Goal: Task Accomplishment & Management: Manage account settings

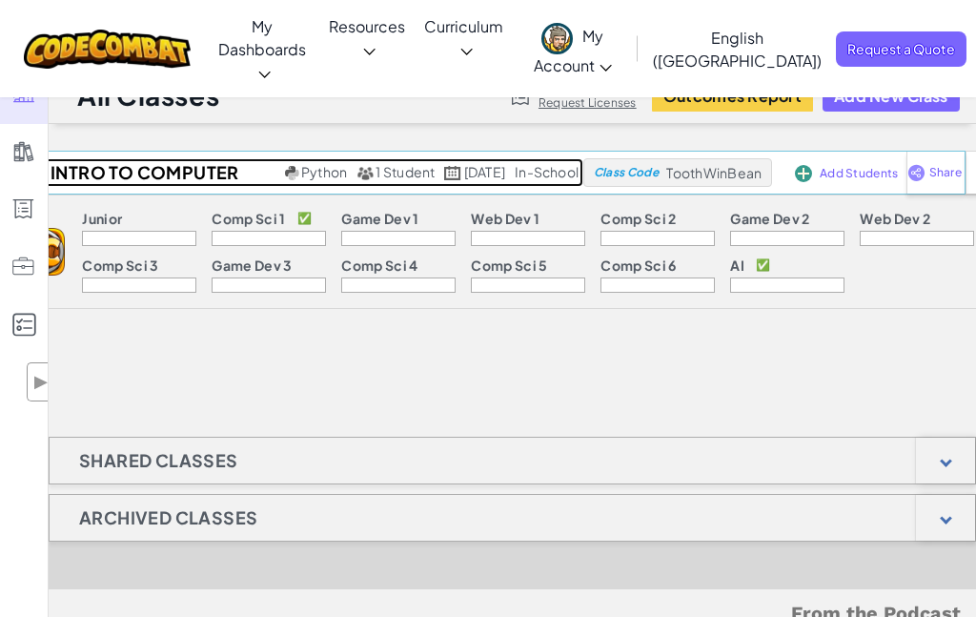
click at [376, 173] on span "1 Student" at bounding box center [405, 171] width 59 height 17
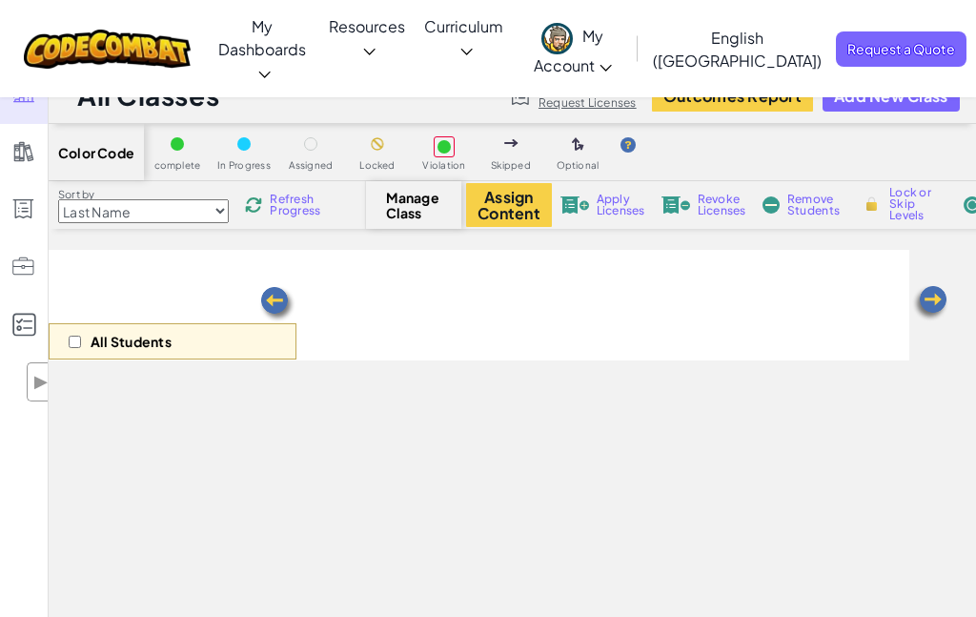
select select "560f1a9f22961295f9427742"
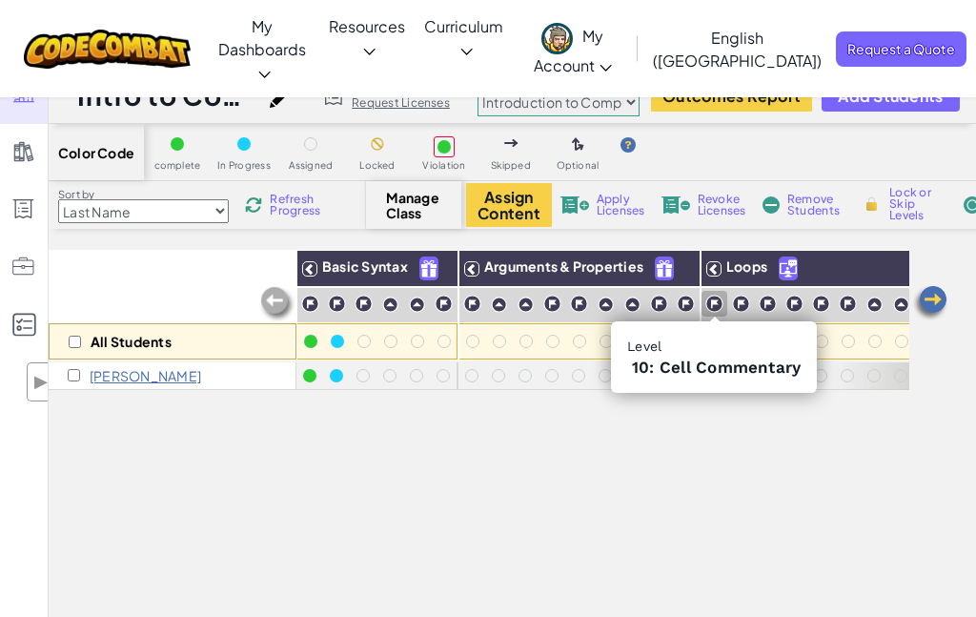
click at [714, 309] on img at bounding box center [714, 304] width 18 height 18
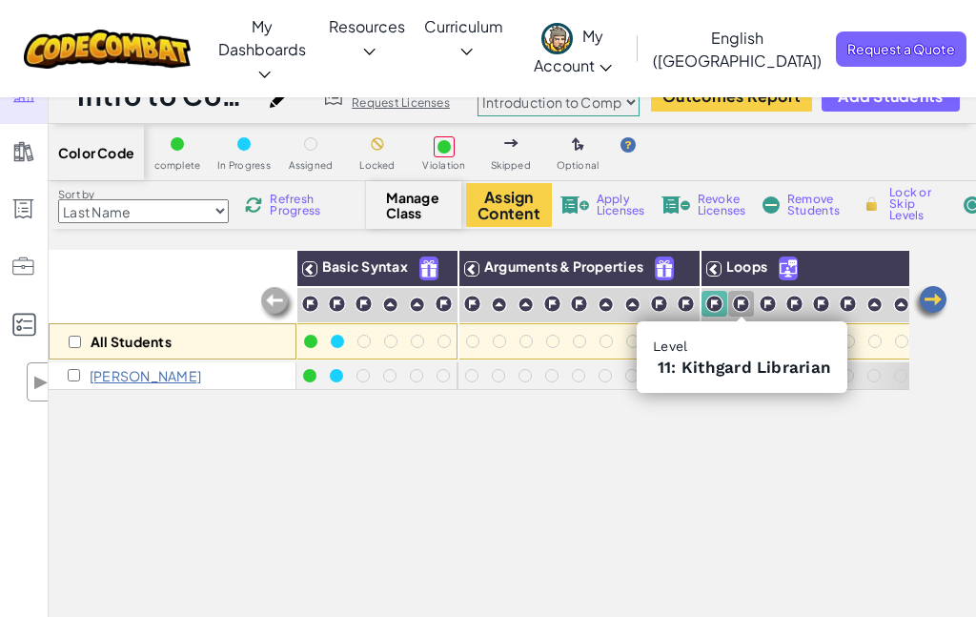
click at [742, 309] on img at bounding box center [741, 304] width 18 height 18
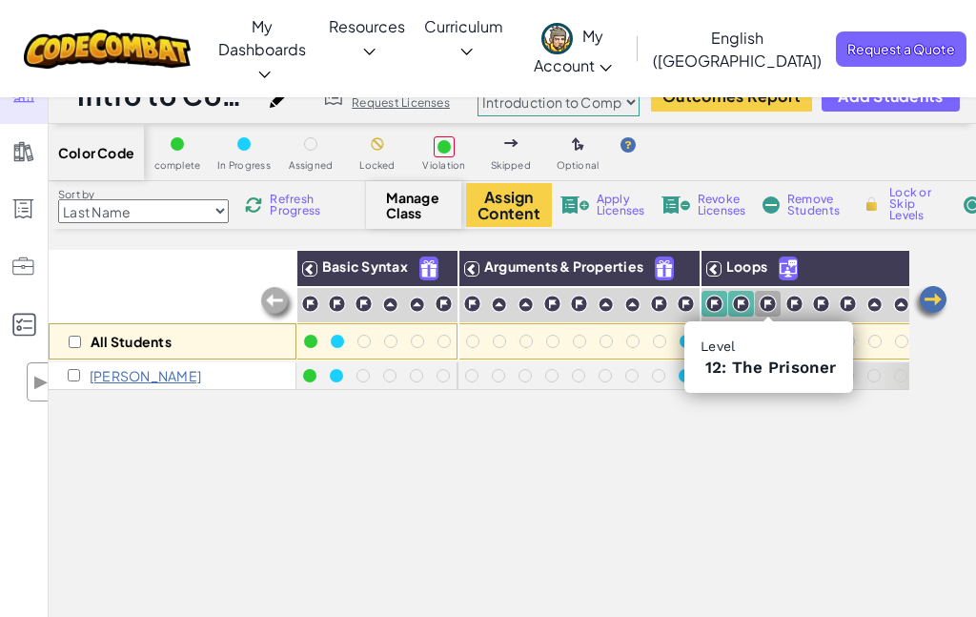
click at [771, 304] on img at bounding box center [768, 304] width 18 height 18
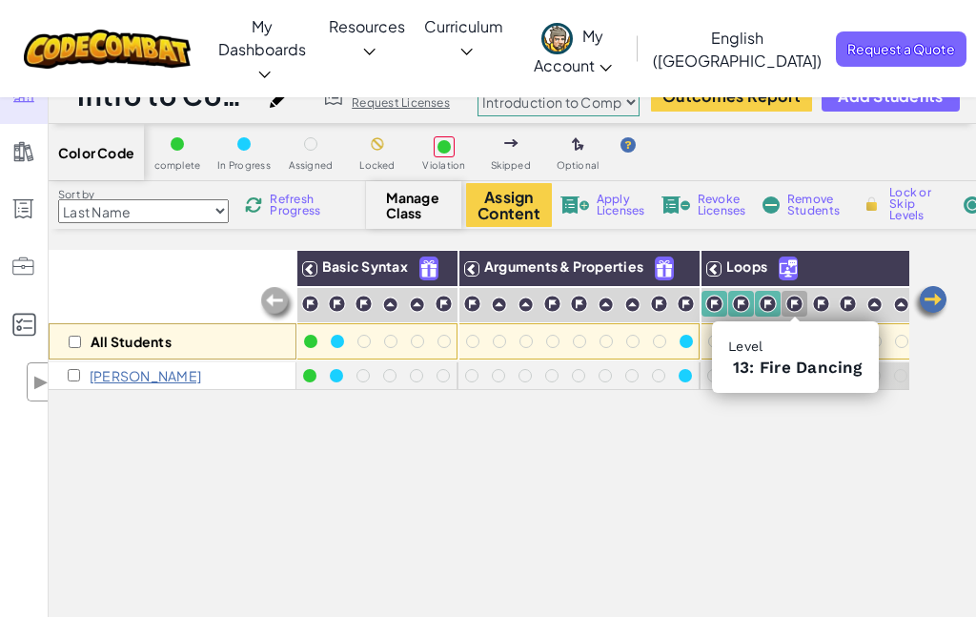
click at [796, 308] on img at bounding box center [794, 304] width 18 height 18
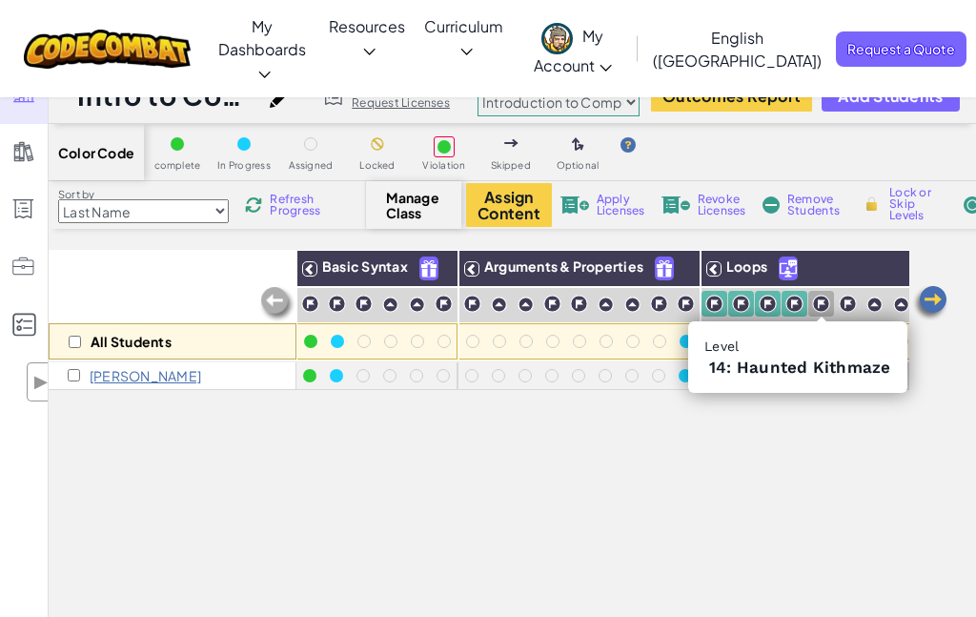
click at [823, 305] on img at bounding box center [821, 304] width 18 height 18
click at [849, 300] on img at bounding box center [848, 304] width 18 height 18
click at [878, 307] on img at bounding box center [874, 304] width 16 height 16
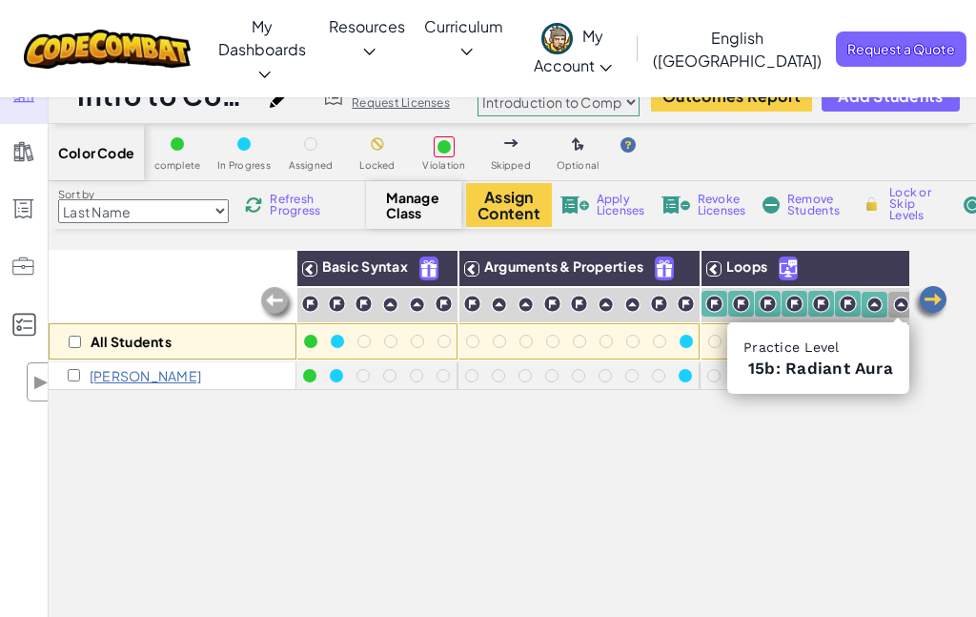
click at [898, 307] on img at bounding box center [901, 304] width 16 height 16
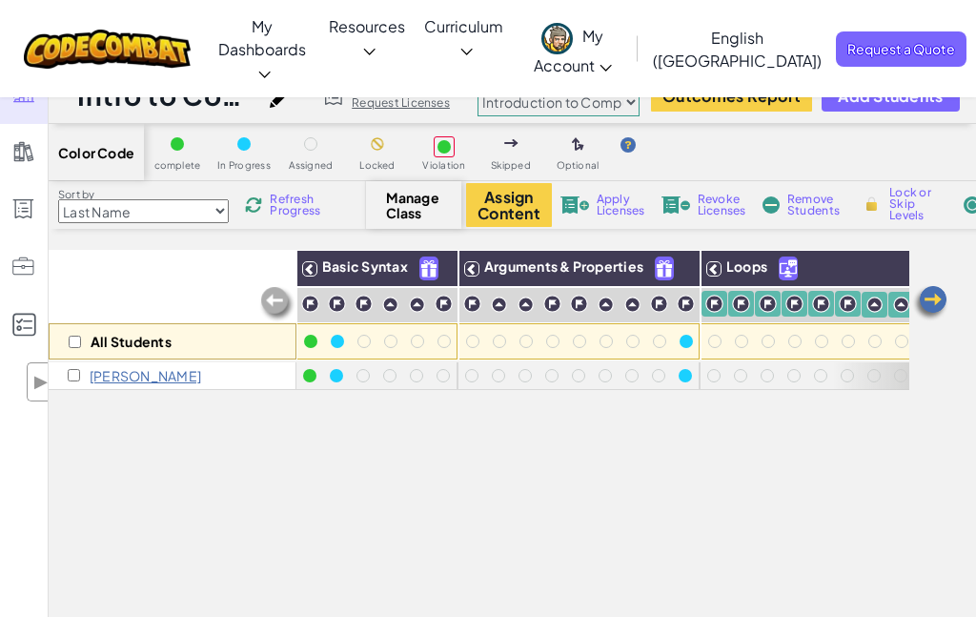
click at [941, 295] on img at bounding box center [930, 303] width 38 height 38
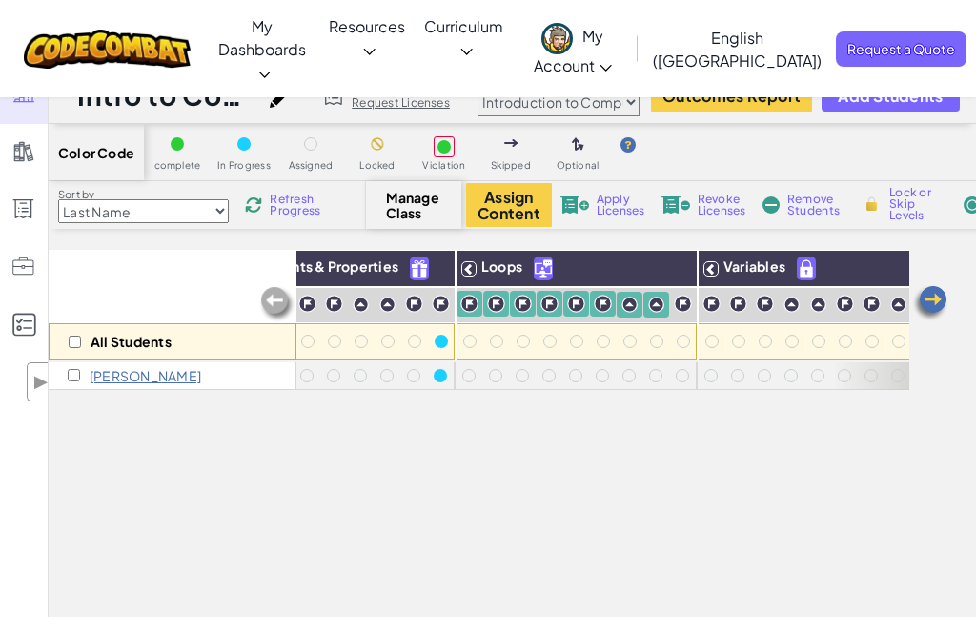
scroll to position [0, 381]
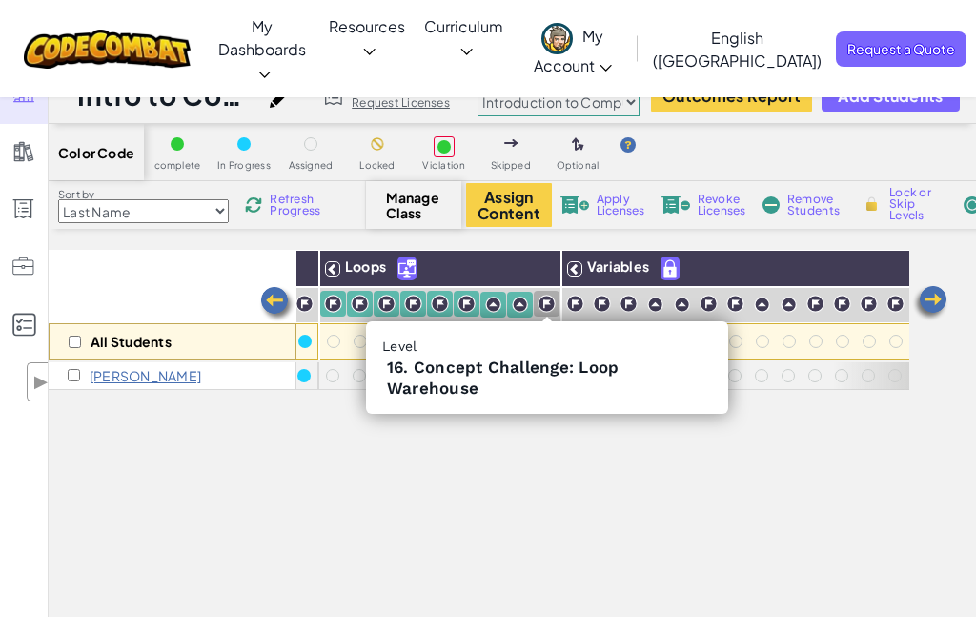
click at [553, 300] on img at bounding box center [547, 304] width 18 height 18
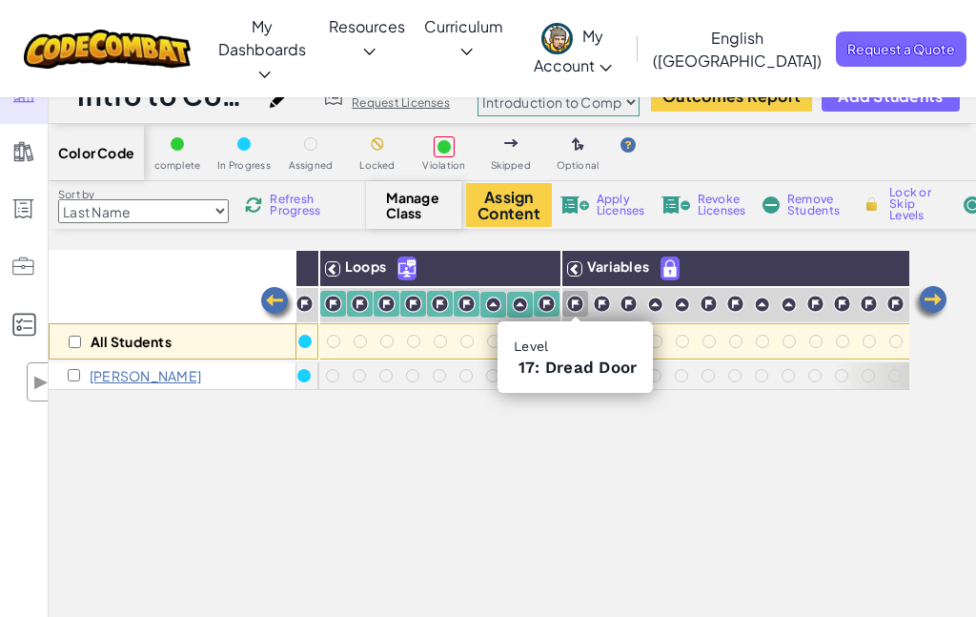
click at [577, 305] on img at bounding box center [575, 304] width 18 height 18
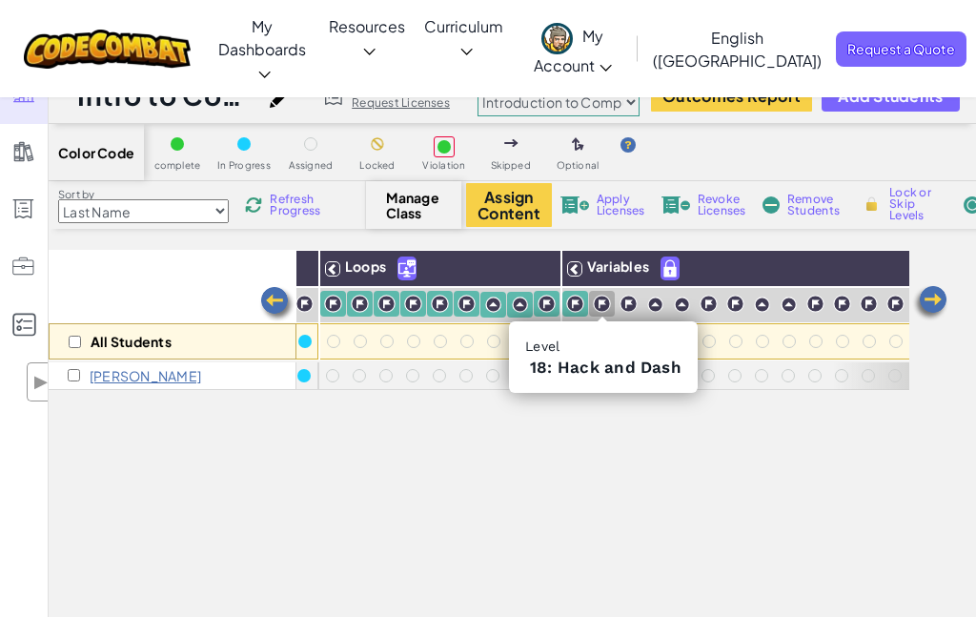
click at [605, 307] on img at bounding box center [602, 304] width 18 height 18
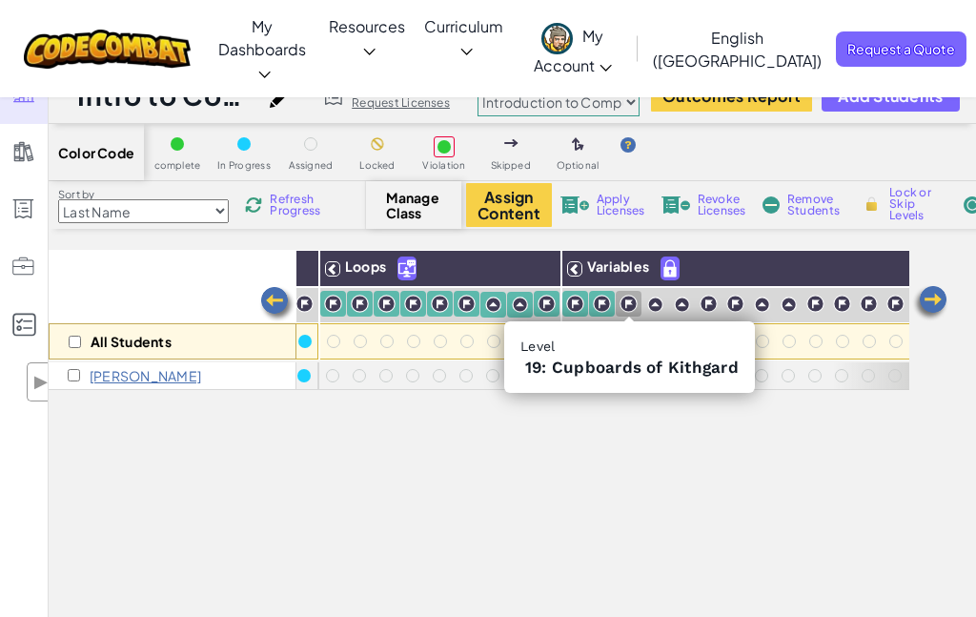
click at [625, 306] on img at bounding box center [629, 304] width 18 height 18
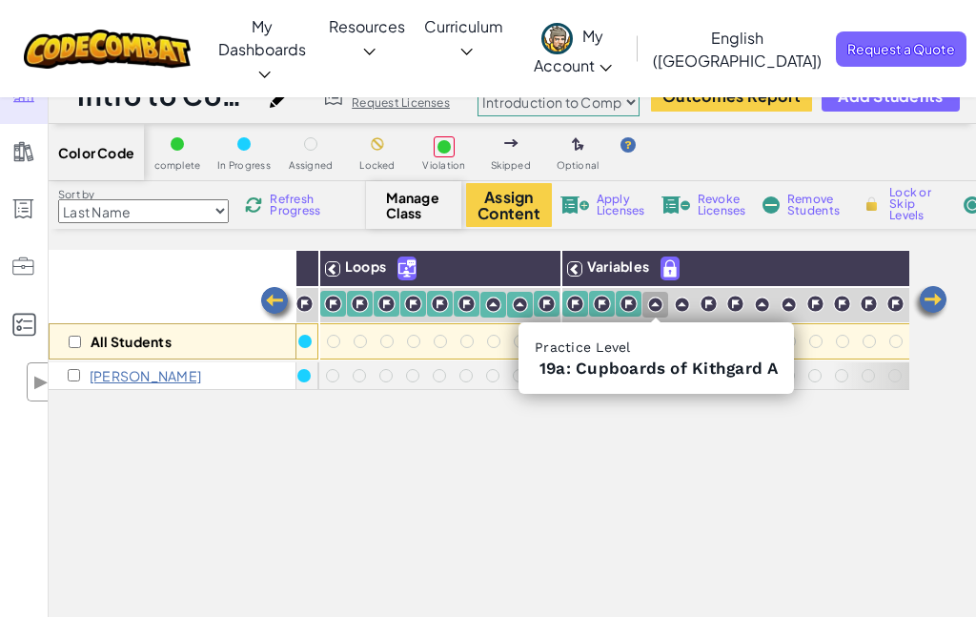
click at [656, 306] on img at bounding box center [655, 304] width 16 height 16
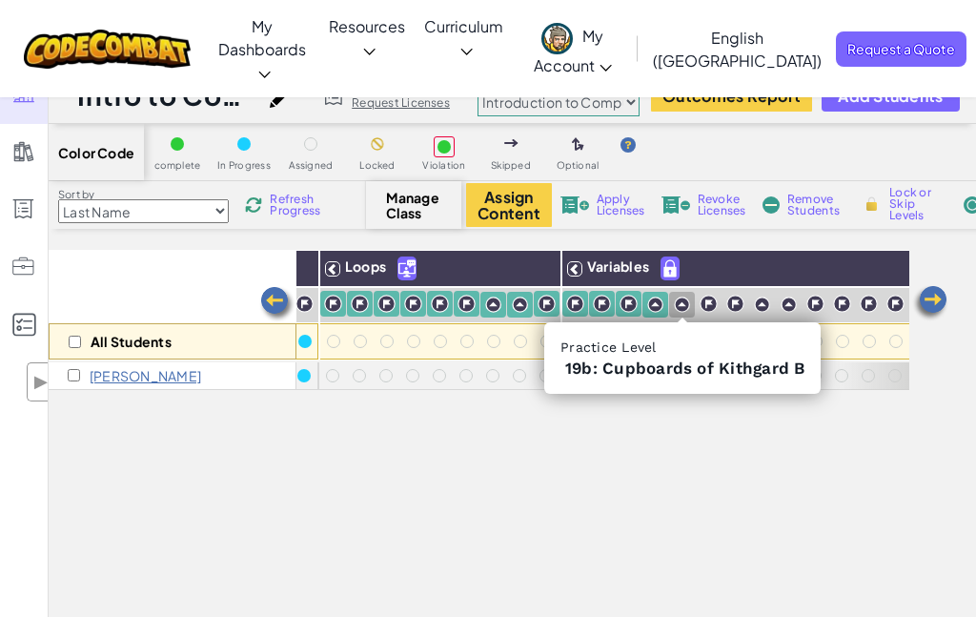
click at [682, 309] on img at bounding box center [682, 304] width 16 height 16
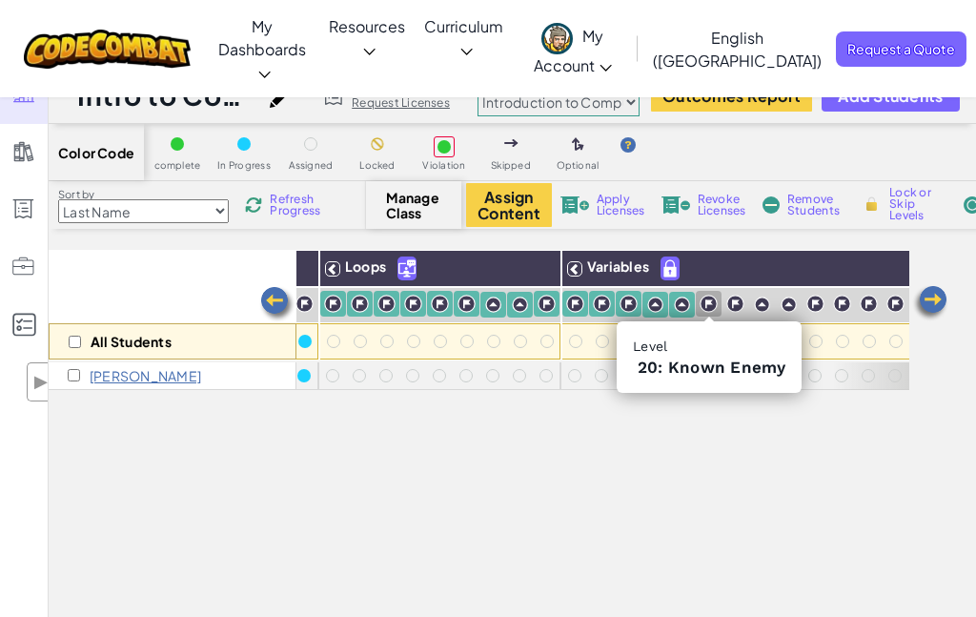
click at [708, 305] on img at bounding box center [709, 304] width 18 height 18
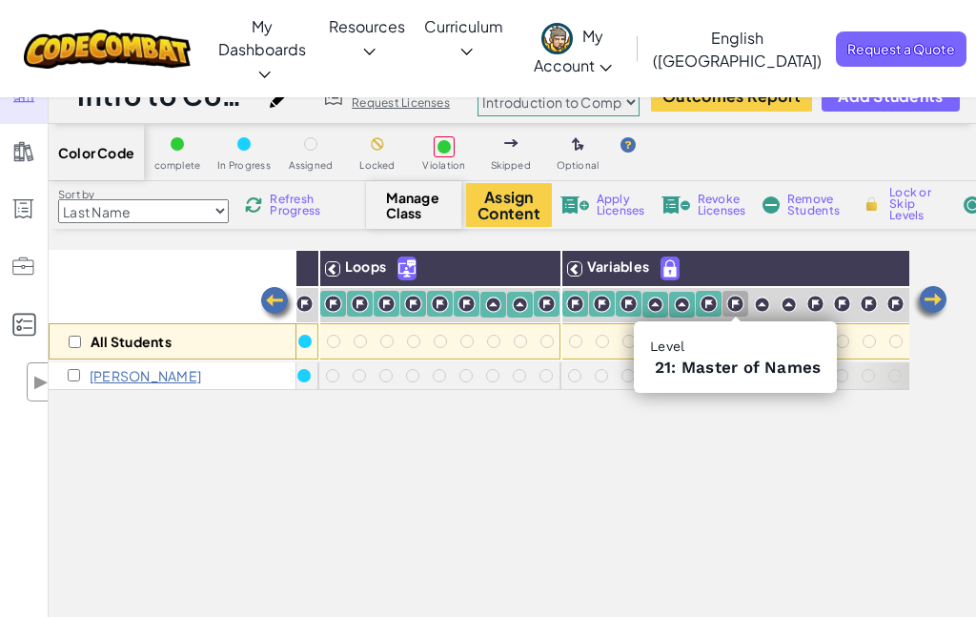
click at [737, 302] on img at bounding box center [735, 304] width 18 height 18
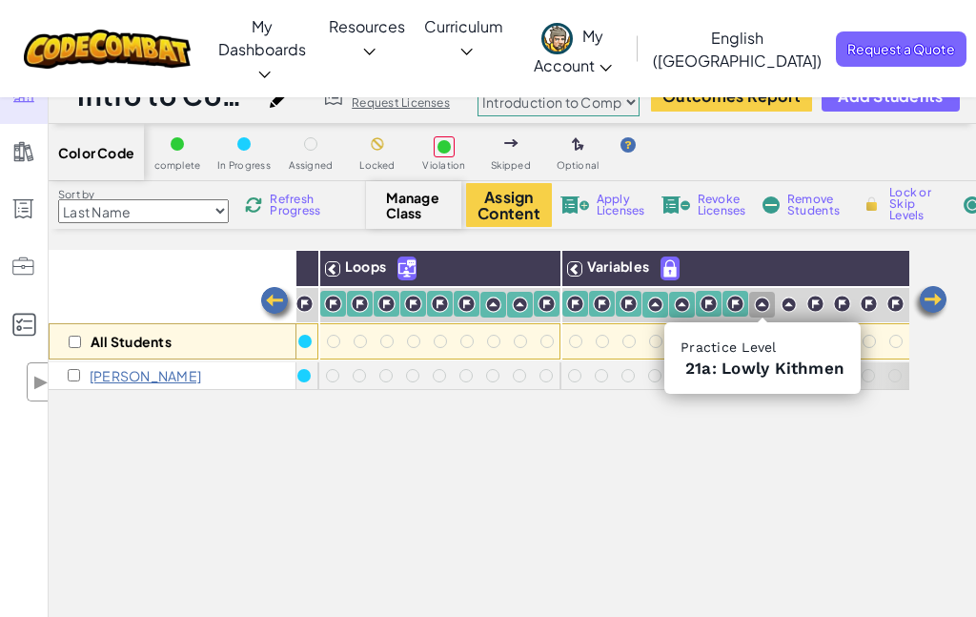
click at [765, 306] on img at bounding box center [762, 304] width 16 height 16
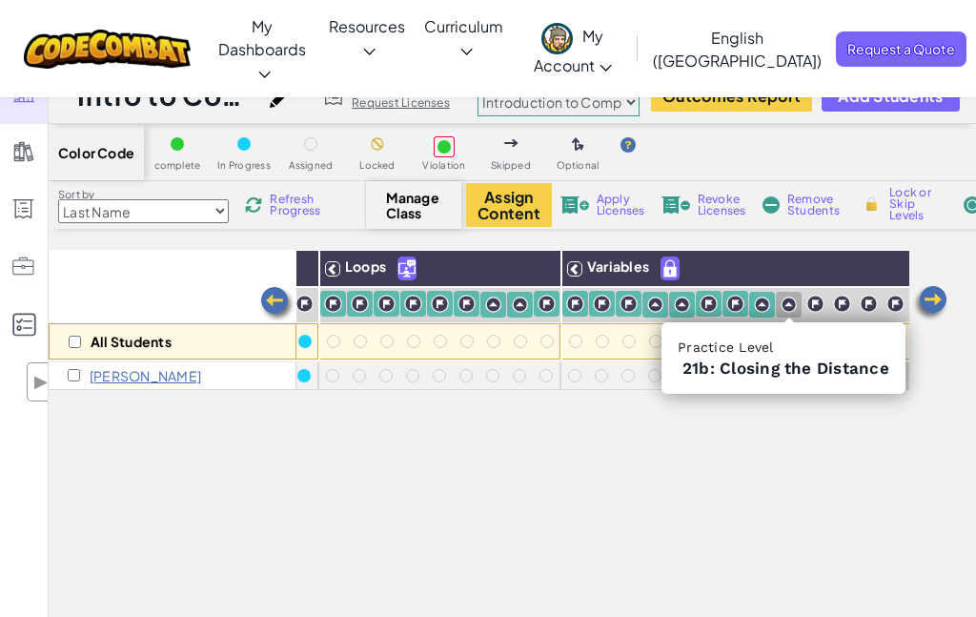
click at [788, 309] on img at bounding box center [789, 304] width 16 height 16
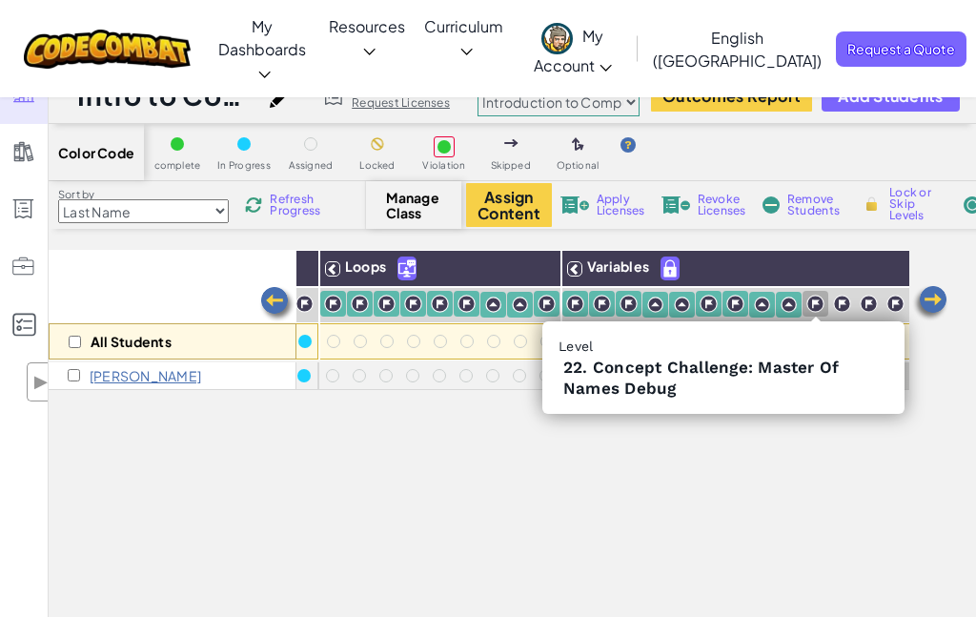
click at [816, 305] on img at bounding box center [815, 304] width 18 height 18
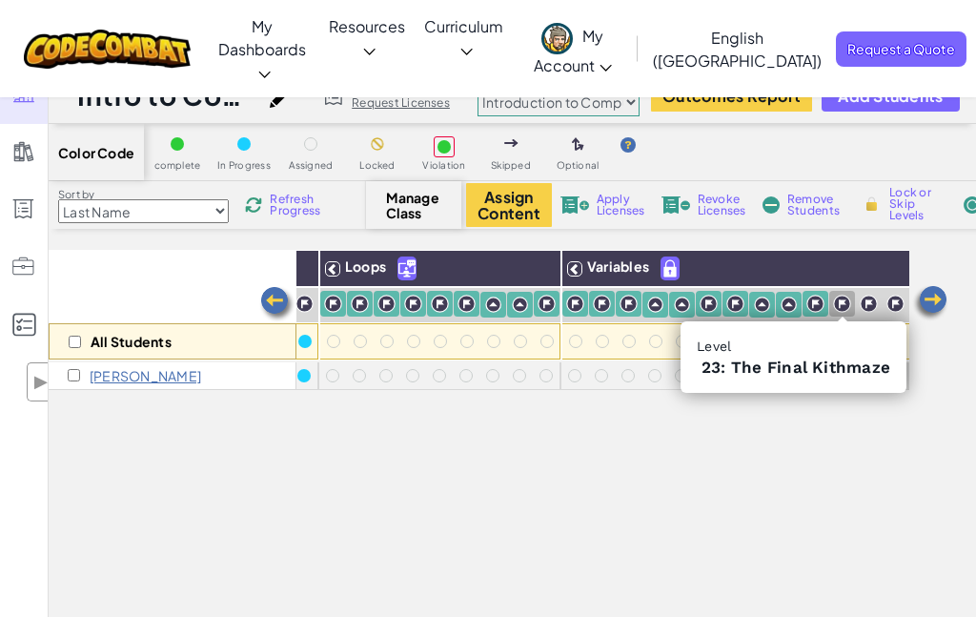
click at [844, 303] on img at bounding box center [842, 304] width 18 height 18
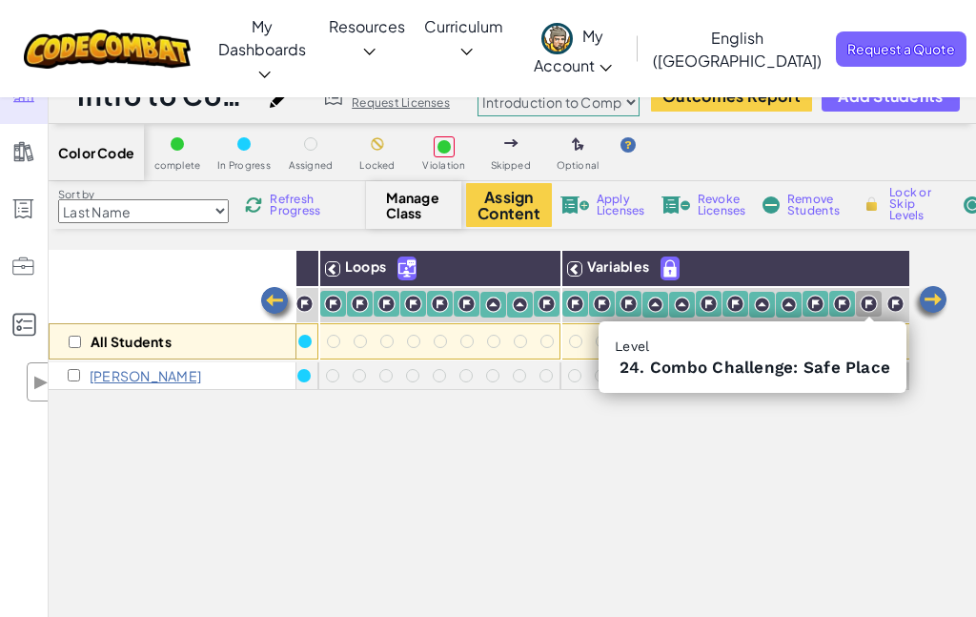
click at [868, 306] on img at bounding box center [869, 304] width 18 height 18
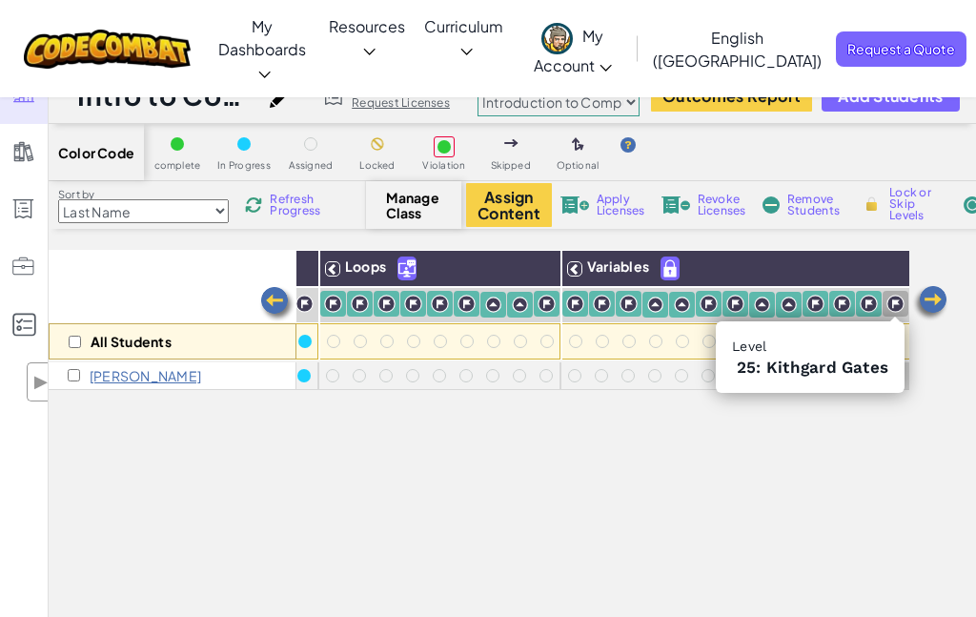
click at [892, 305] on img at bounding box center [895, 304] width 18 height 18
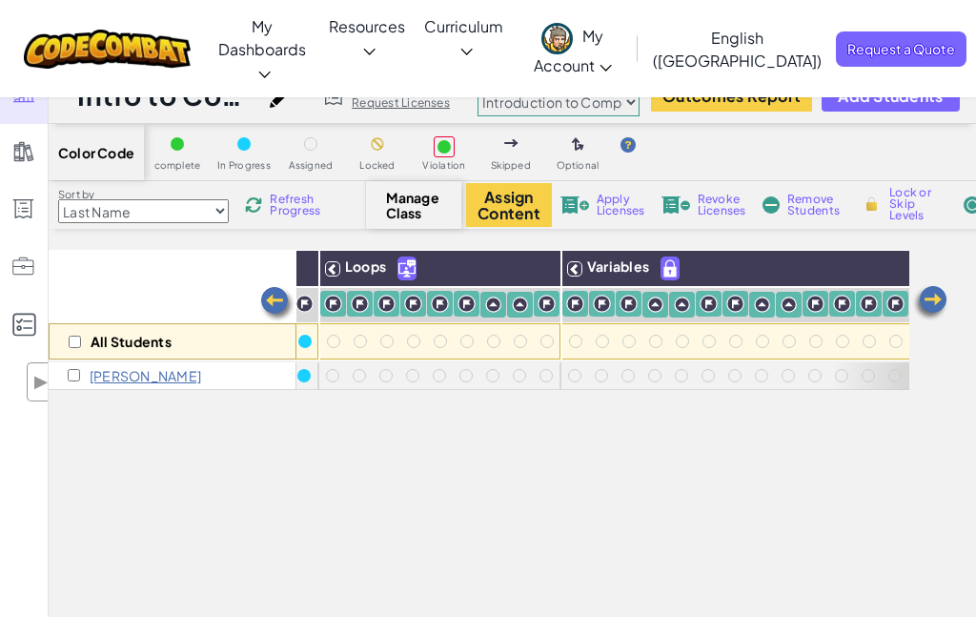
click at [934, 299] on img at bounding box center [930, 303] width 38 height 38
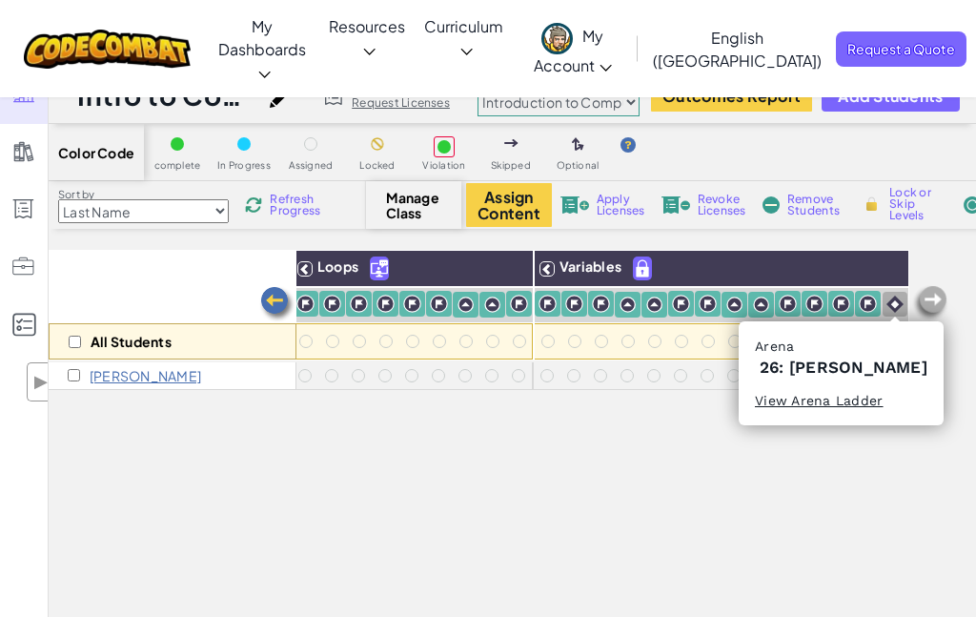
click at [893, 300] on img at bounding box center [894, 303] width 17 height 17
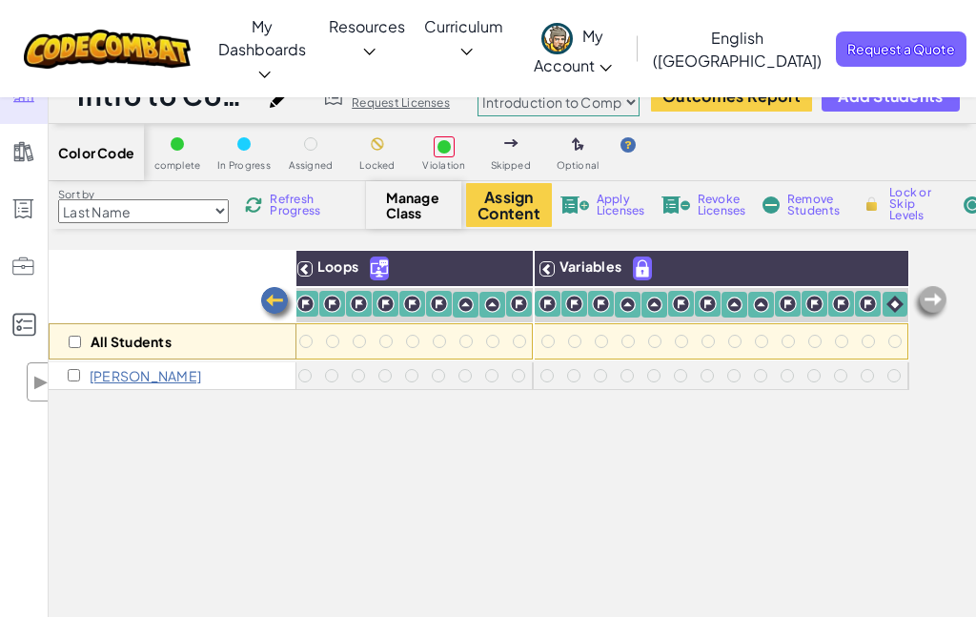
click at [900, 203] on span "Lock or Skip Levels" at bounding box center [917, 204] width 56 height 34
checkbox input "true"
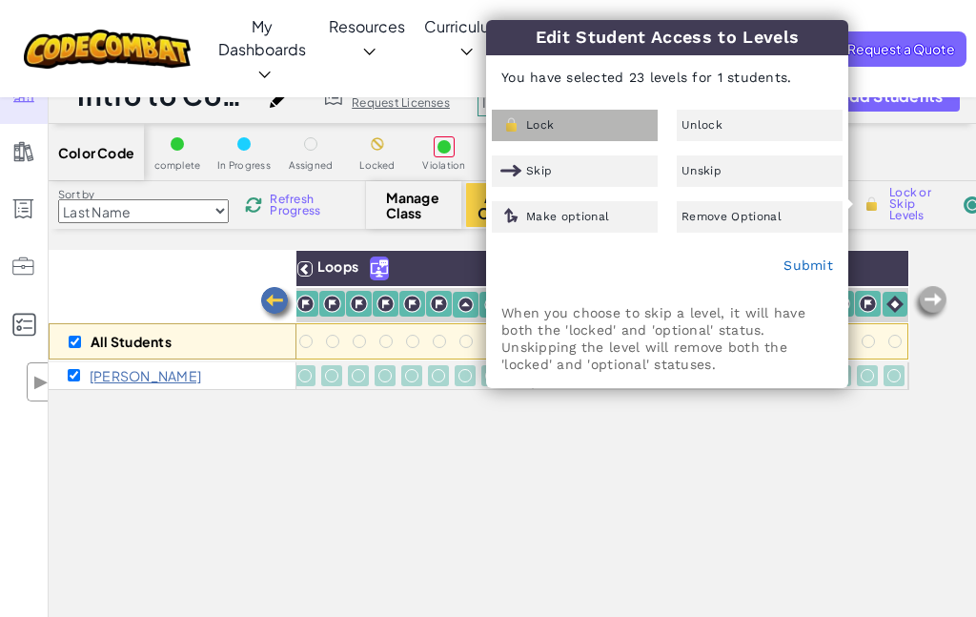
click at [563, 121] on div "Lock" at bounding box center [575, 125] width 166 height 31
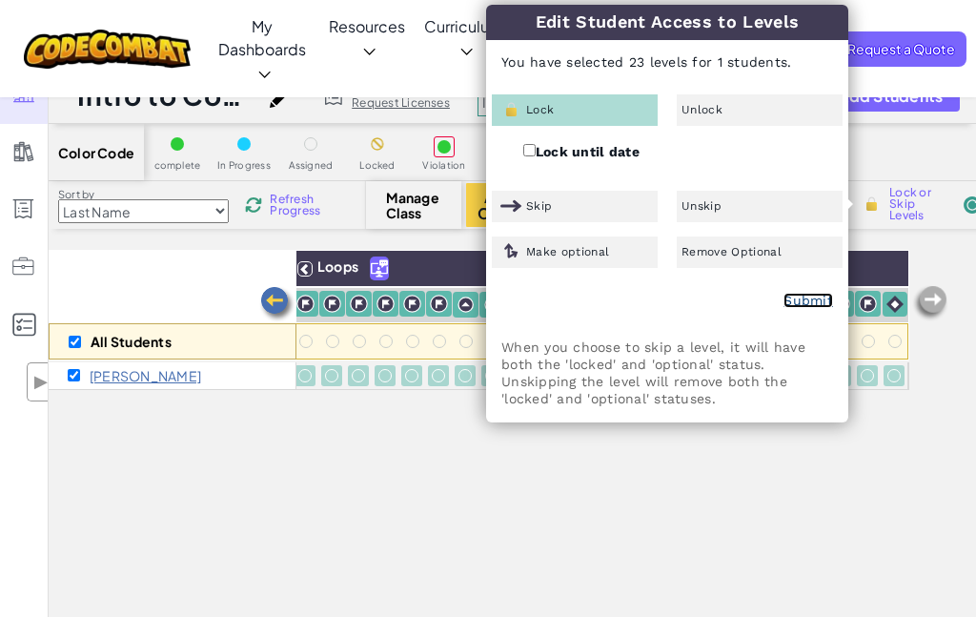
click at [803, 295] on link "Submit" at bounding box center [808, 300] width 50 height 15
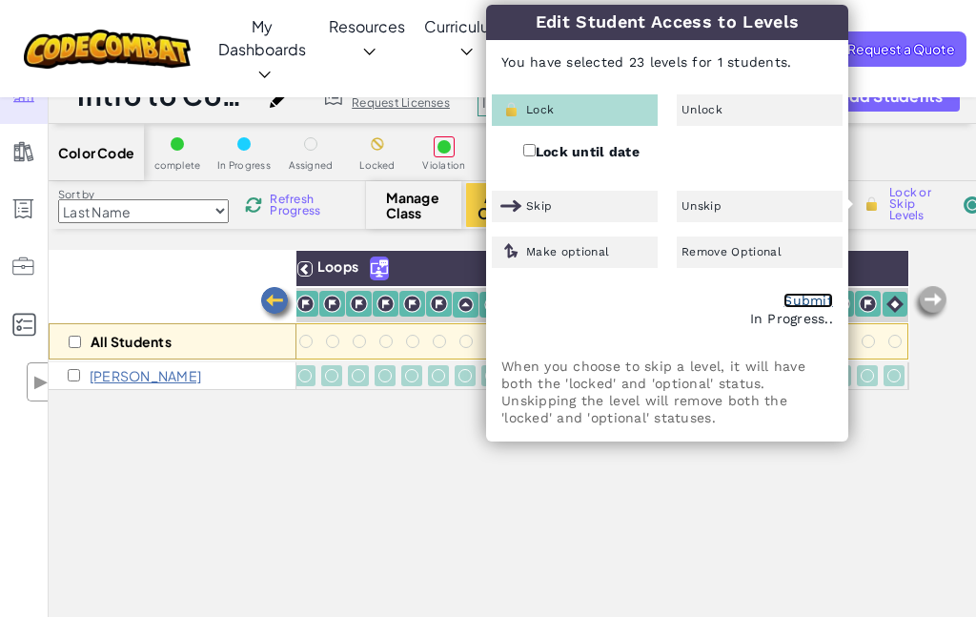
checkbox input "false"
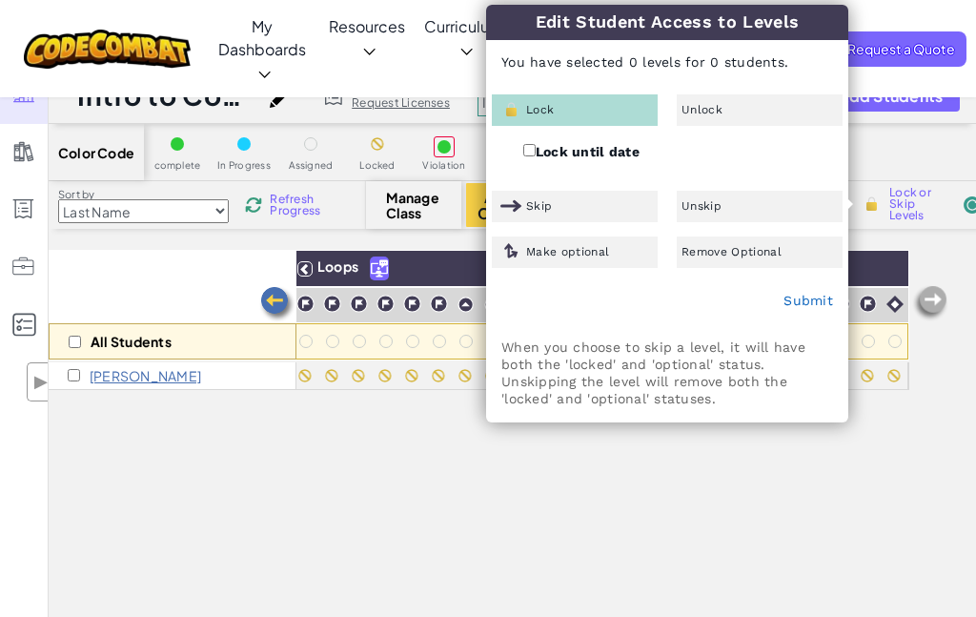
click at [535, 480] on div "All Students Basic Syntax Arguments & Properties Loops Variables Lillian Webb" at bounding box center [479, 517] width 861 height 534
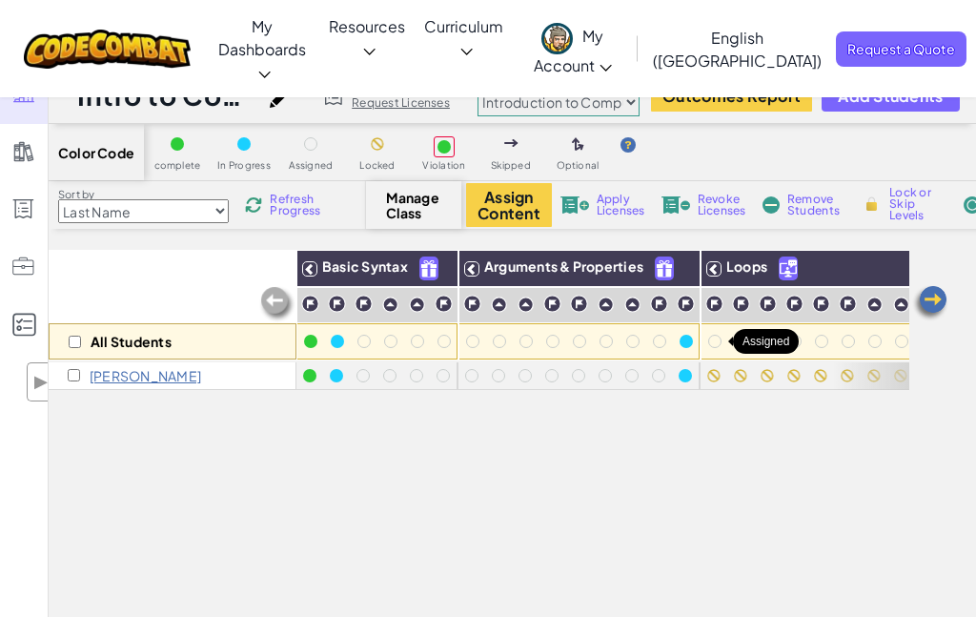
click at [712, 339] on div at bounding box center [714, 341] width 13 height 13
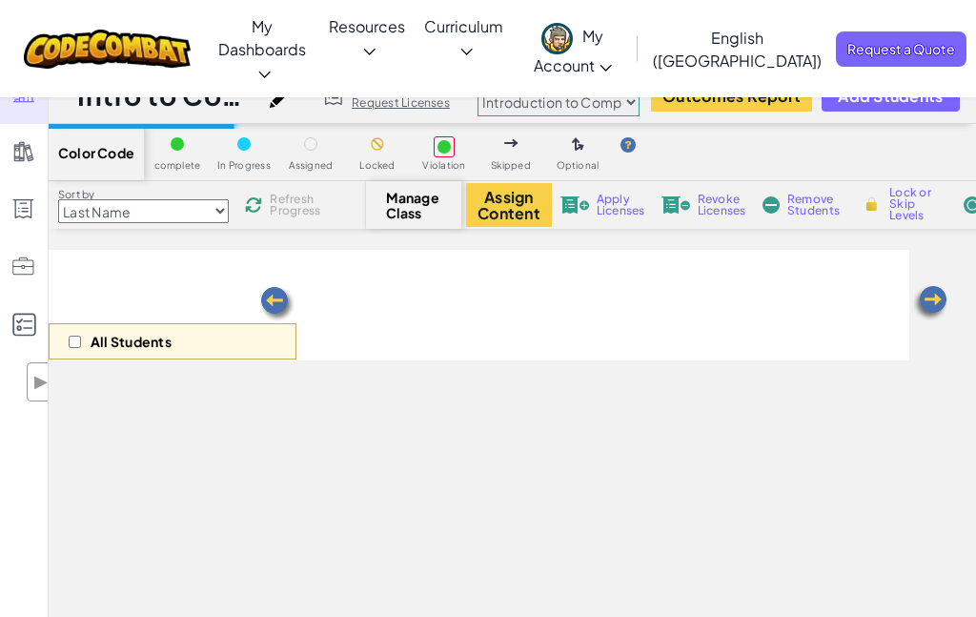
select select "560f1a9f22961295f9427742"
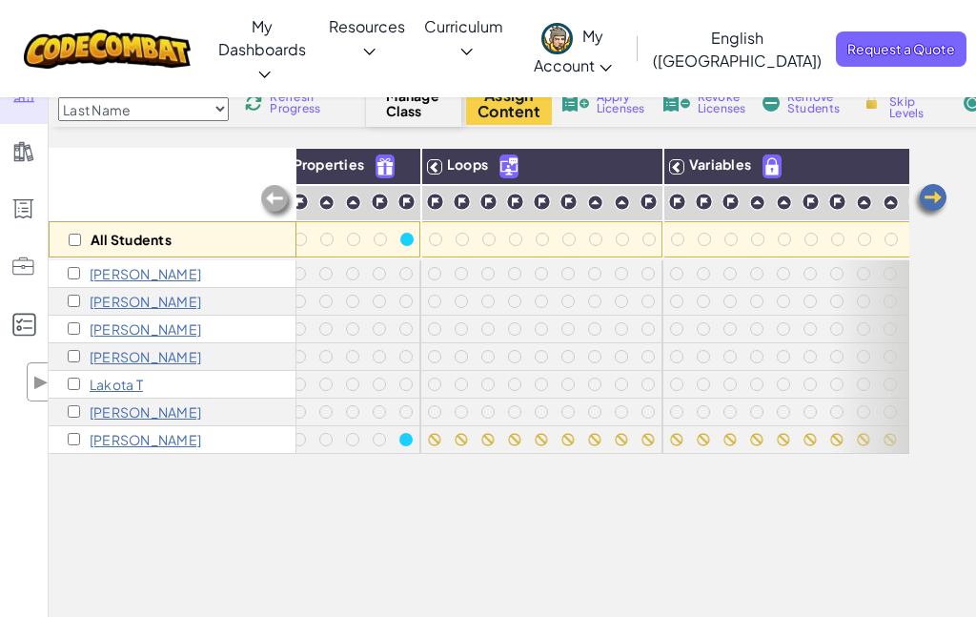
scroll to position [0, 291]
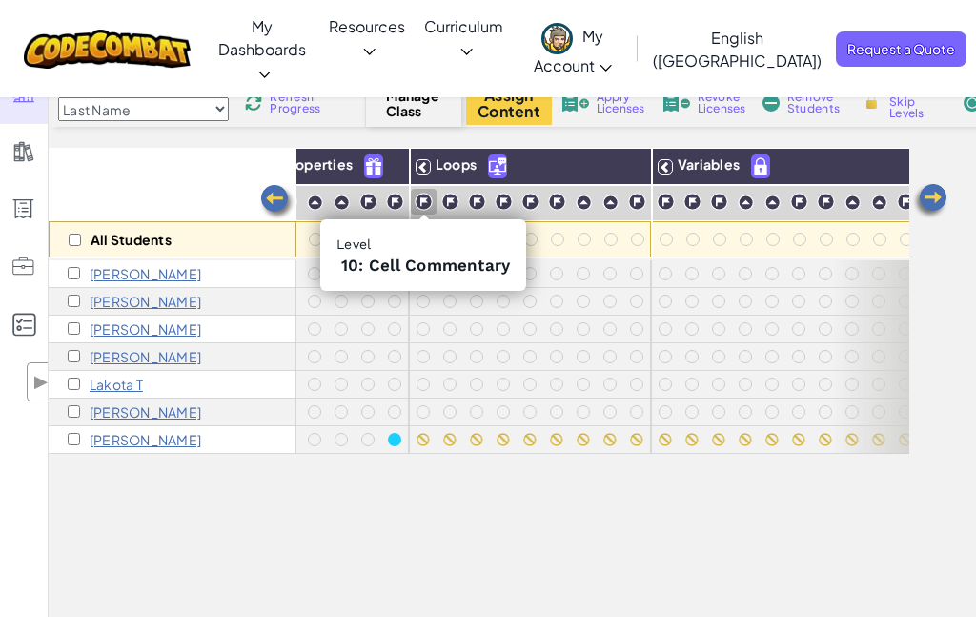
click at [431, 204] on img at bounding box center [424, 202] width 18 height 18
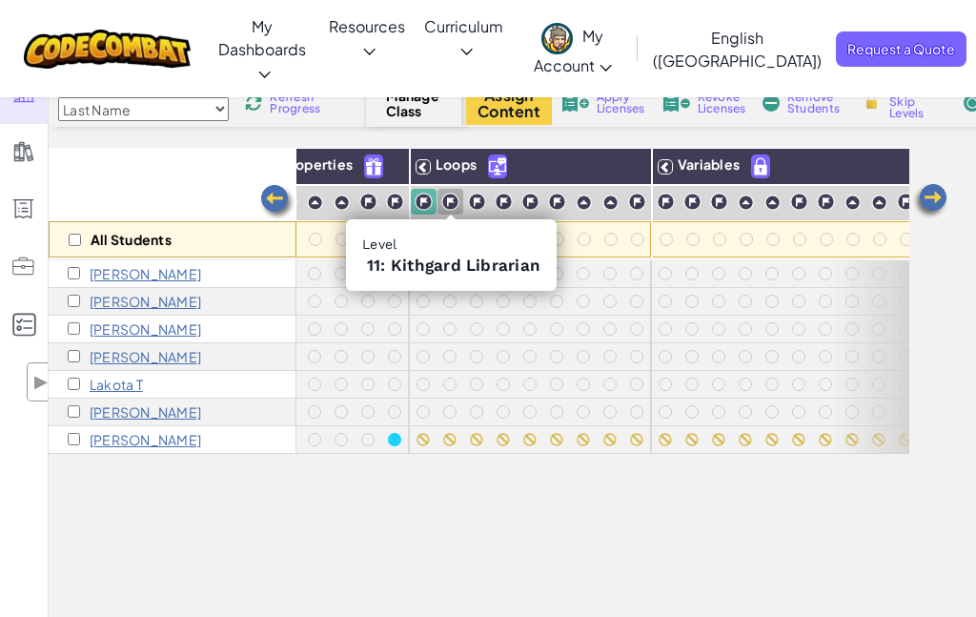
click at [450, 205] on img at bounding box center [450, 202] width 18 height 18
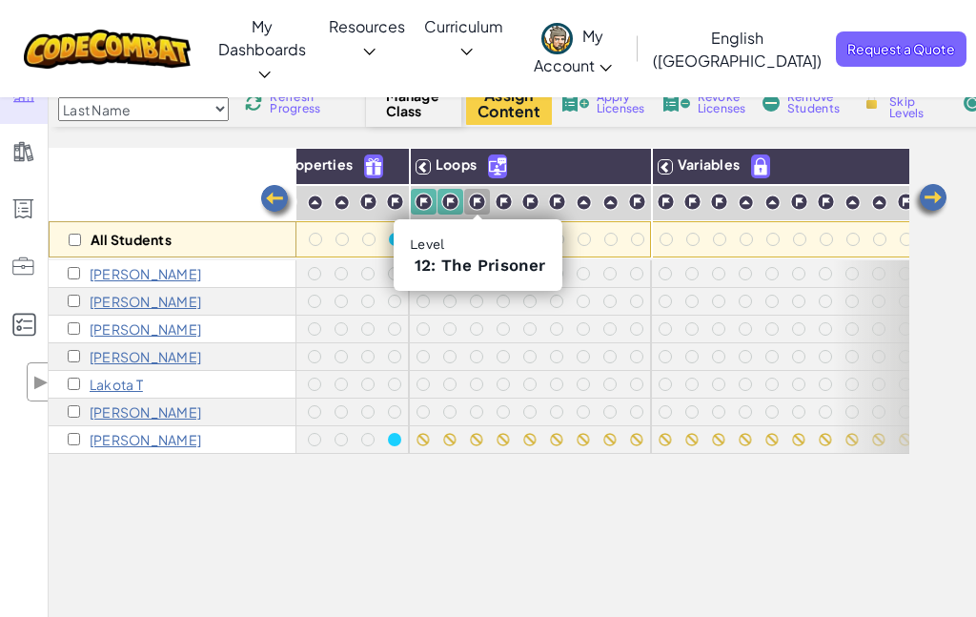
click at [478, 204] on img at bounding box center [477, 202] width 18 height 18
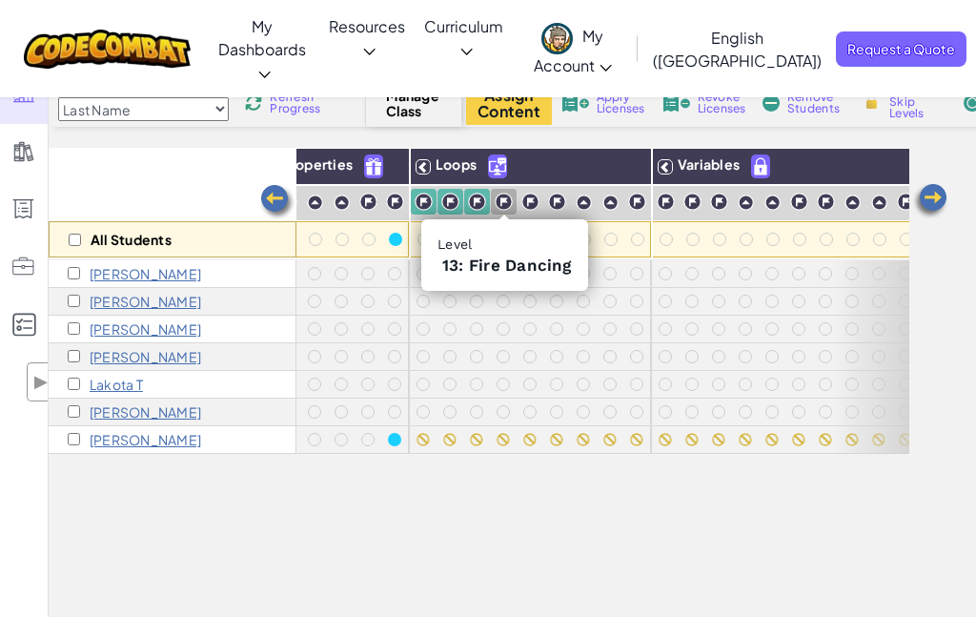
click at [502, 205] on img at bounding box center [504, 202] width 18 height 18
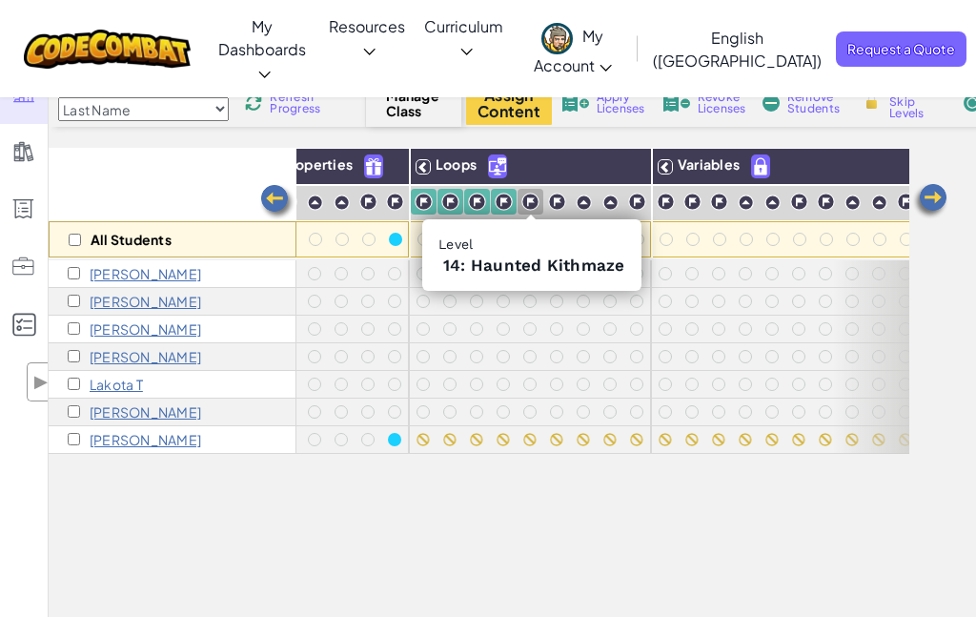
click at [530, 203] on img at bounding box center [530, 202] width 18 height 18
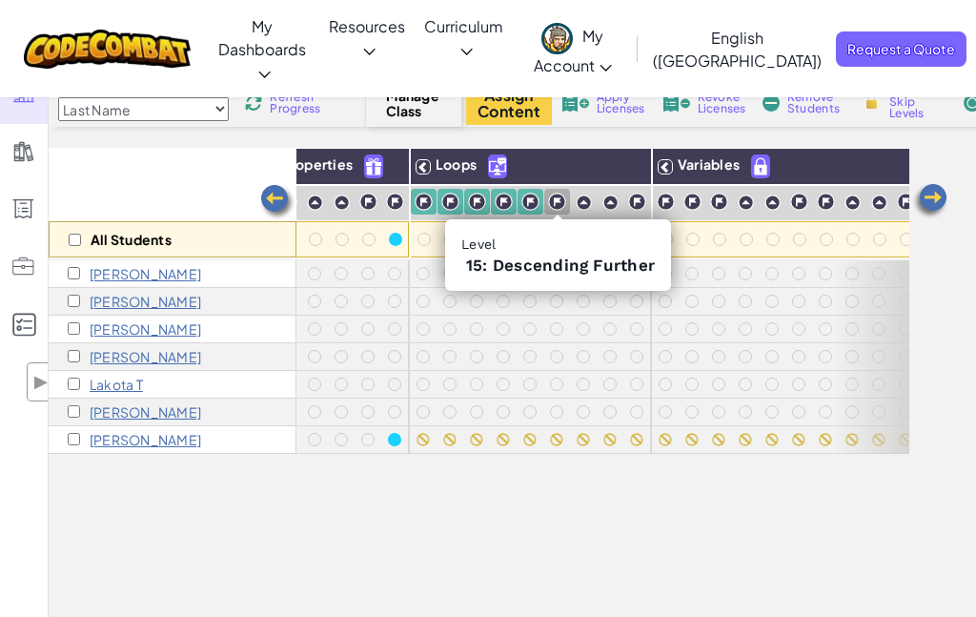
click at [555, 203] on img at bounding box center [557, 202] width 18 height 18
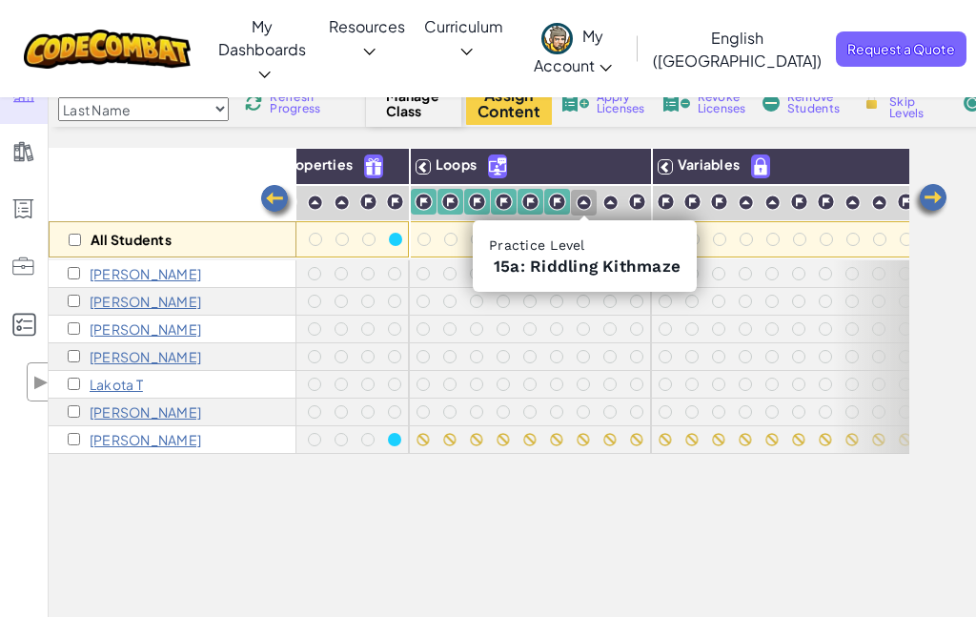
click at [583, 205] on img at bounding box center [584, 202] width 16 height 16
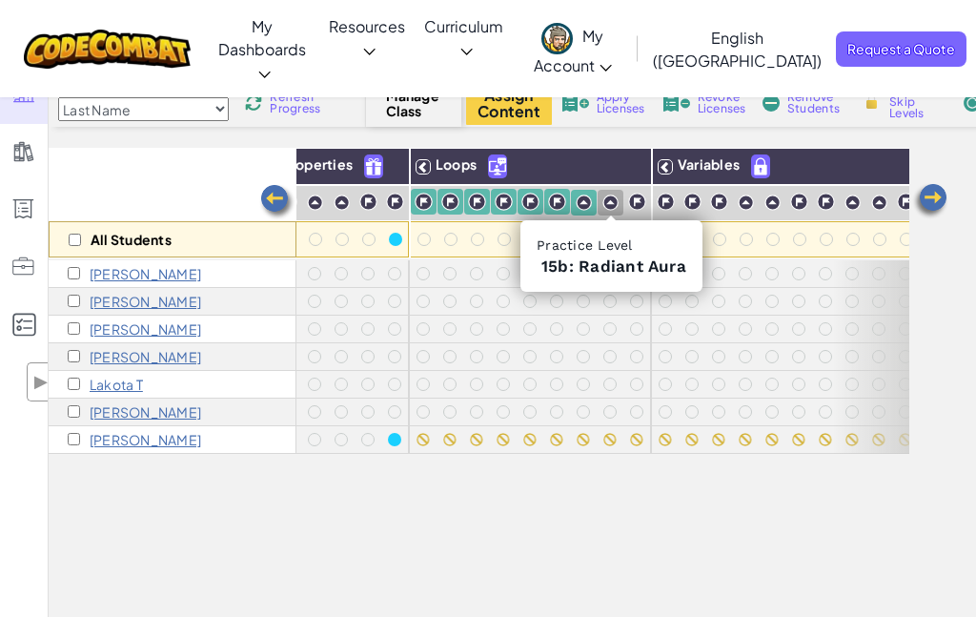
click at [609, 208] on img at bounding box center [610, 202] width 16 height 16
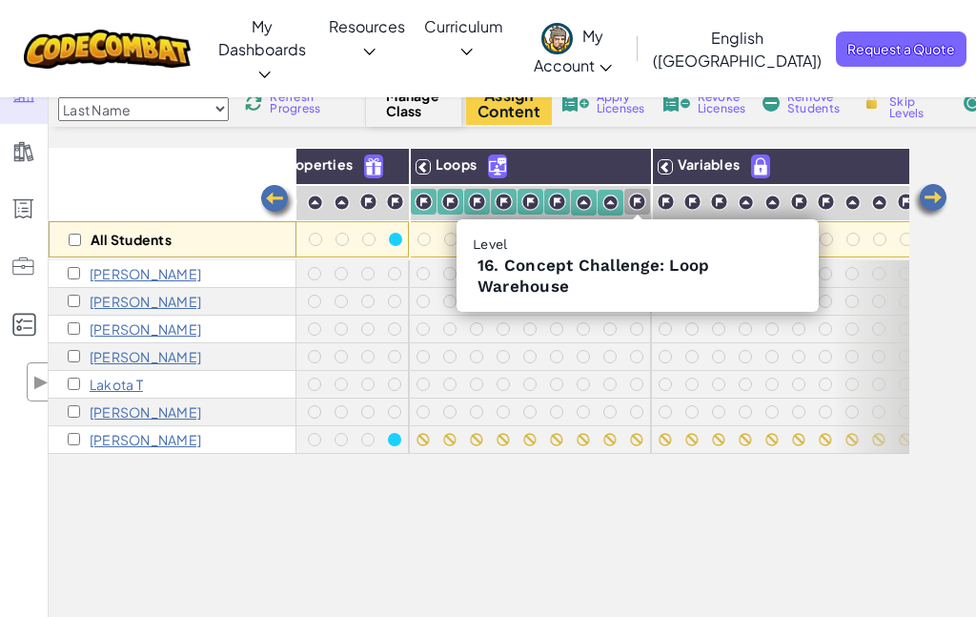
click at [640, 205] on img at bounding box center [637, 202] width 18 height 18
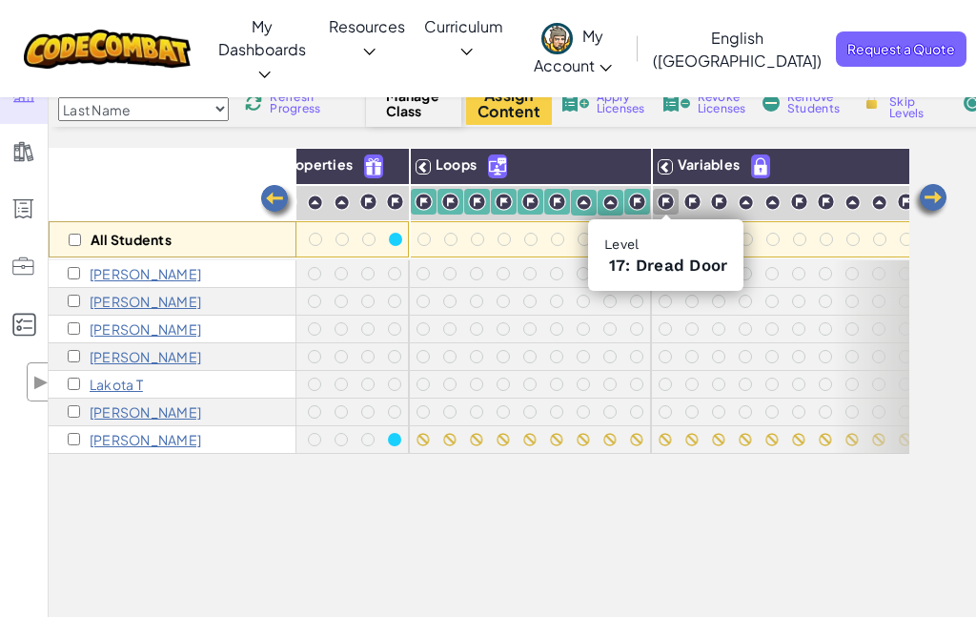
click at [665, 203] on img at bounding box center [666, 202] width 18 height 18
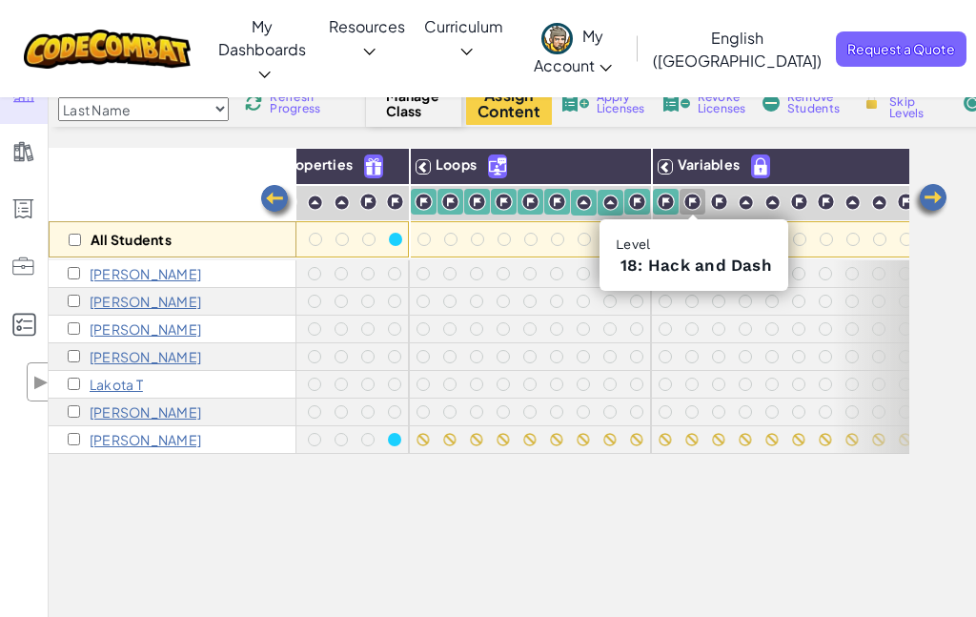
click at [690, 208] on img at bounding box center [692, 202] width 18 height 18
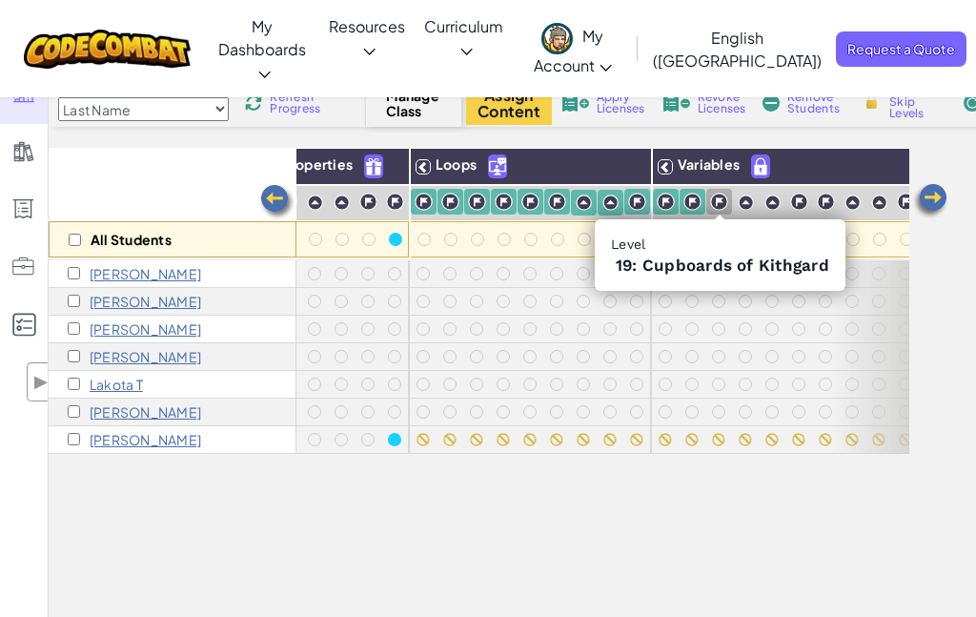
click at [718, 205] on img at bounding box center [719, 202] width 18 height 18
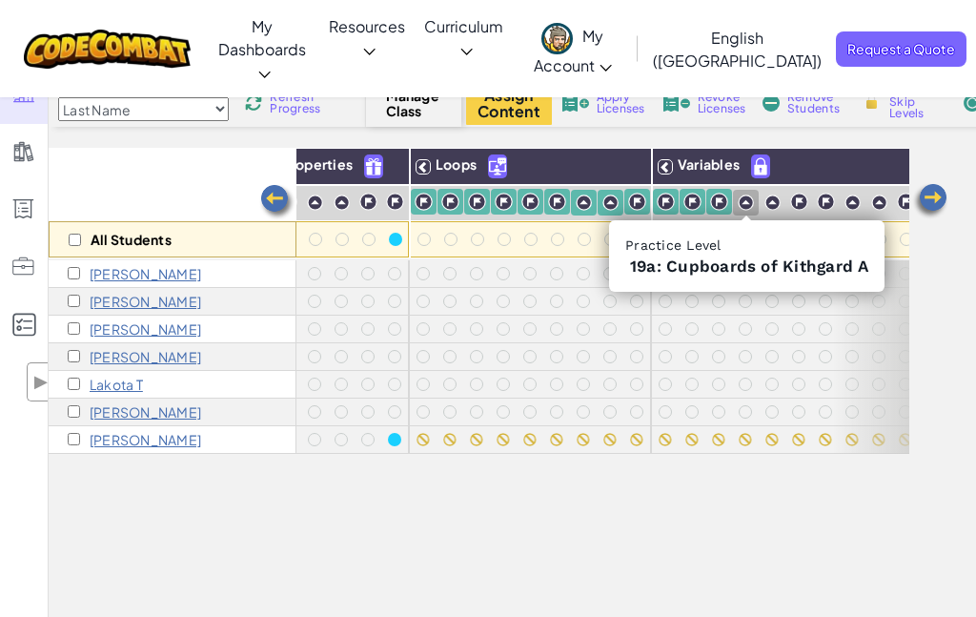
click at [743, 204] on img at bounding box center [746, 202] width 16 height 16
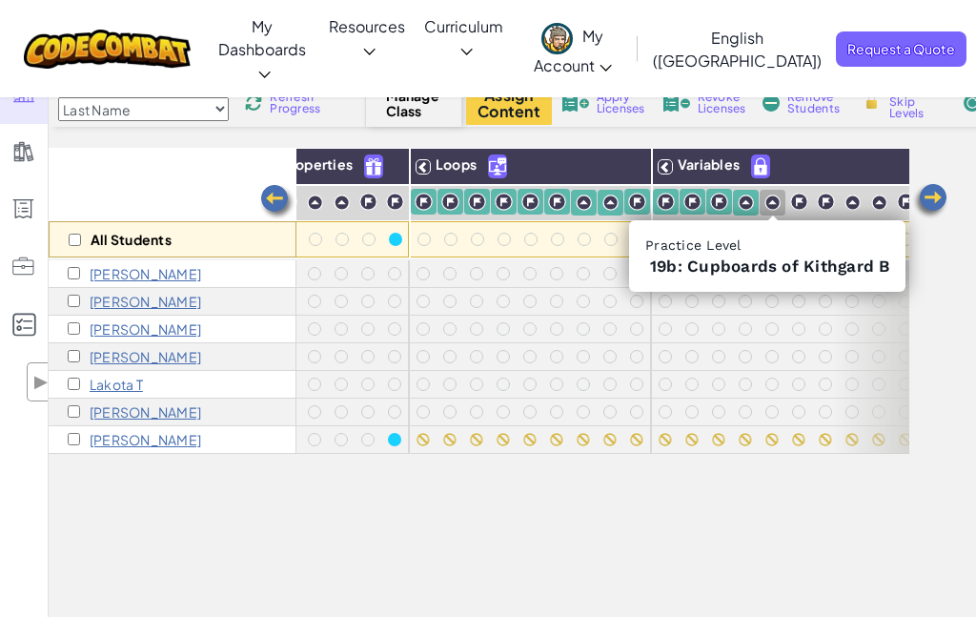
click at [769, 204] on img at bounding box center [772, 202] width 16 height 16
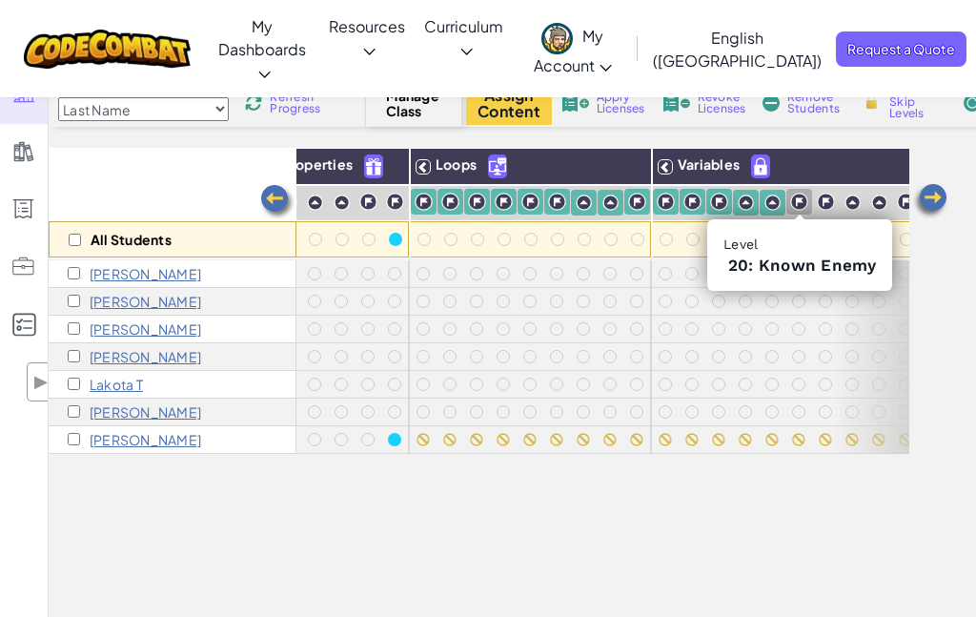
click at [795, 206] on img at bounding box center [799, 202] width 18 height 18
click at [823, 205] on img at bounding box center [826, 202] width 18 height 18
click at [852, 207] on img at bounding box center [852, 202] width 16 height 16
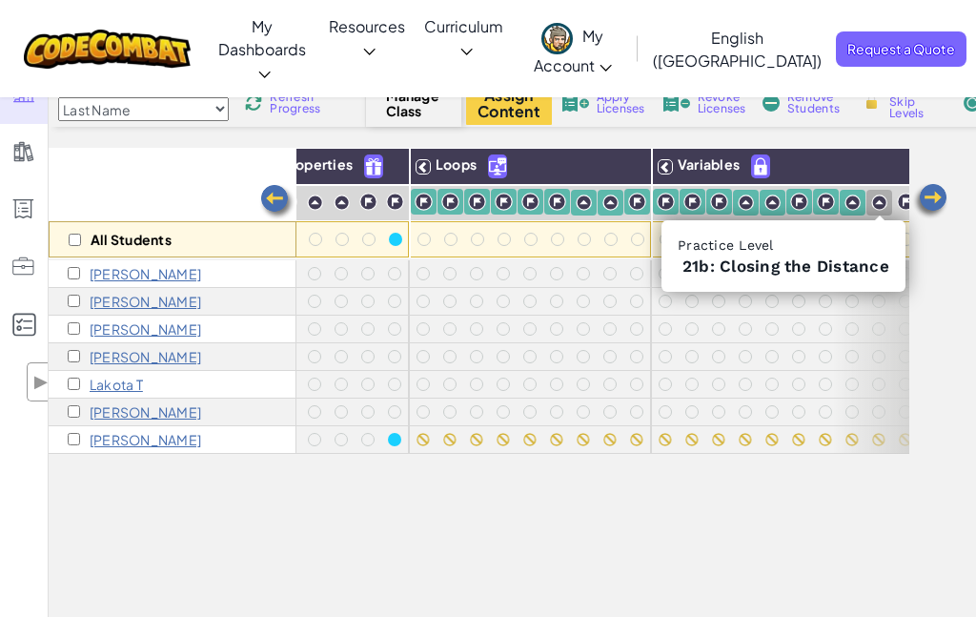
click at [874, 204] on img at bounding box center [879, 202] width 16 height 16
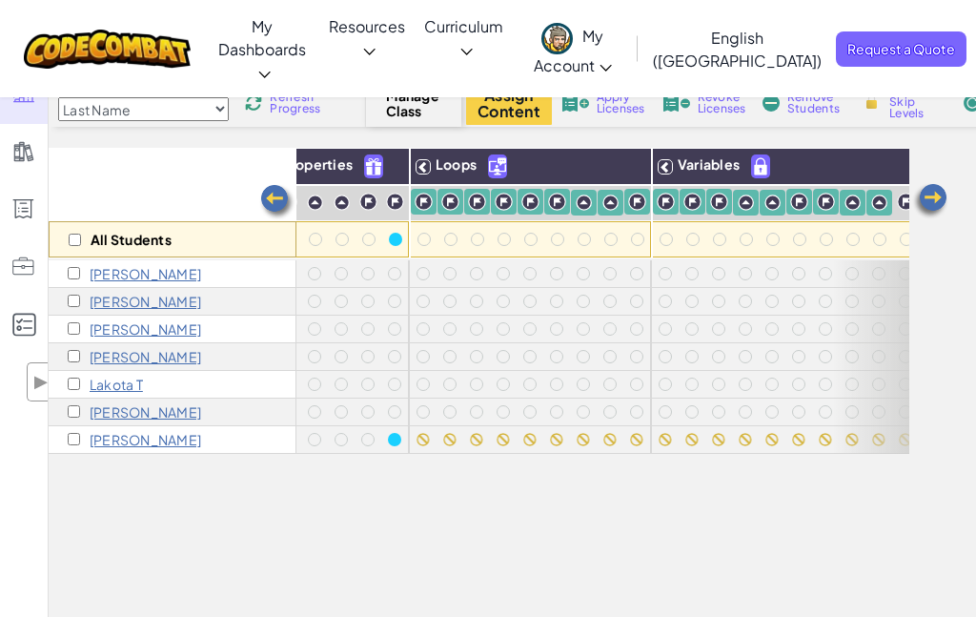
scroll to position [0, 409]
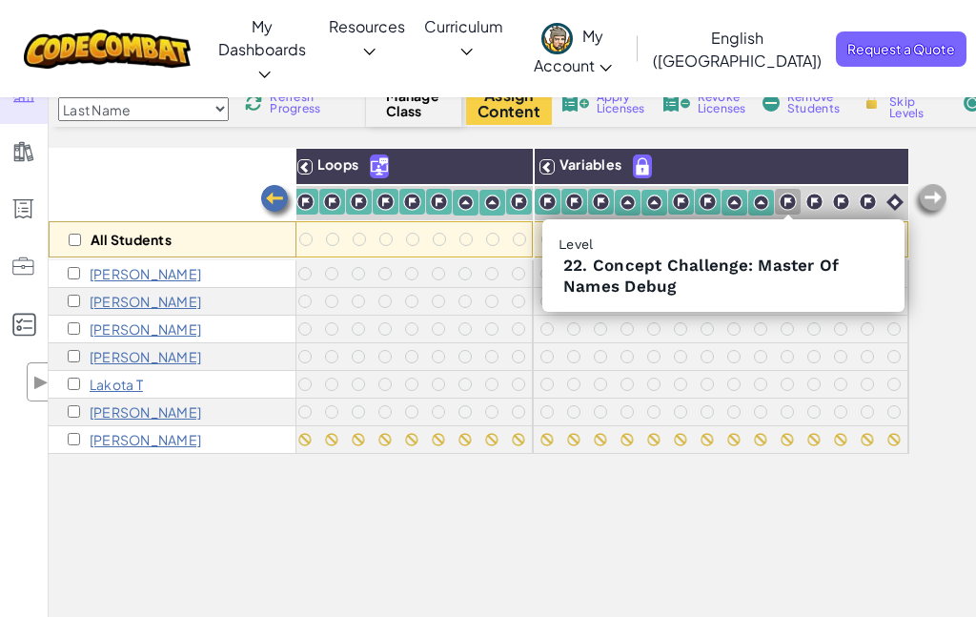
click at [788, 198] on img at bounding box center [788, 202] width 18 height 18
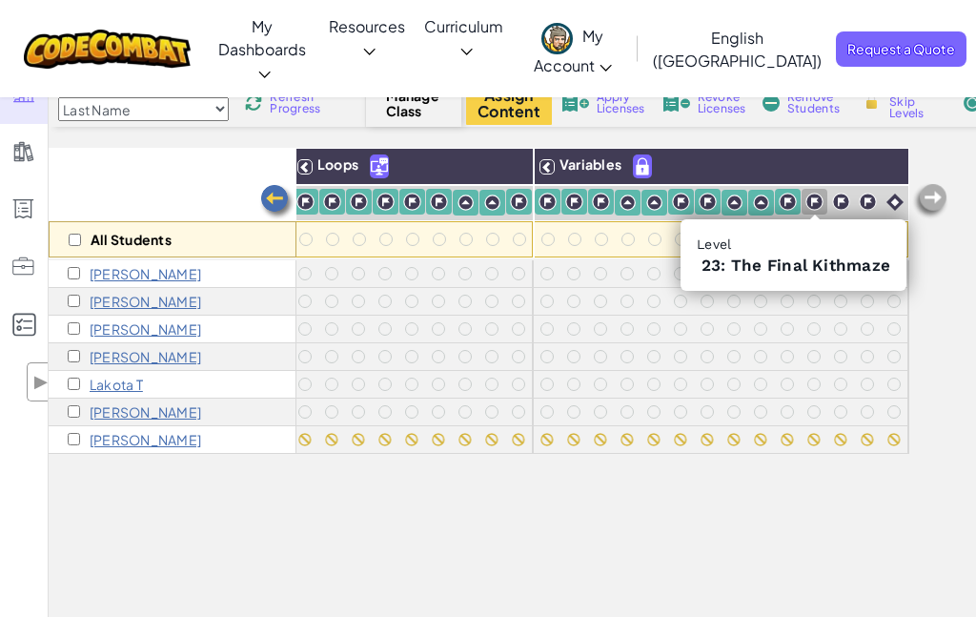
click at [812, 203] on img at bounding box center [814, 202] width 18 height 18
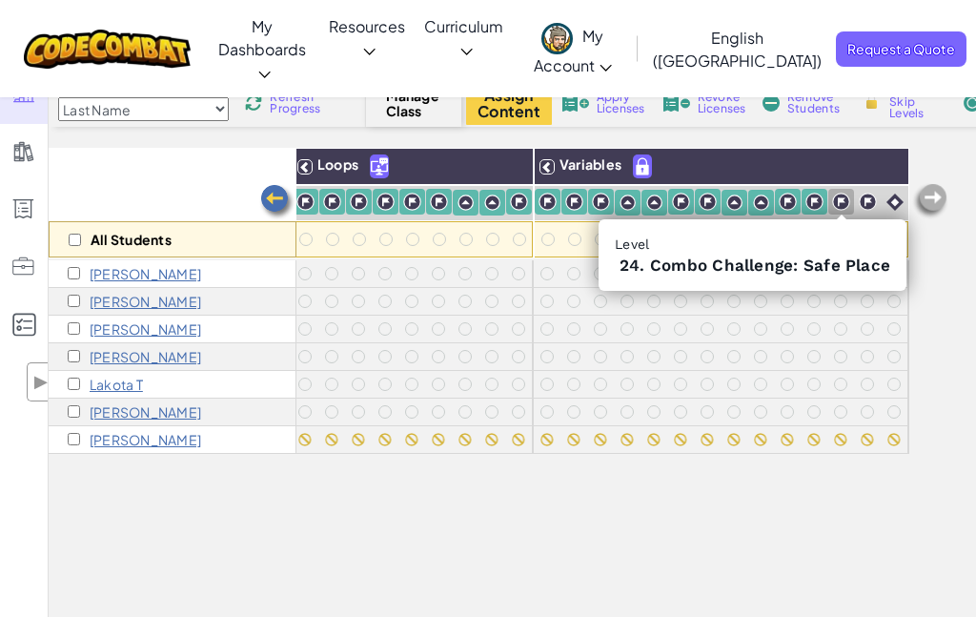
click at [837, 203] on img at bounding box center [841, 202] width 18 height 18
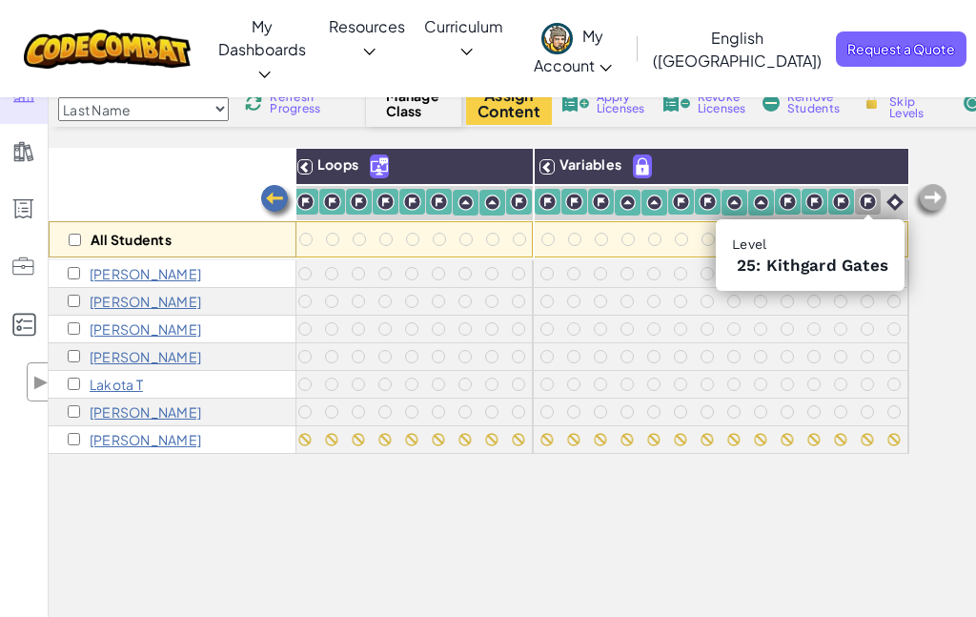
click at [864, 205] on img at bounding box center [868, 202] width 18 height 18
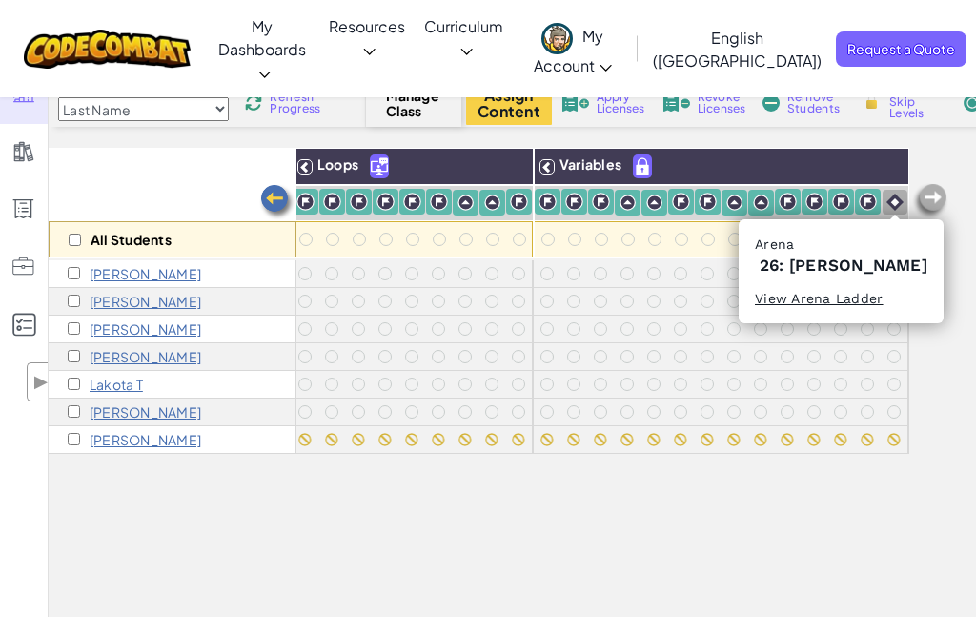
click at [893, 207] on img at bounding box center [894, 201] width 17 height 17
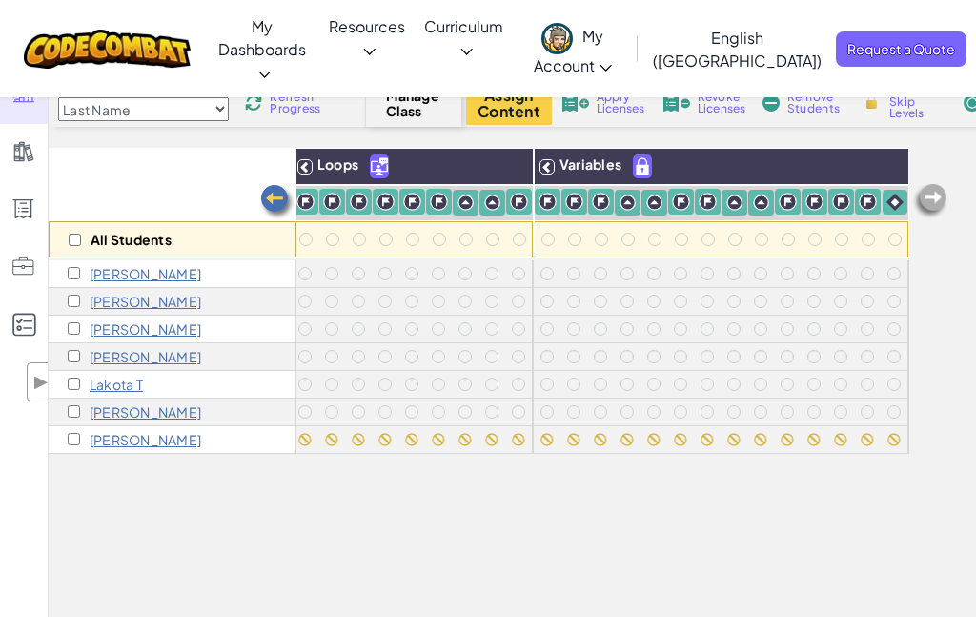
click at [905, 102] on span "Lock or Skip Levels" at bounding box center [917, 102] width 56 height 34
checkbox input "true"
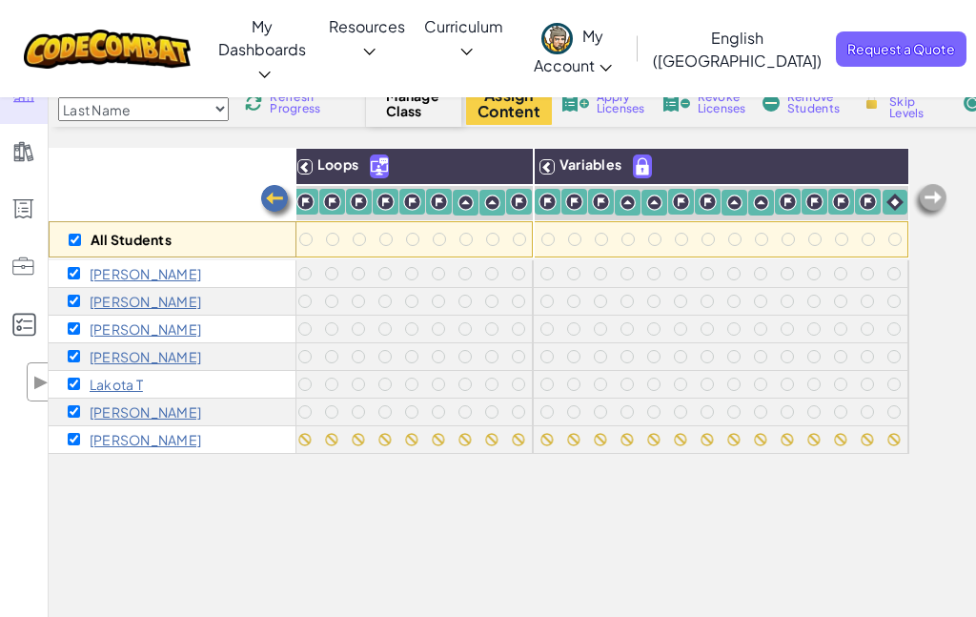
checkbox input "true"
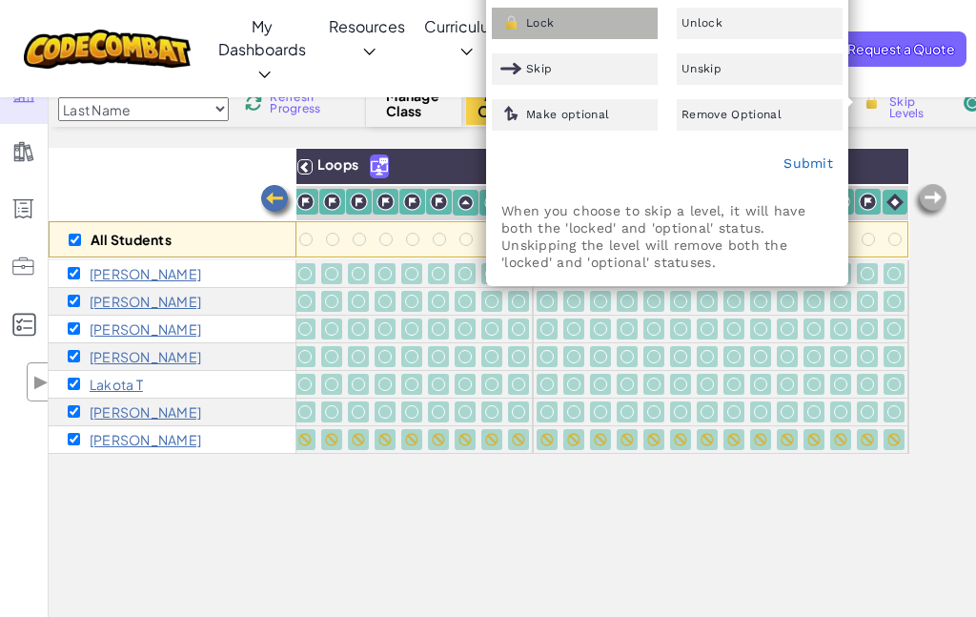
click at [581, 26] on div "Lock" at bounding box center [575, 23] width 166 height 31
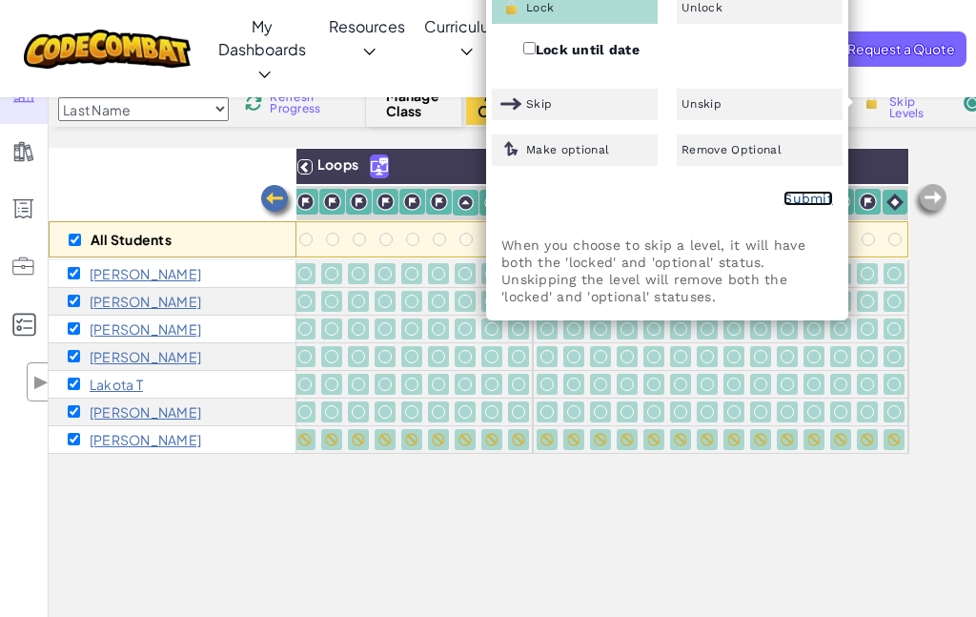
click at [812, 194] on link "Submit" at bounding box center [808, 198] width 50 height 15
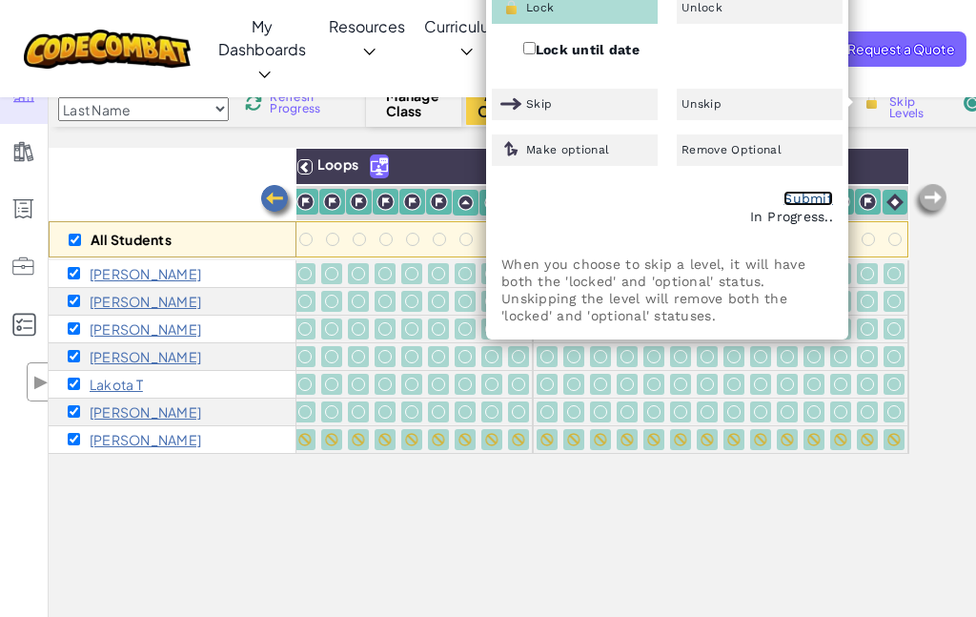
scroll to position [0, 0]
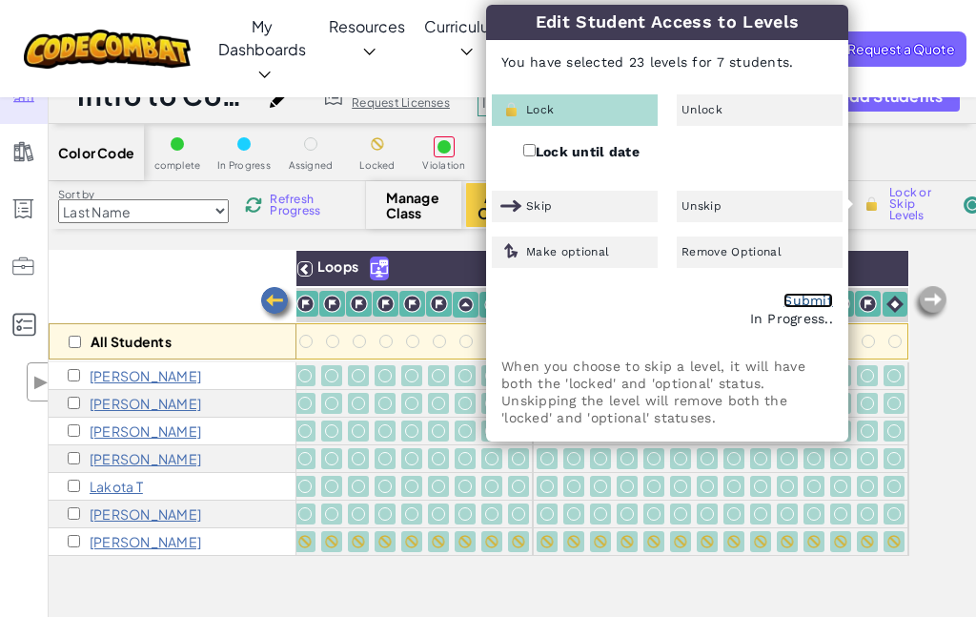
checkbox input "false"
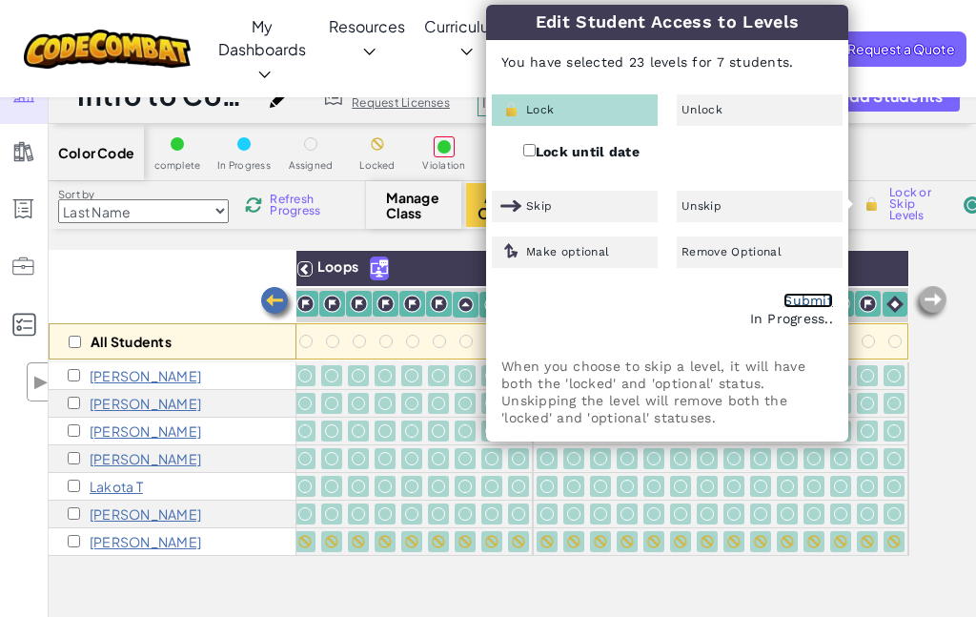
checkbox input "false"
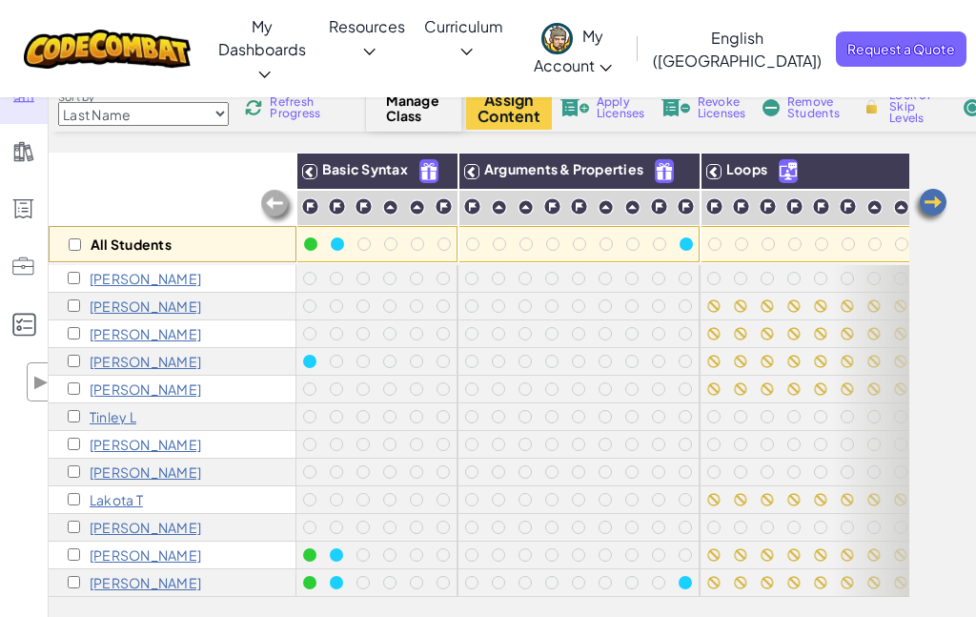
scroll to position [86, 0]
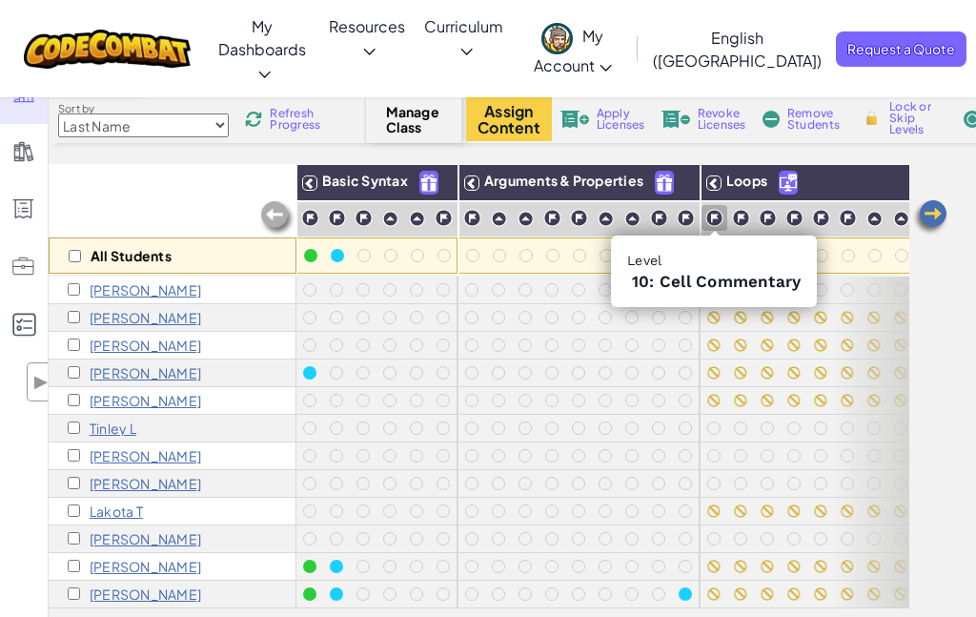
click at [713, 216] on img at bounding box center [714, 218] width 18 height 18
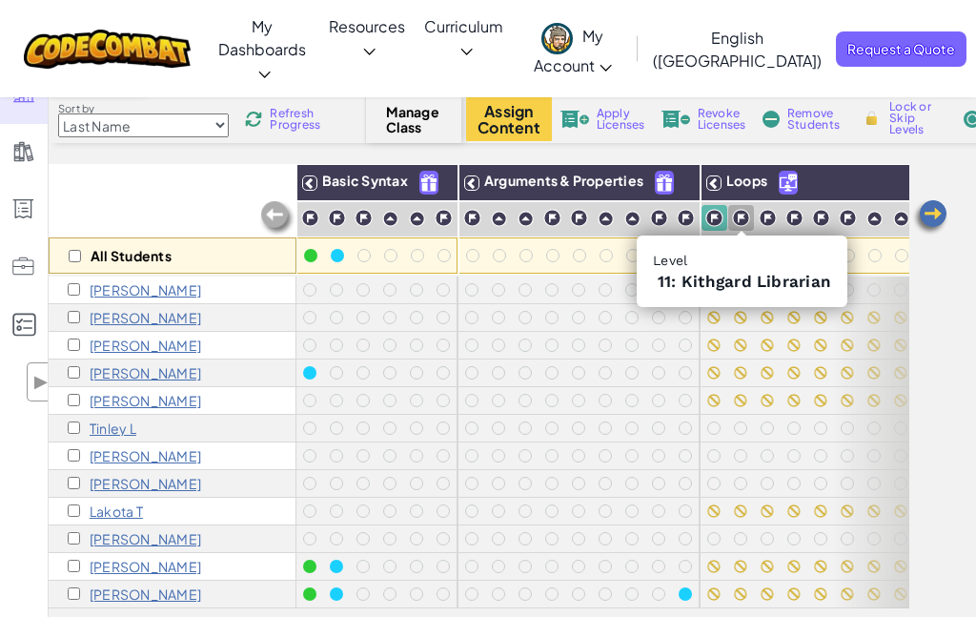
click at [742, 219] on img at bounding box center [741, 218] width 18 height 18
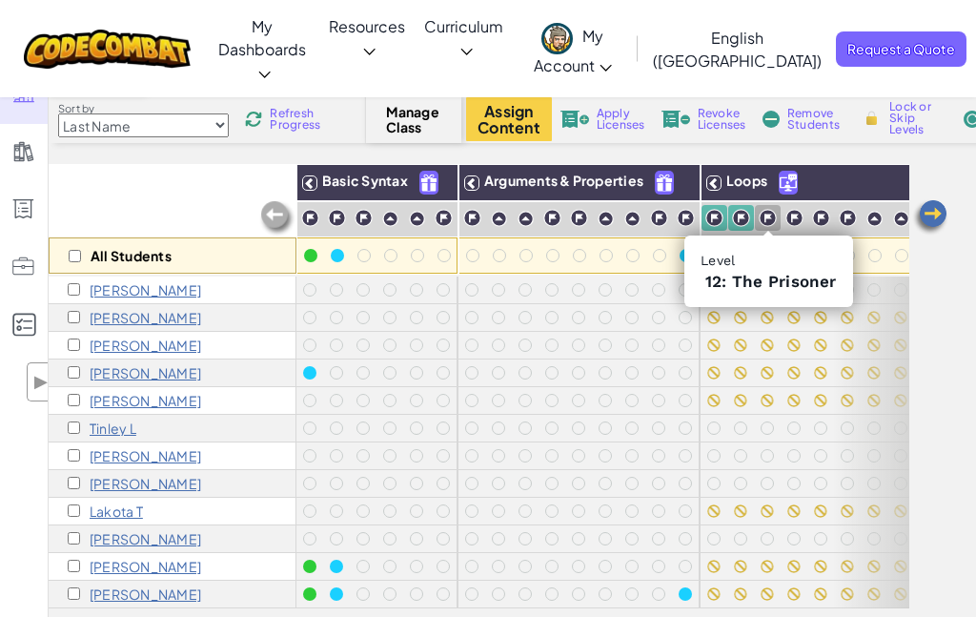
click at [764, 223] on img at bounding box center [768, 218] width 18 height 18
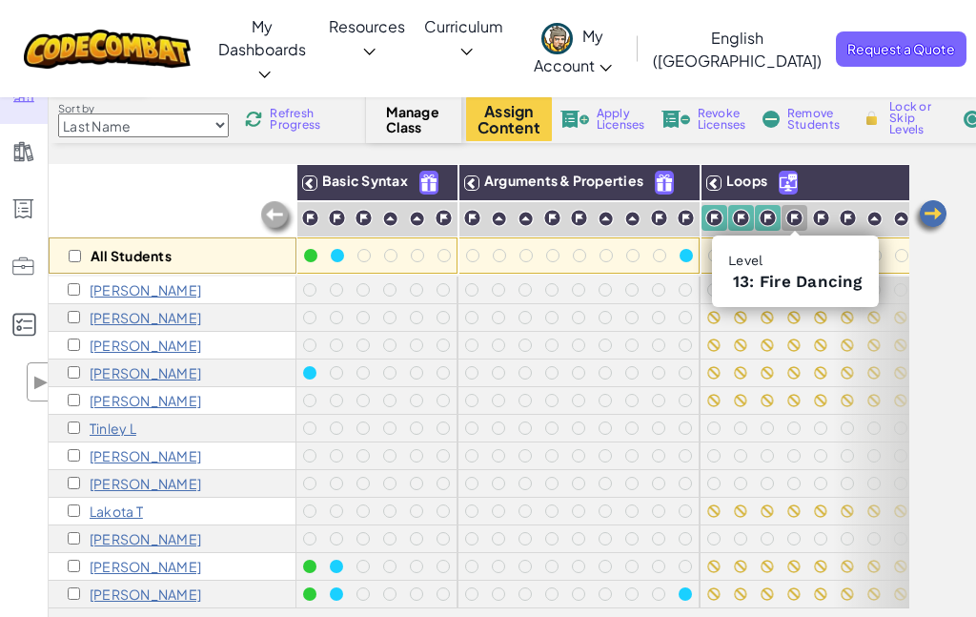
click at [796, 220] on img at bounding box center [794, 218] width 18 height 18
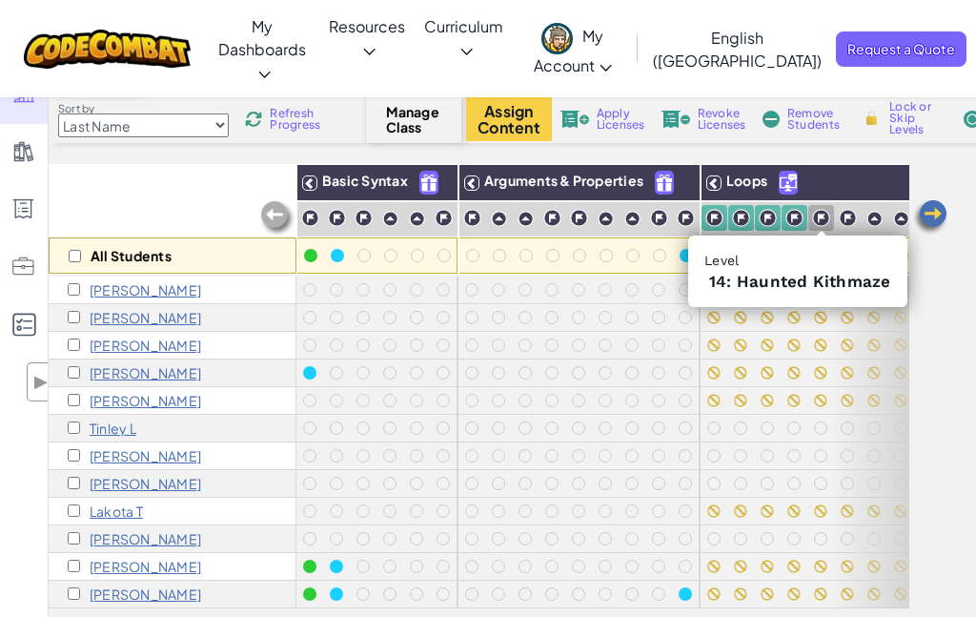
click at [815, 216] on img at bounding box center [821, 218] width 18 height 18
click at [852, 221] on img at bounding box center [848, 218] width 18 height 18
click at [872, 226] on img at bounding box center [874, 219] width 16 height 16
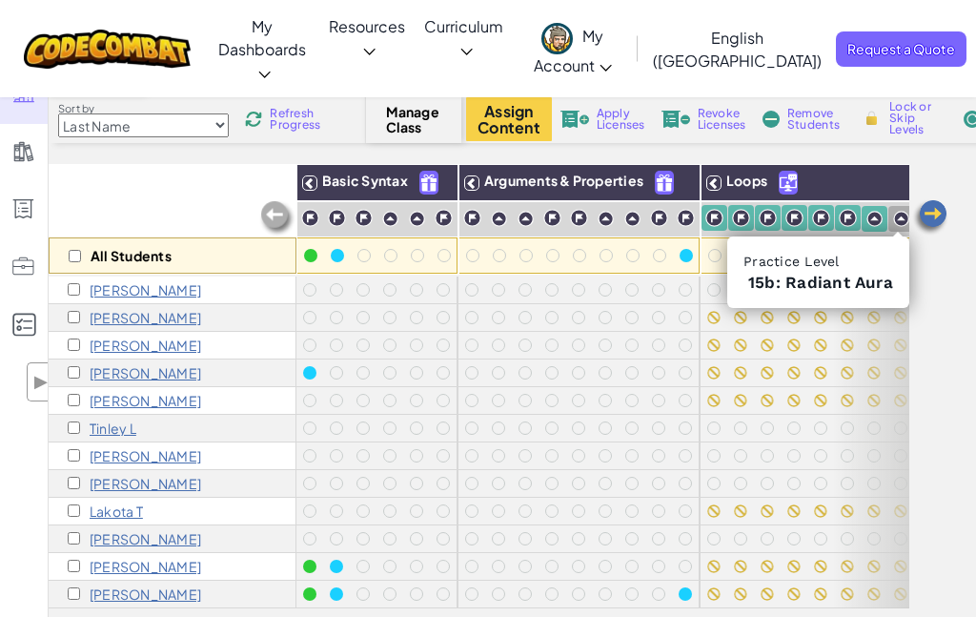
click at [898, 220] on img at bounding box center [901, 219] width 16 height 16
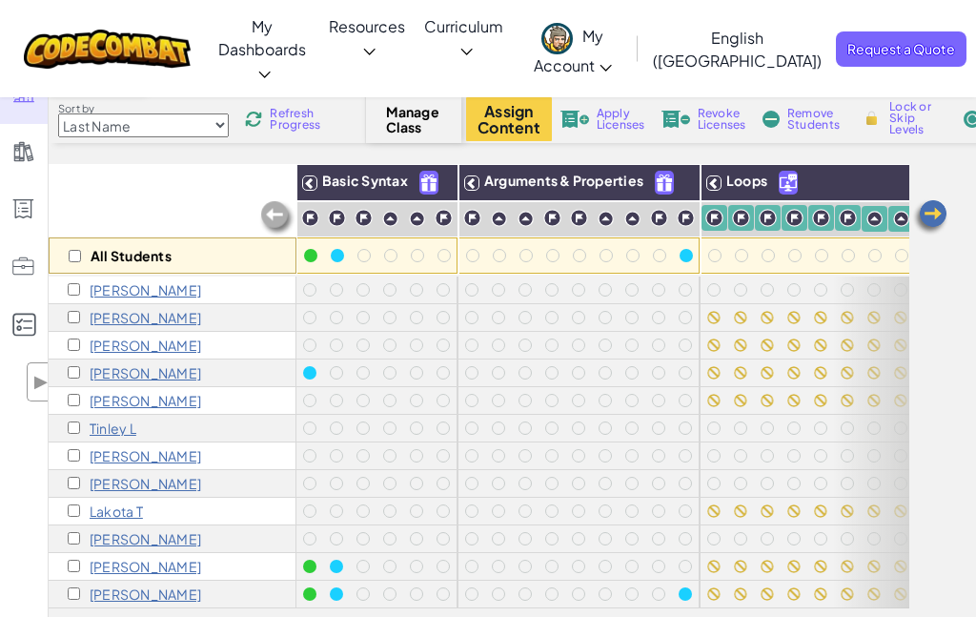
scroll to position [0, 235]
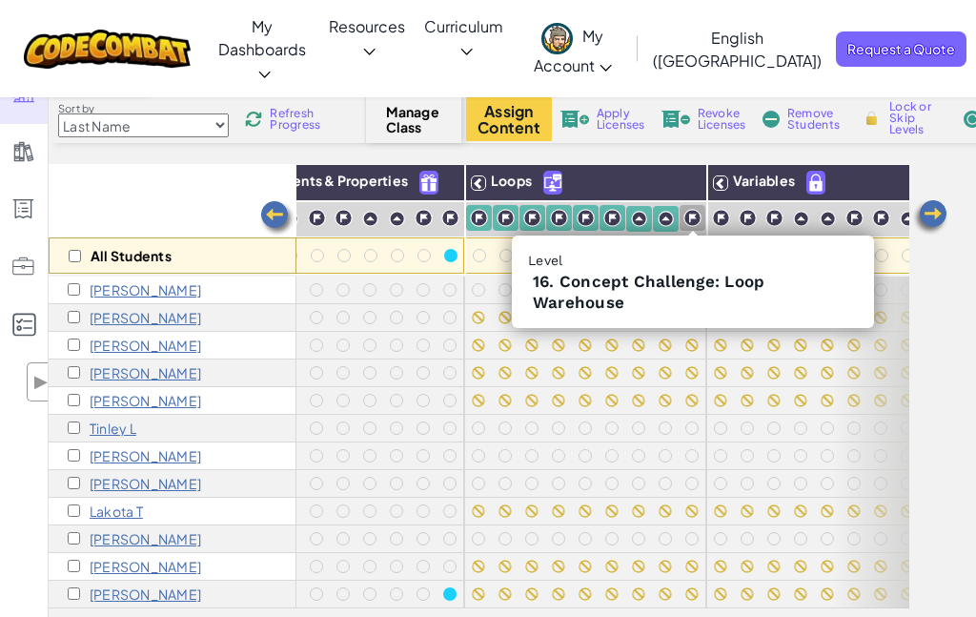
click at [684, 222] on img at bounding box center [692, 218] width 18 height 18
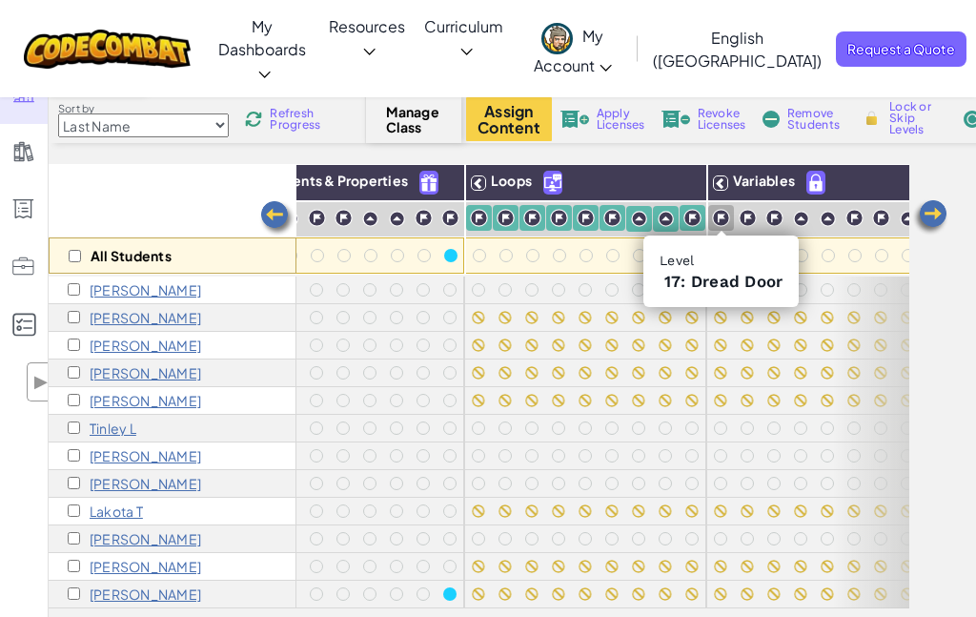
click at [715, 219] on img at bounding box center [721, 218] width 18 height 18
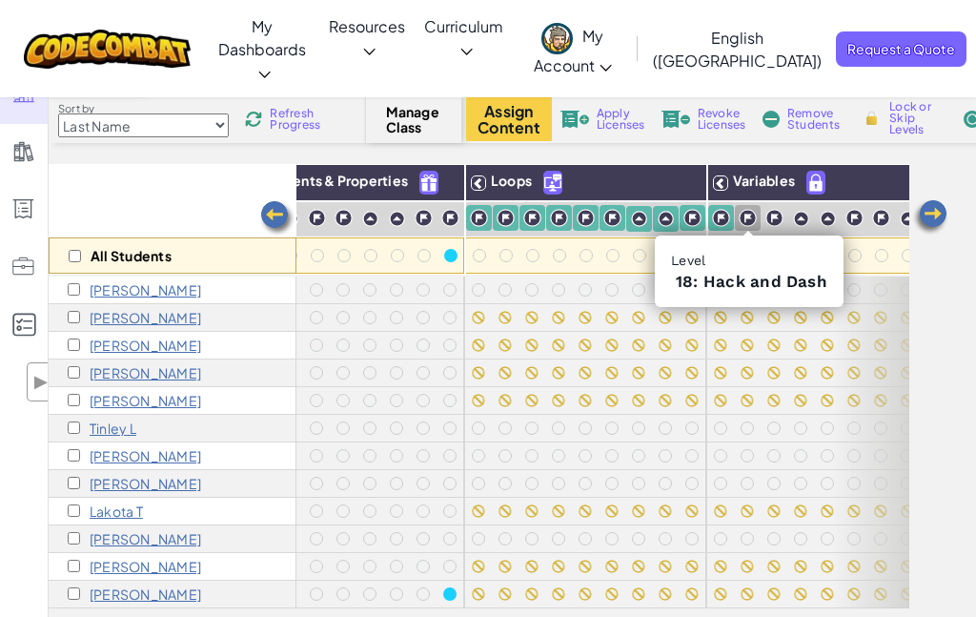
click at [744, 219] on img at bounding box center [748, 218] width 18 height 18
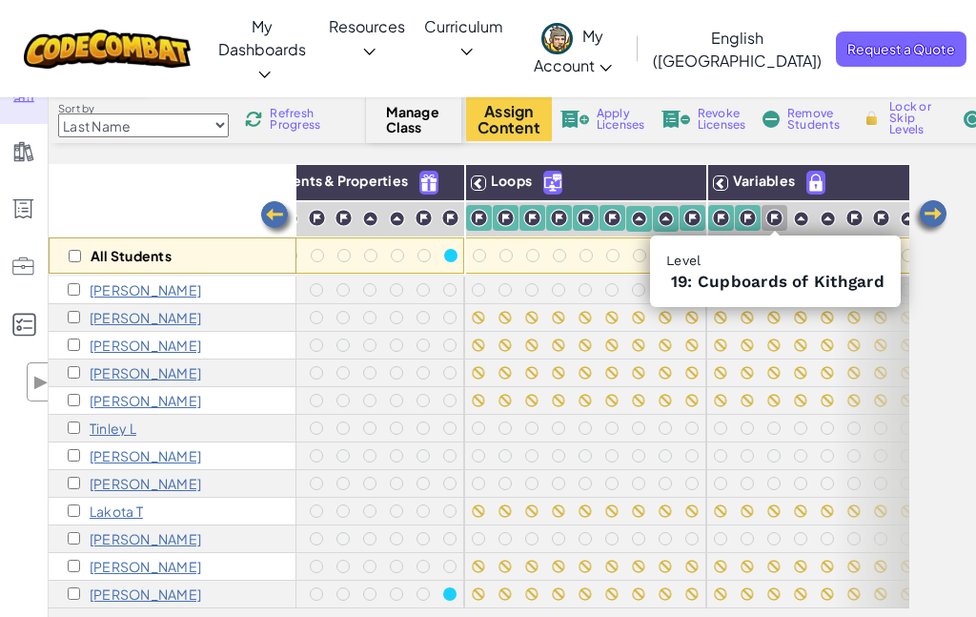
click at [774, 216] on img at bounding box center [774, 218] width 18 height 18
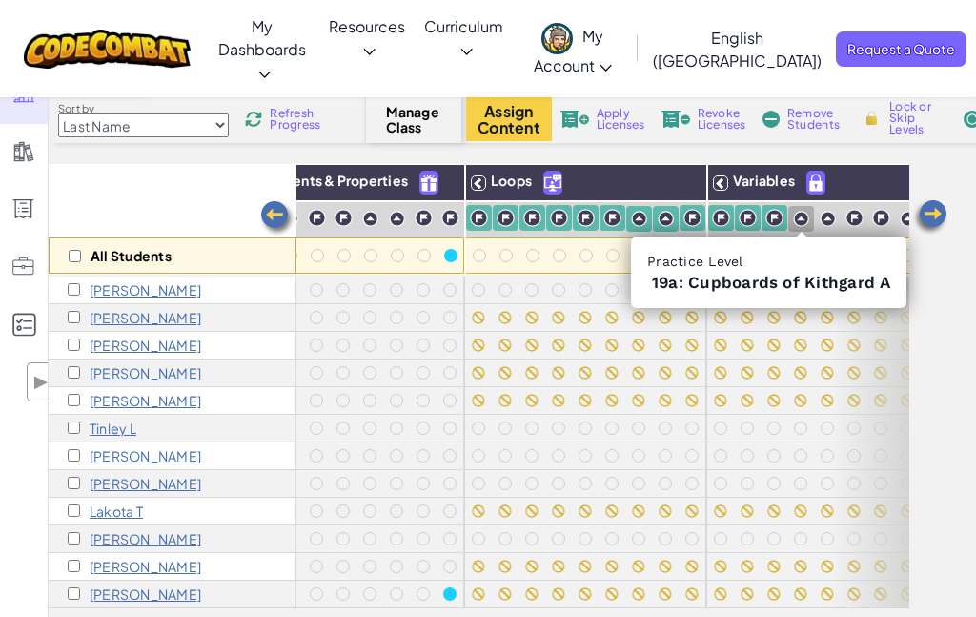
click at [801, 222] on img at bounding box center [801, 219] width 16 height 16
click at [821, 222] on img at bounding box center [828, 219] width 16 height 16
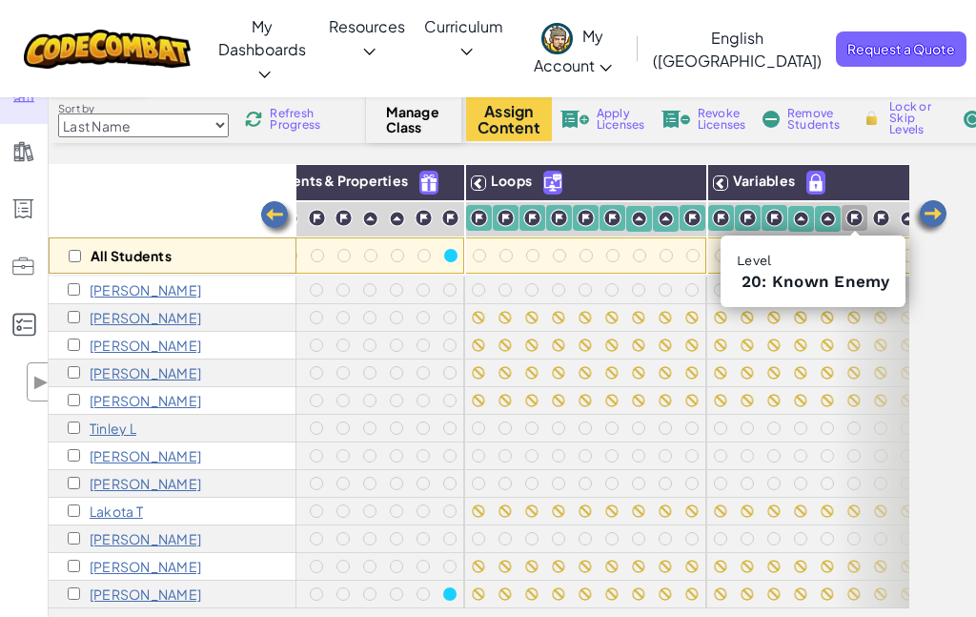
click at [854, 219] on img at bounding box center [854, 218] width 18 height 18
click at [877, 219] on img at bounding box center [881, 218] width 18 height 18
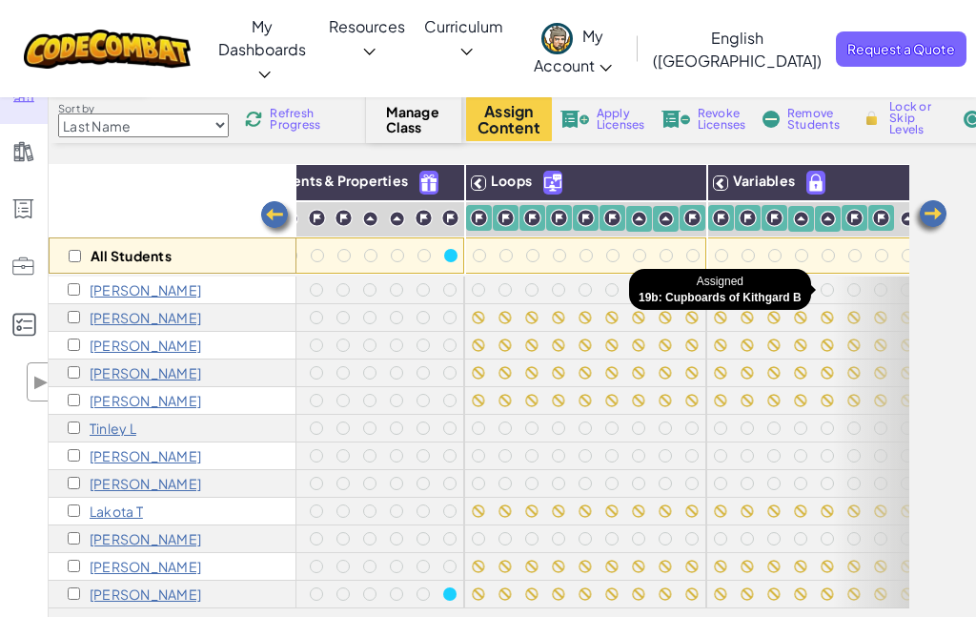
scroll to position [0, 409]
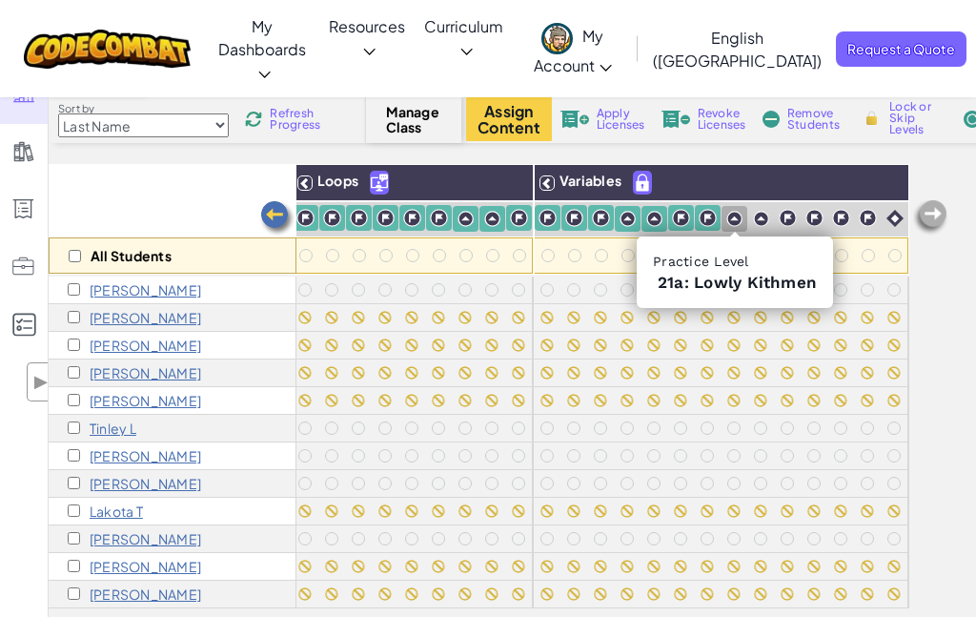
click at [732, 212] on img at bounding box center [734, 219] width 16 height 16
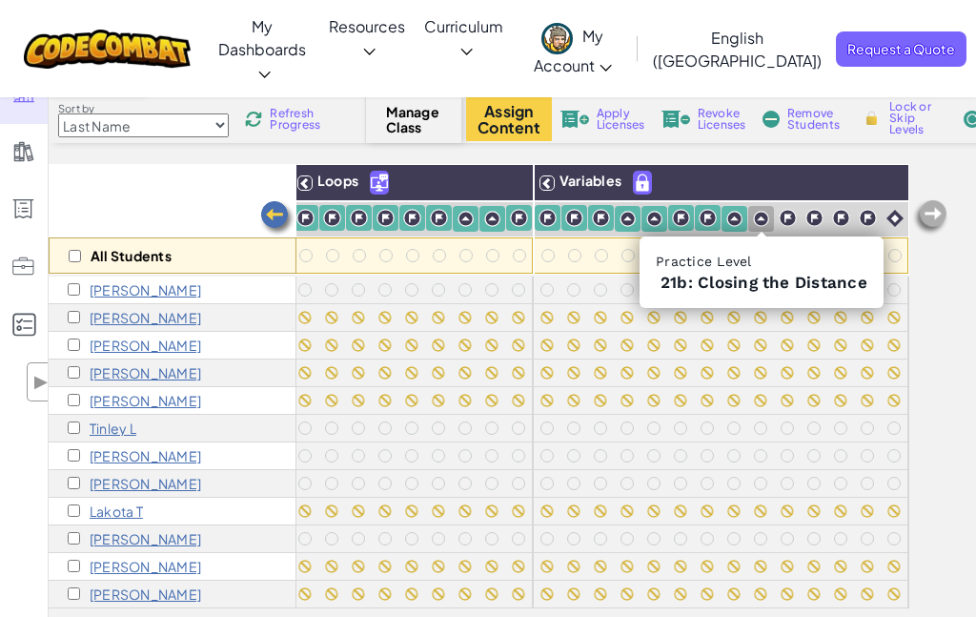
click at [761, 213] on img at bounding box center [761, 219] width 16 height 16
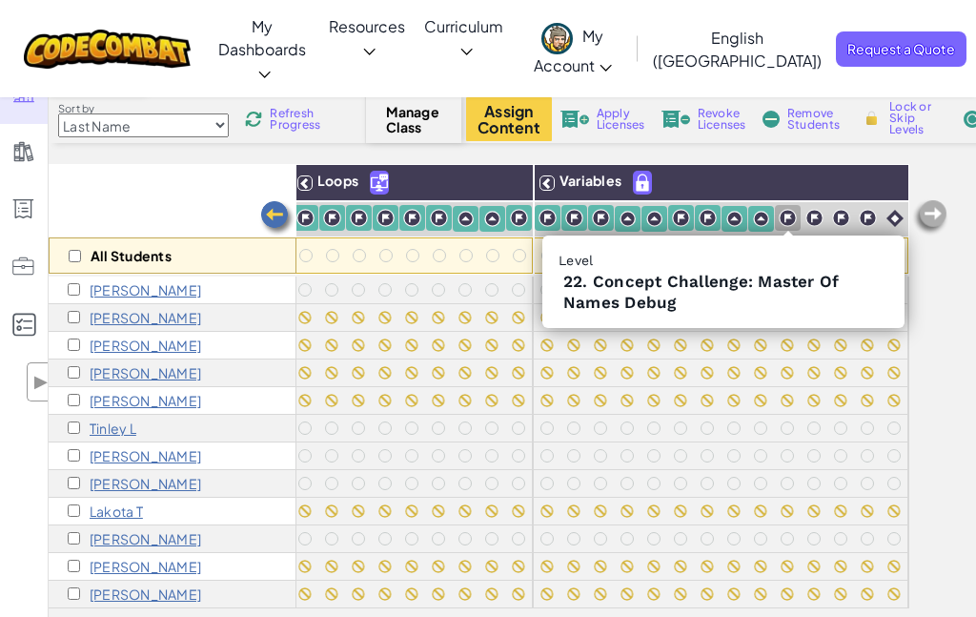
click at [797, 219] on div at bounding box center [788, 218] width 26 height 26
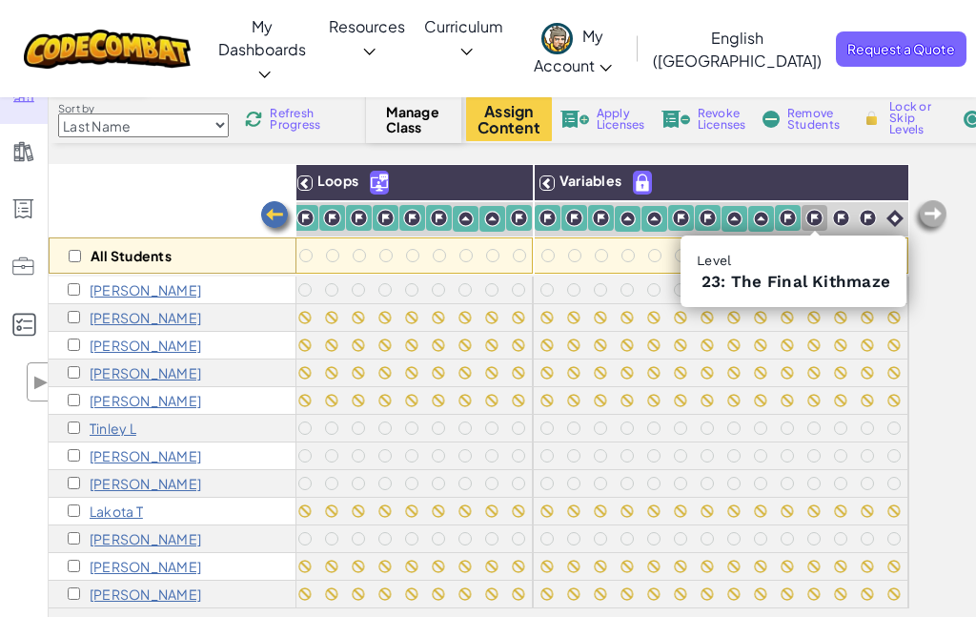
click at [813, 215] on img at bounding box center [814, 218] width 18 height 18
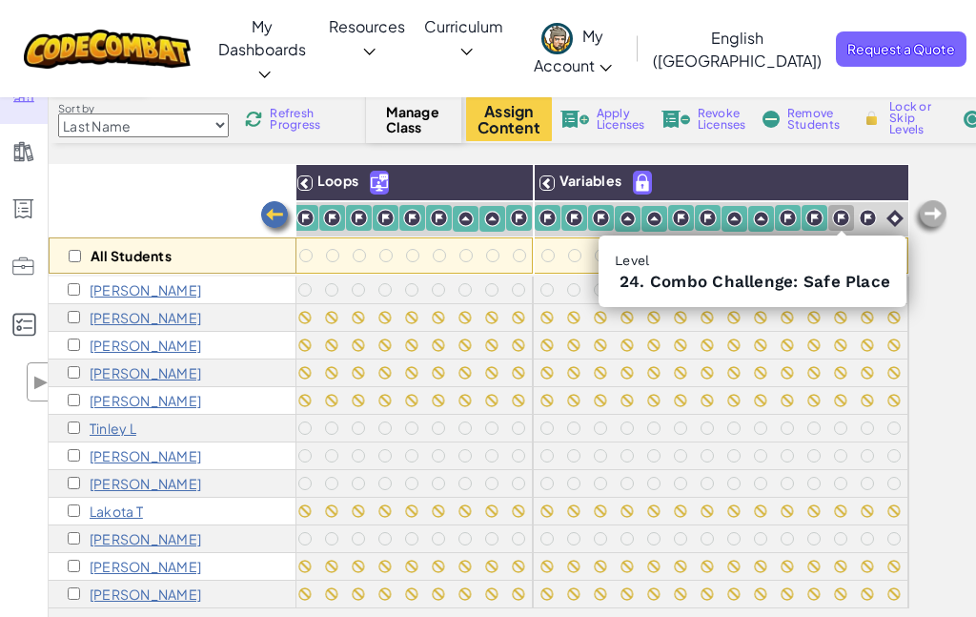
click at [844, 221] on img at bounding box center [841, 218] width 18 height 18
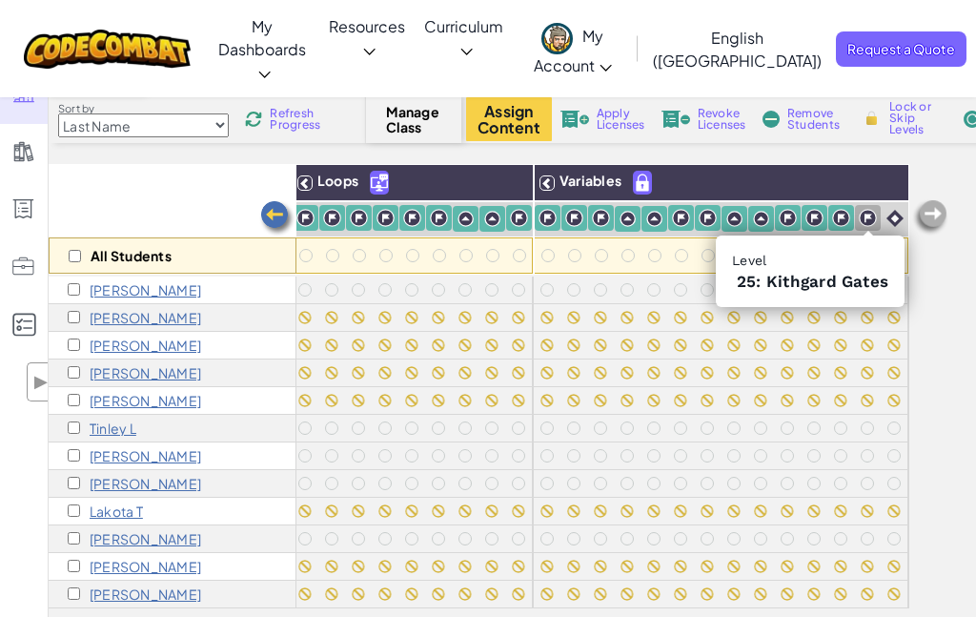
click at [863, 220] on img at bounding box center [868, 218] width 18 height 18
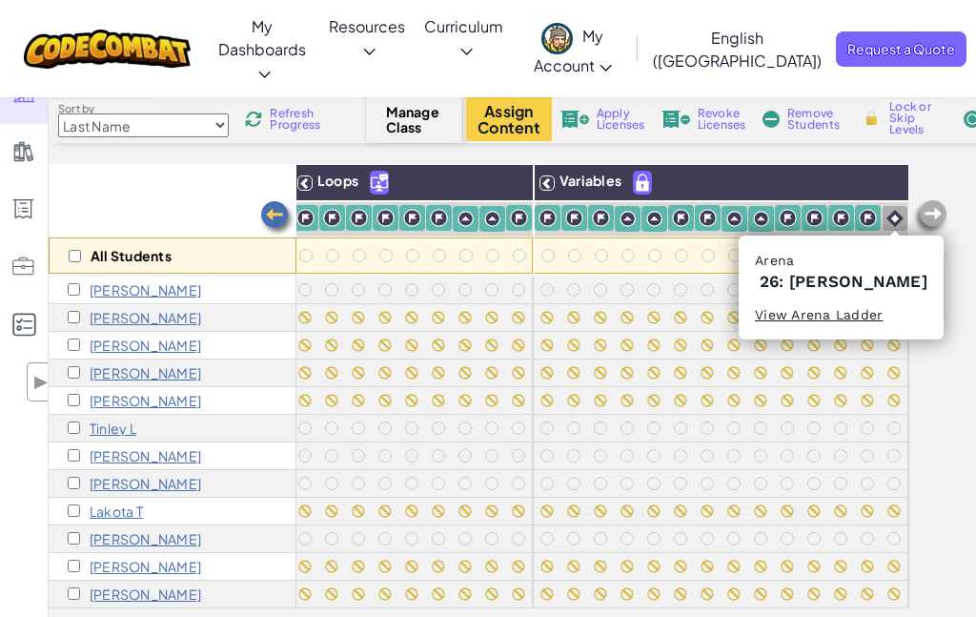
click at [900, 215] on img at bounding box center [894, 218] width 17 height 17
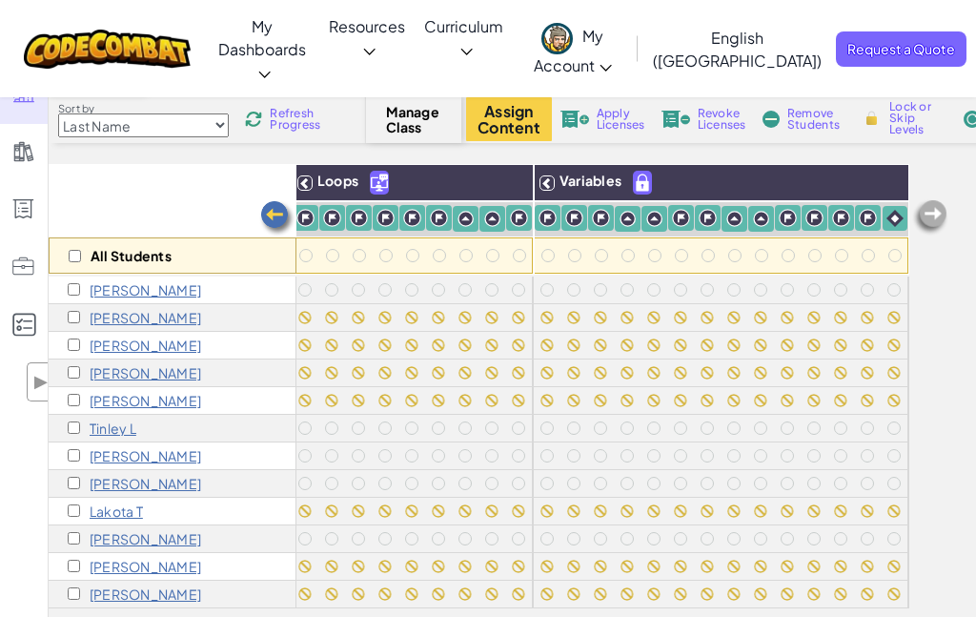
click at [911, 108] on span "Lock or Skip Levels" at bounding box center [917, 118] width 56 height 34
checkbox input "true"
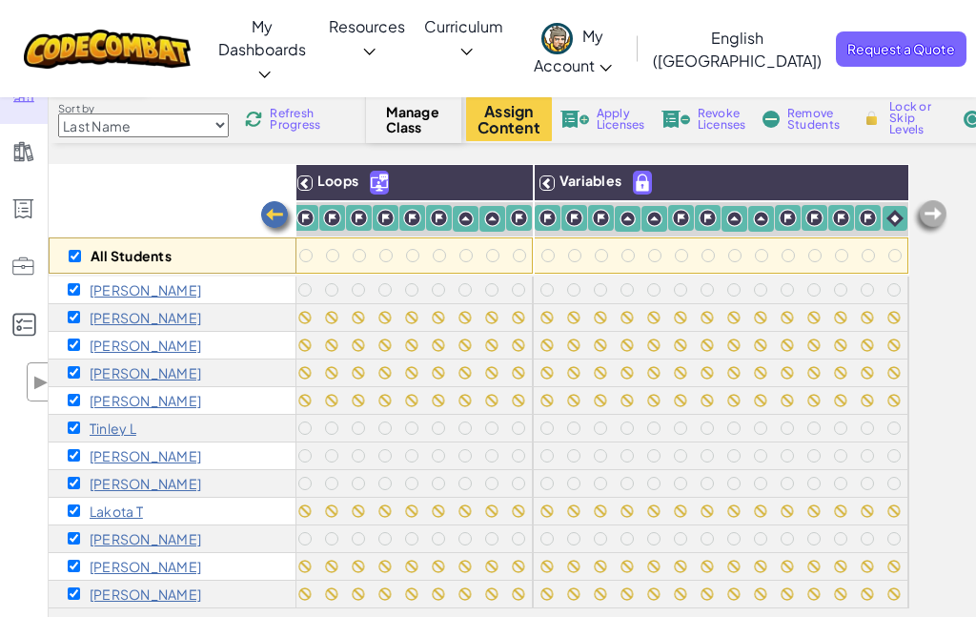
checkbox input "true"
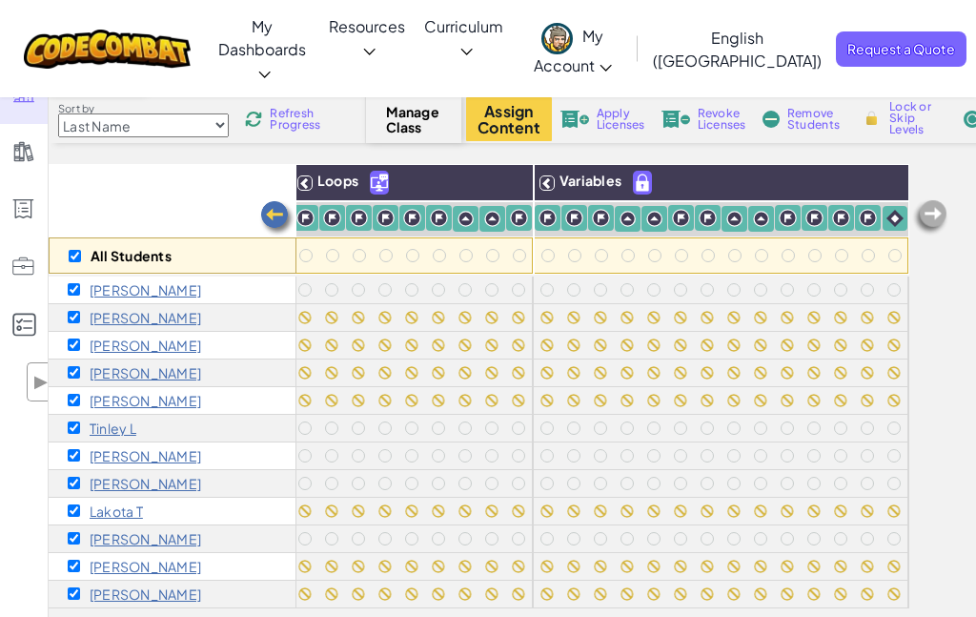
checkbox input "true"
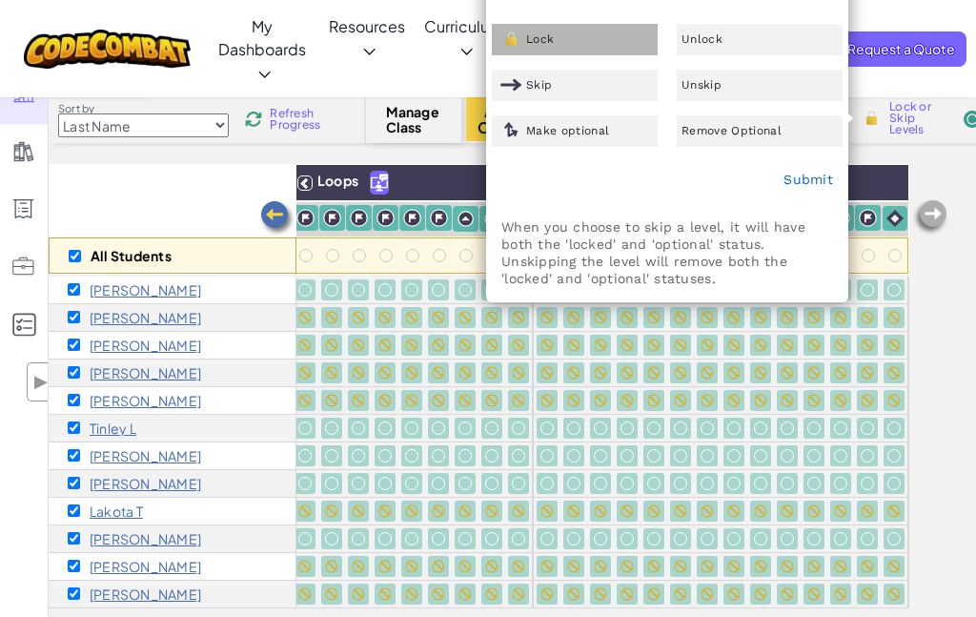
click at [561, 51] on div "Lock" at bounding box center [575, 39] width 166 height 31
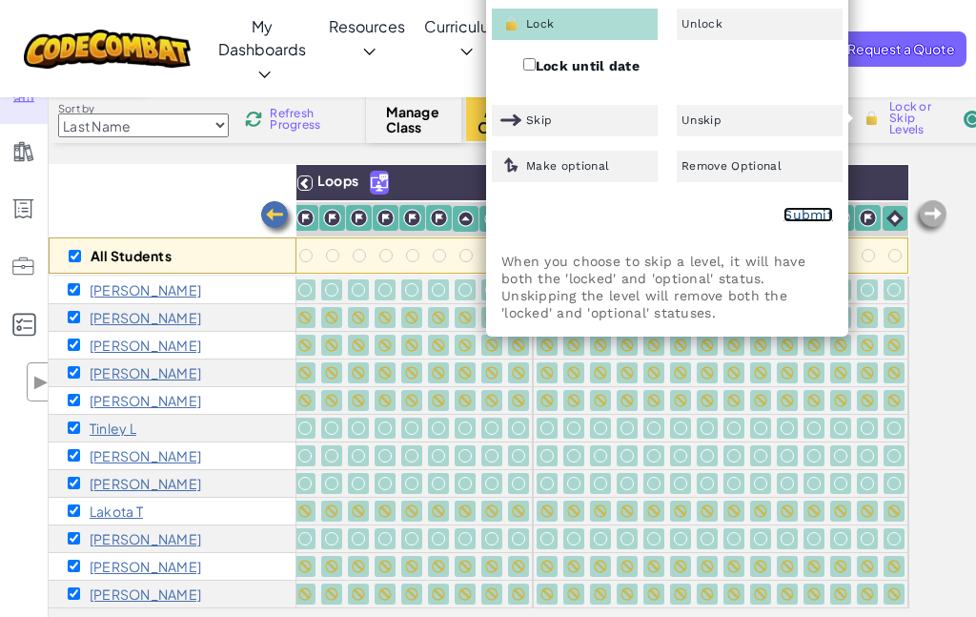
click at [798, 212] on link "Submit" at bounding box center [808, 214] width 50 height 15
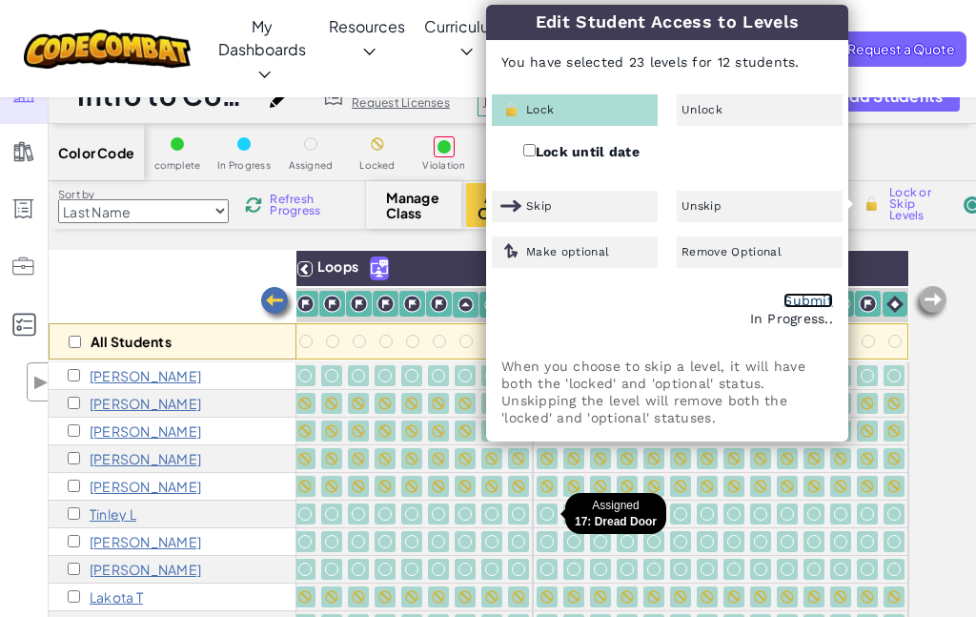
checkbox input "false"
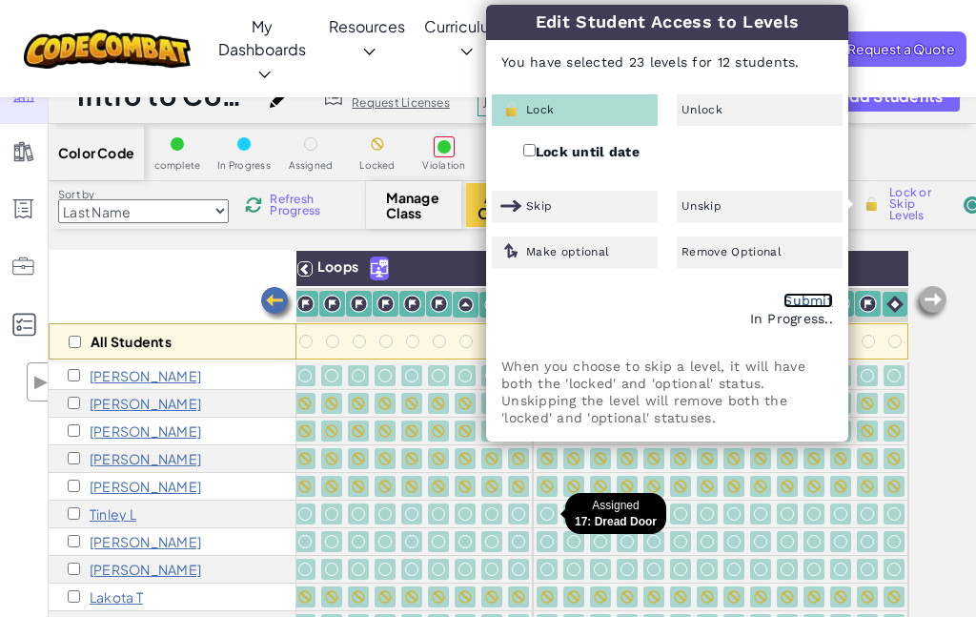
checkbox input "false"
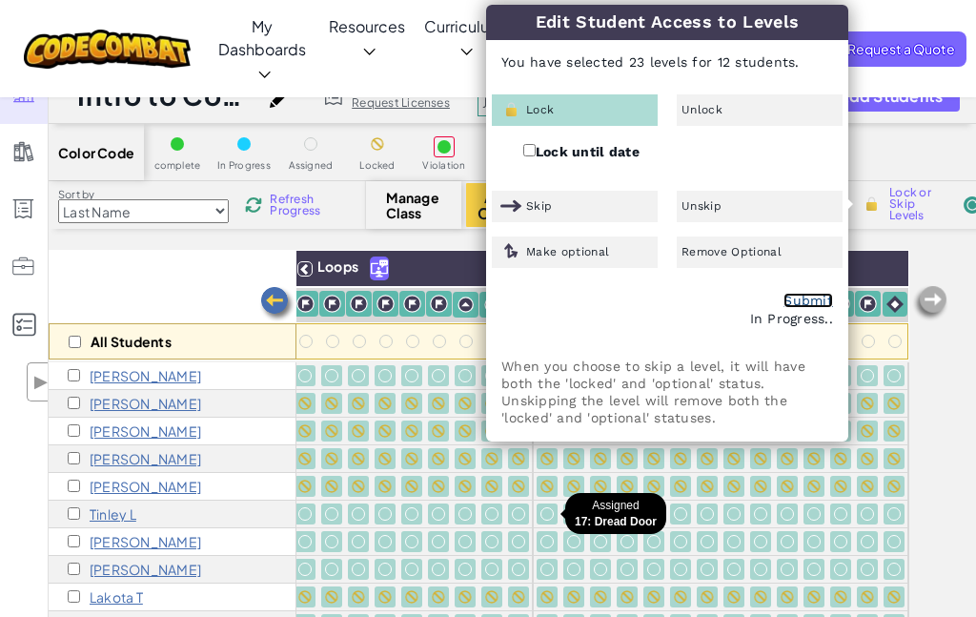
checkbox input "false"
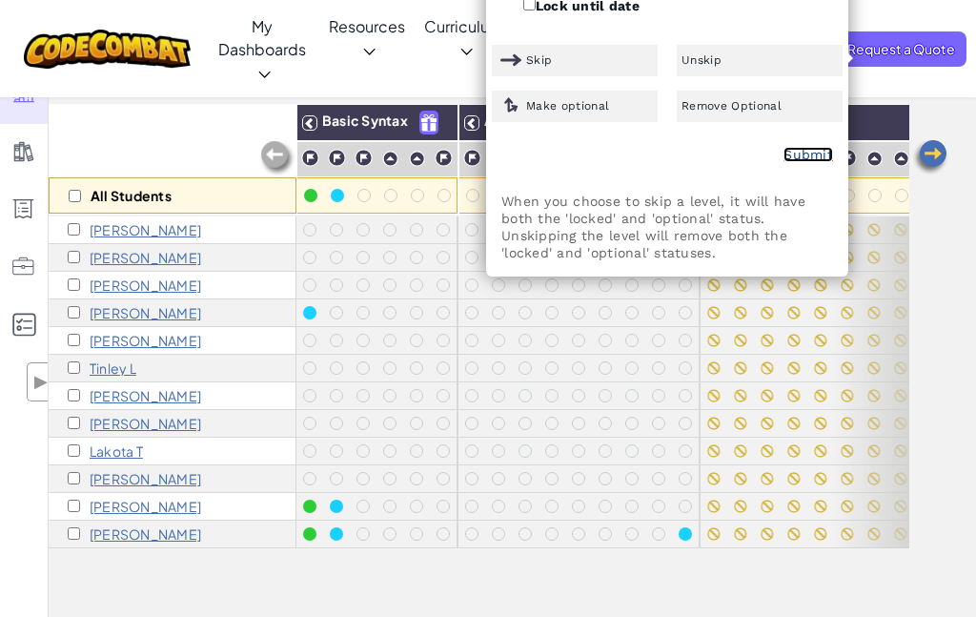
scroll to position [150, 0]
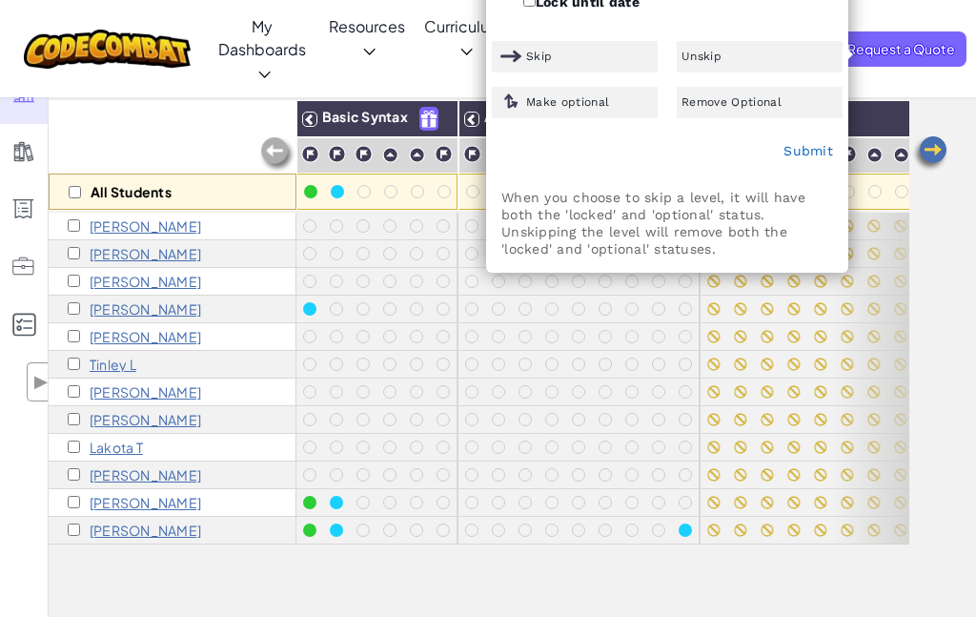
click at [177, 140] on div "All Students" at bounding box center [173, 155] width 248 height 111
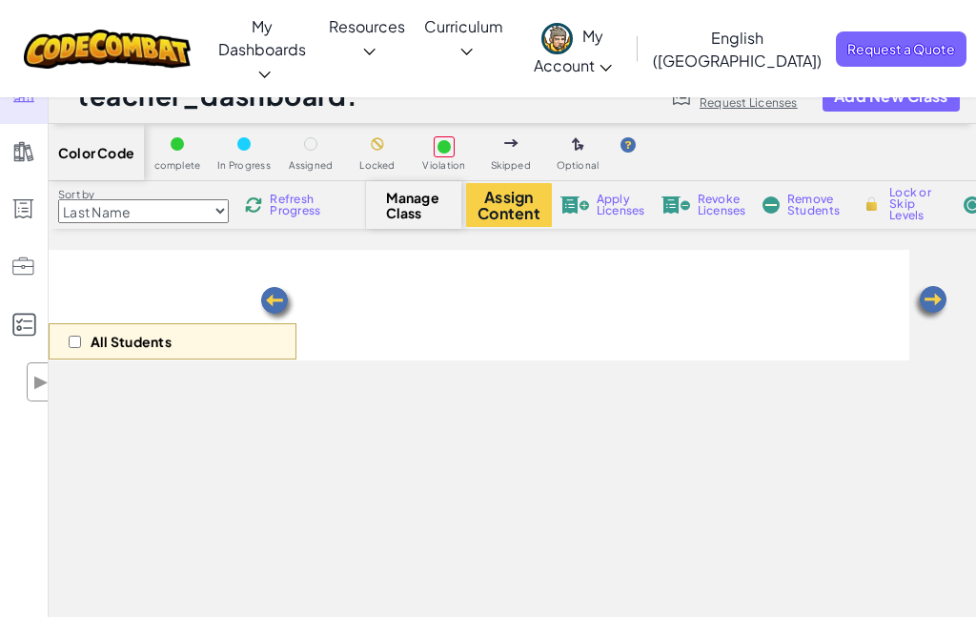
select select "560f1a9f22961295f9427742"
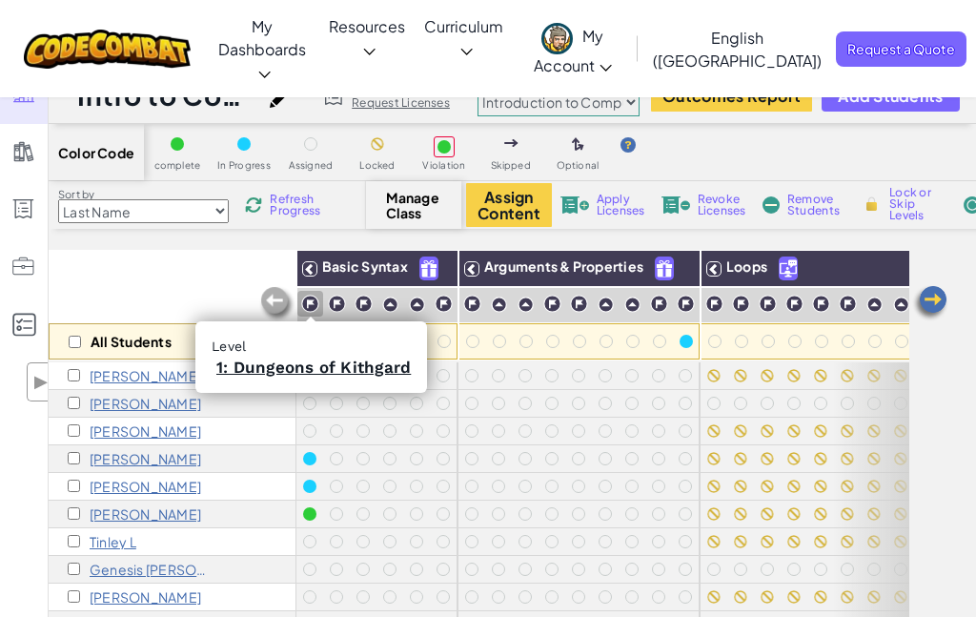
click at [309, 306] on img at bounding box center [310, 304] width 18 height 18
click at [312, 367] on link "1: Dungeons of Kithgard" at bounding box center [313, 366] width 194 height 19
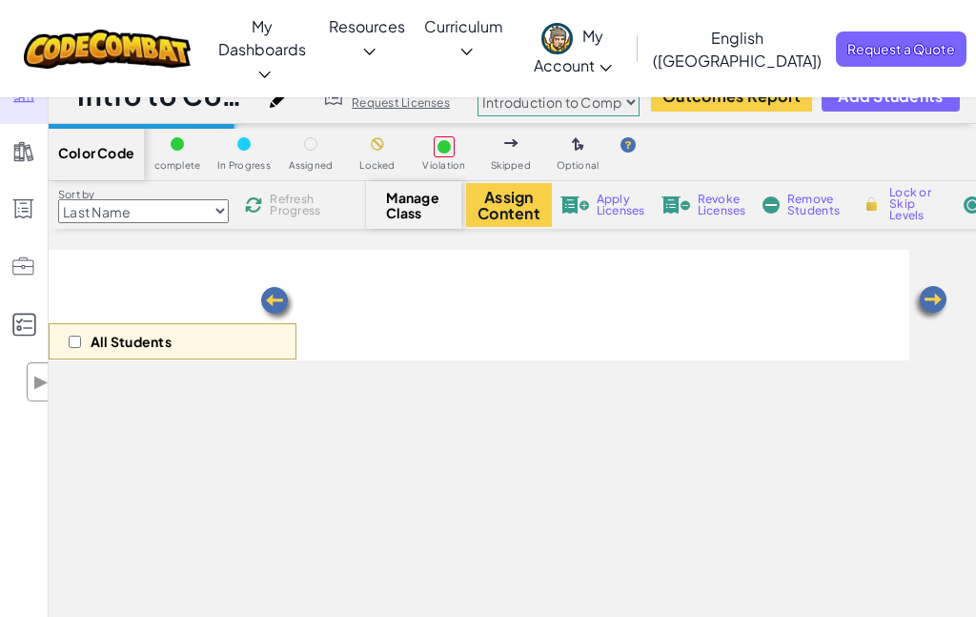
select select "560f1a9f22961295f9427742"
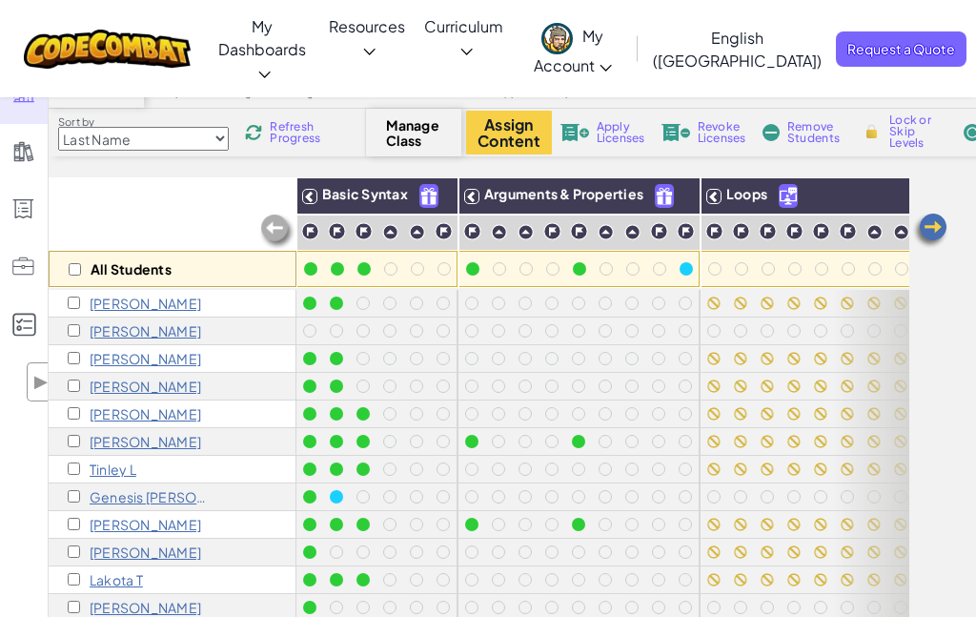
scroll to position [67, 0]
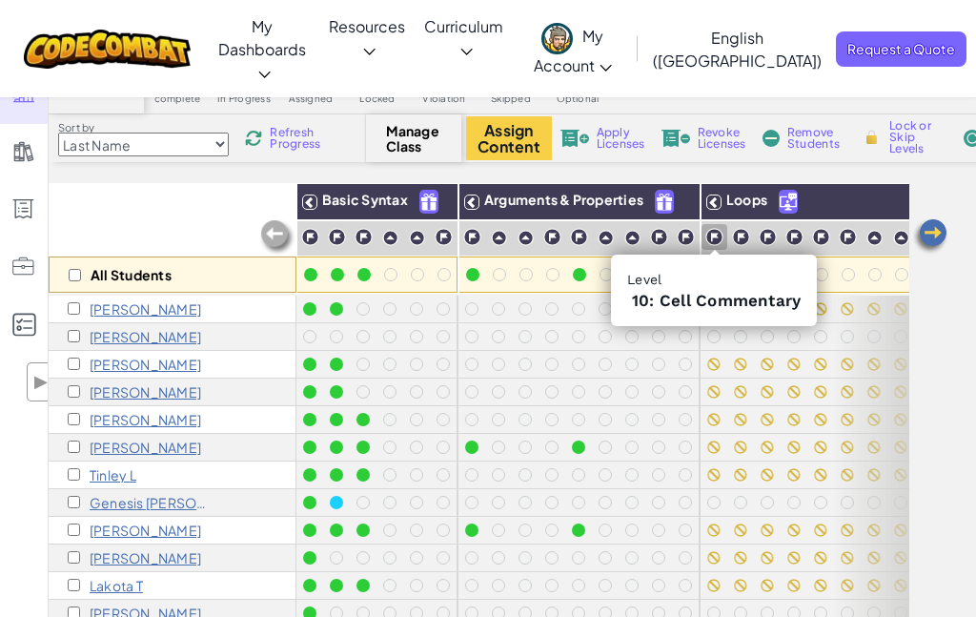
click at [714, 238] on img at bounding box center [714, 237] width 18 height 18
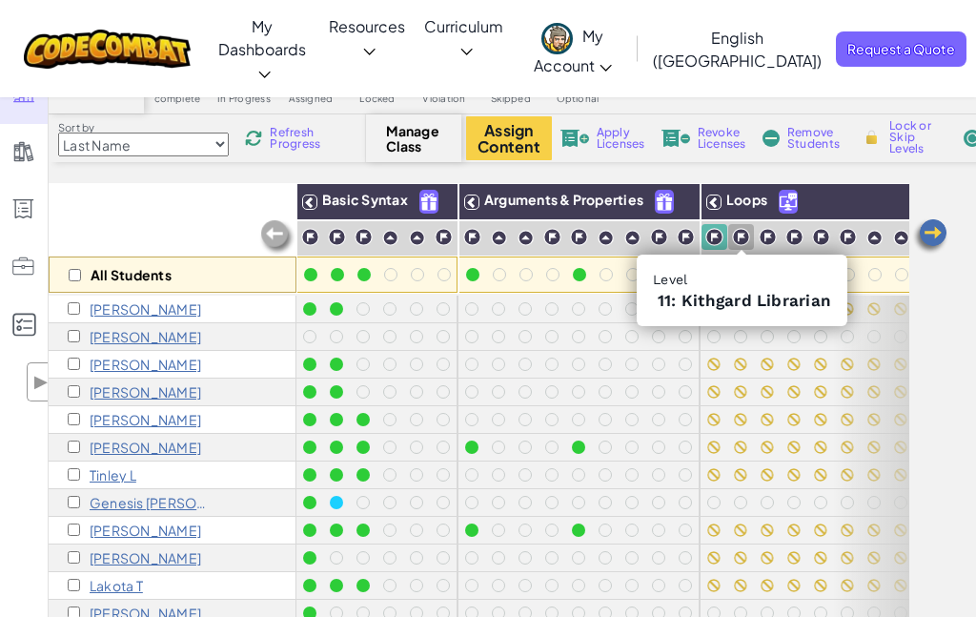
click at [746, 236] on img at bounding box center [741, 237] width 18 height 18
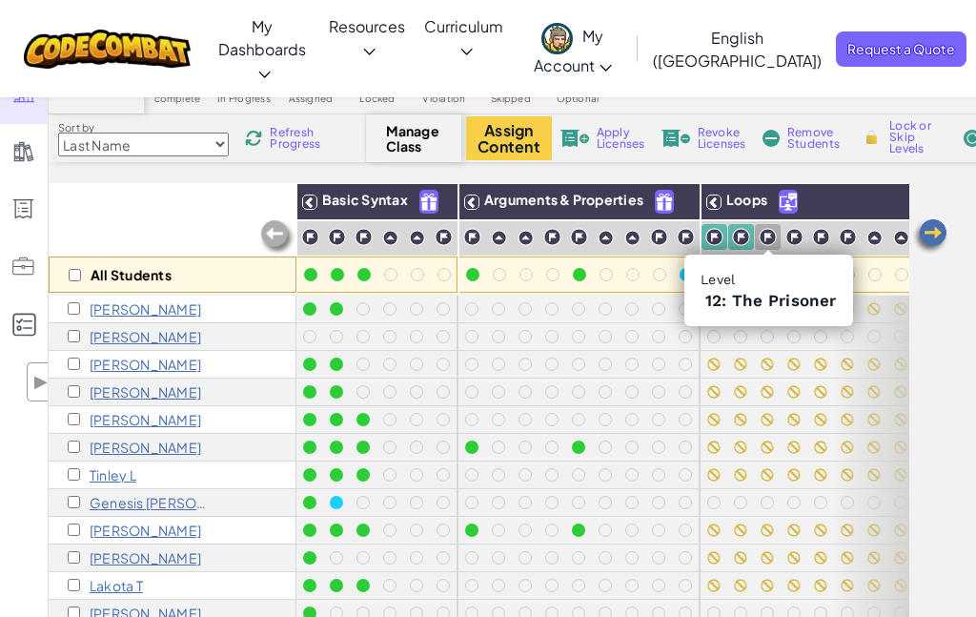
click at [769, 239] on img at bounding box center [768, 237] width 18 height 18
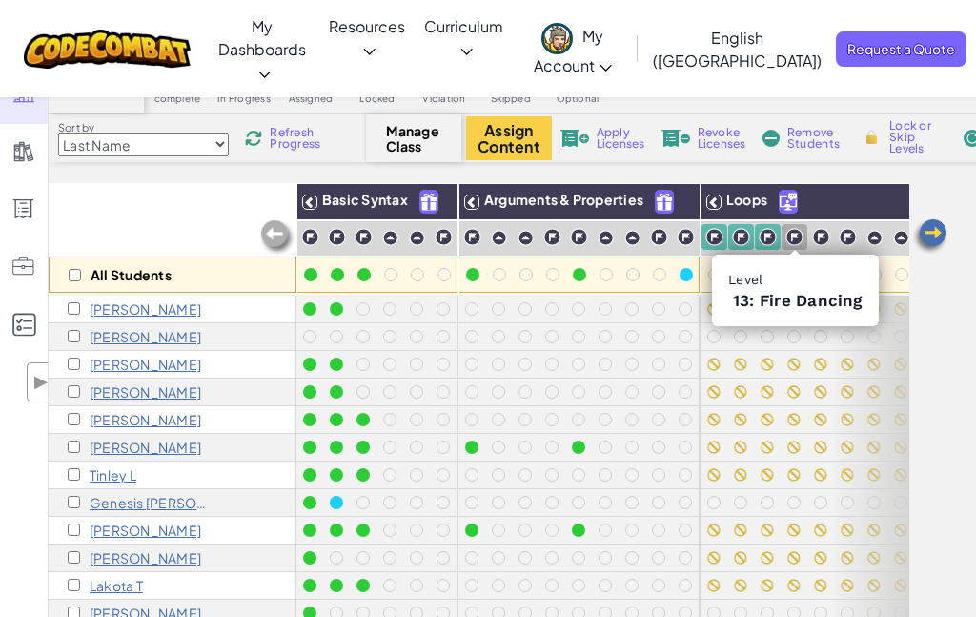
click at [802, 238] on img at bounding box center [794, 237] width 18 height 18
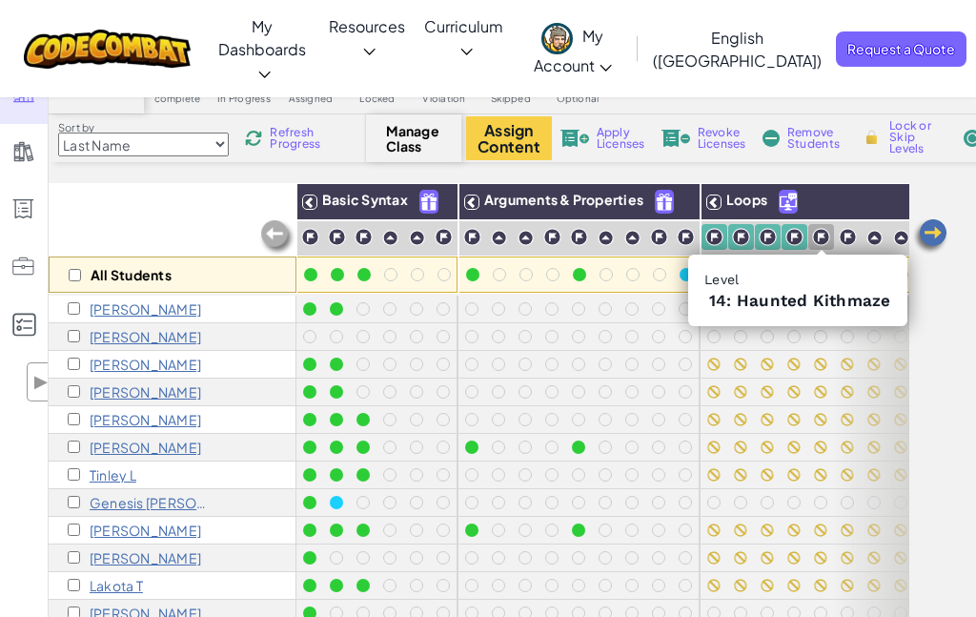
click at [820, 236] on img at bounding box center [821, 237] width 18 height 18
click at [843, 238] on img at bounding box center [848, 237] width 18 height 18
click at [872, 239] on img at bounding box center [874, 238] width 16 height 16
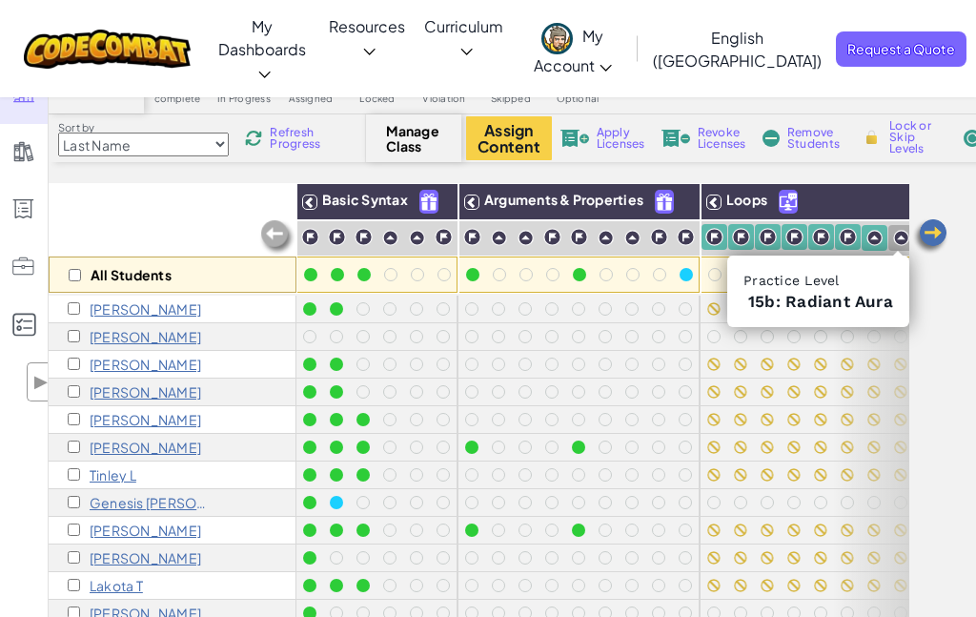
click at [899, 241] on img at bounding box center [901, 238] width 16 height 16
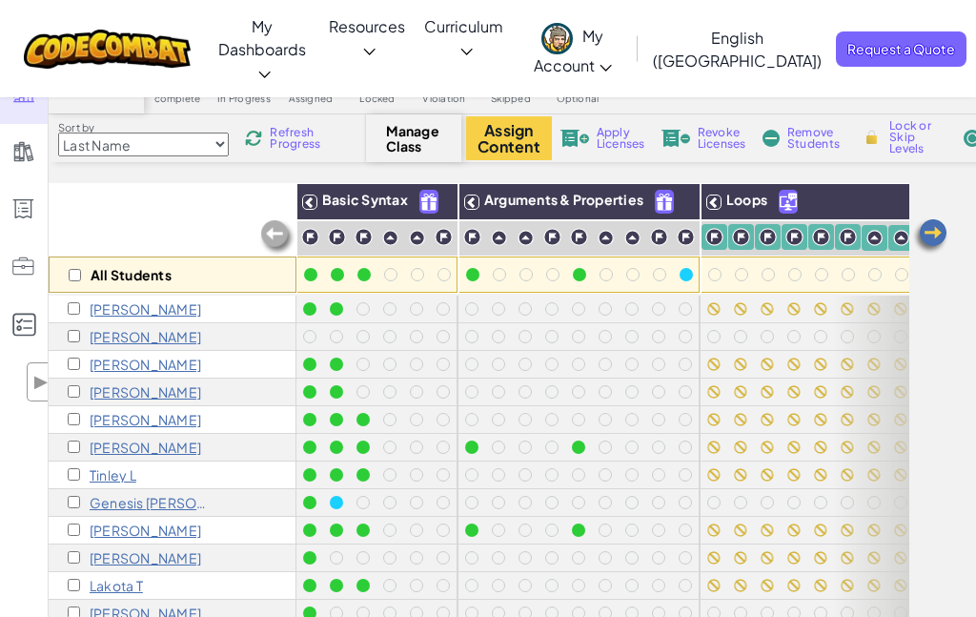
click at [930, 236] on img at bounding box center [930, 236] width 38 height 38
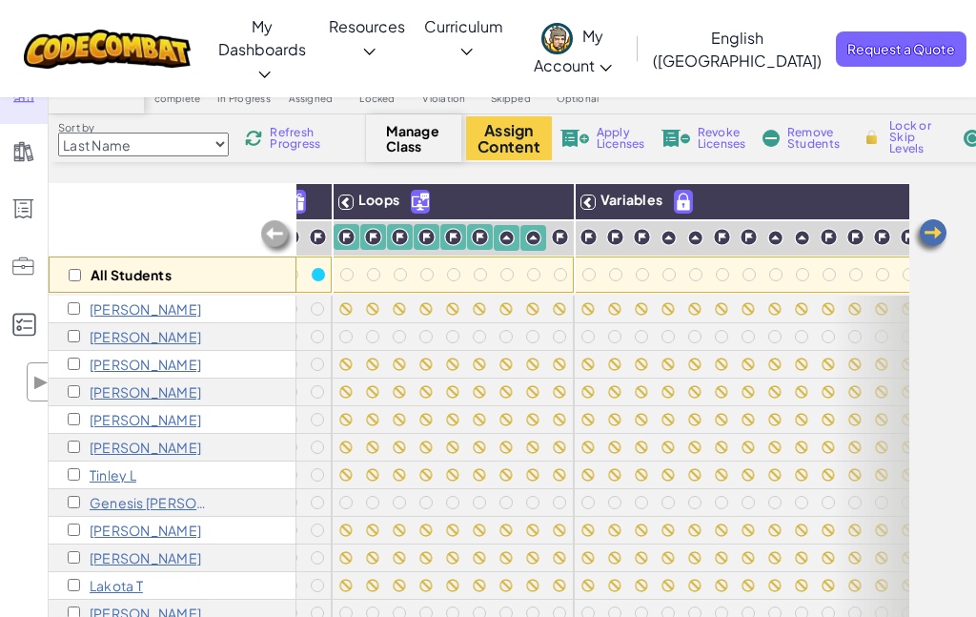
scroll to position [0, 381]
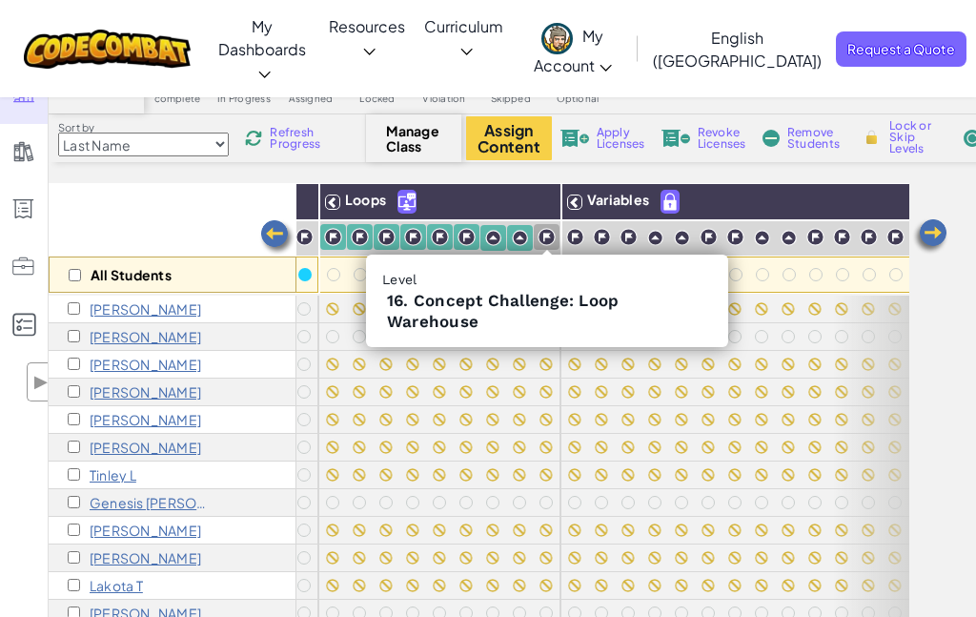
click at [544, 229] on img at bounding box center [547, 237] width 18 height 18
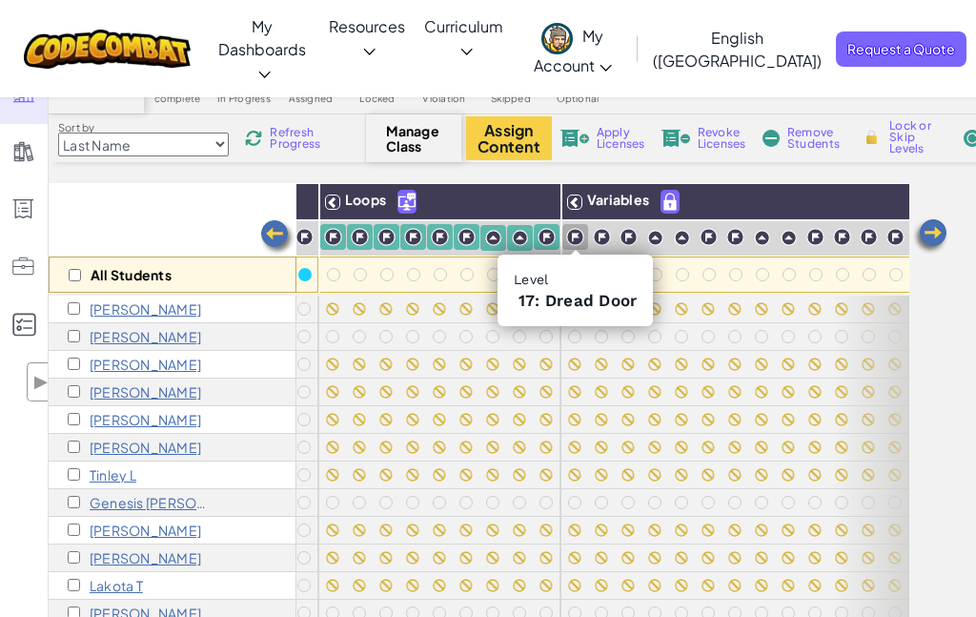
click at [574, 234] on img at bounding box center [575, 237] width 18 height 18
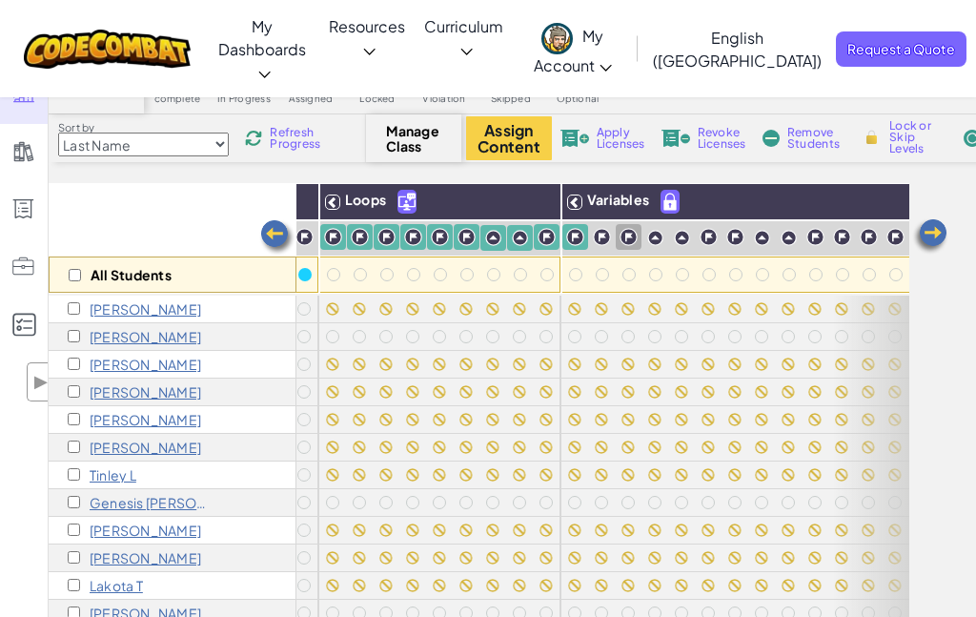
click at [620, 243] on img at bounding box center [629, 237] width 18 height 18
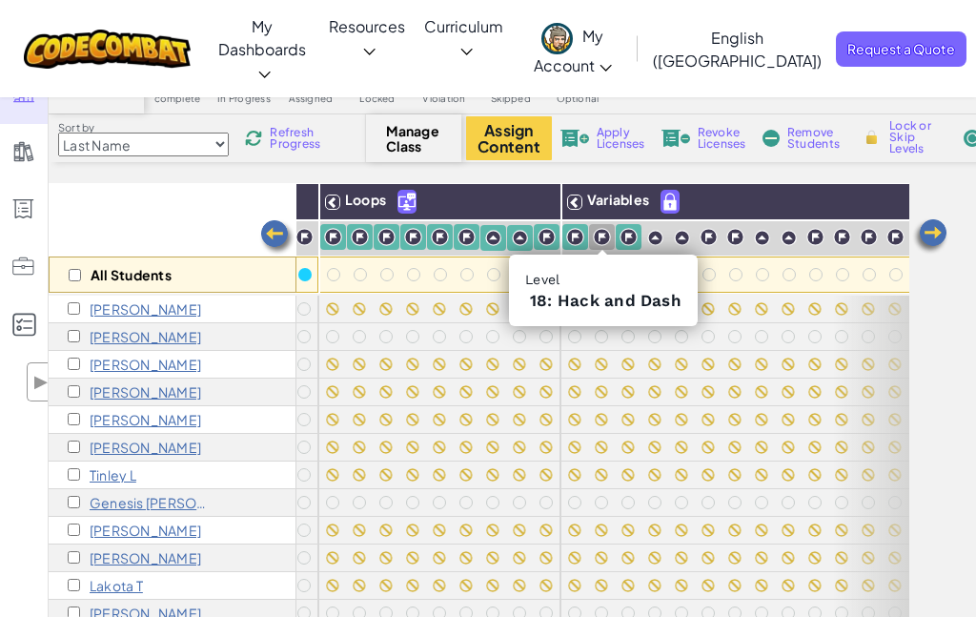
click at [603, 236] on img at bounding box center [602, 237] width 18 height 18
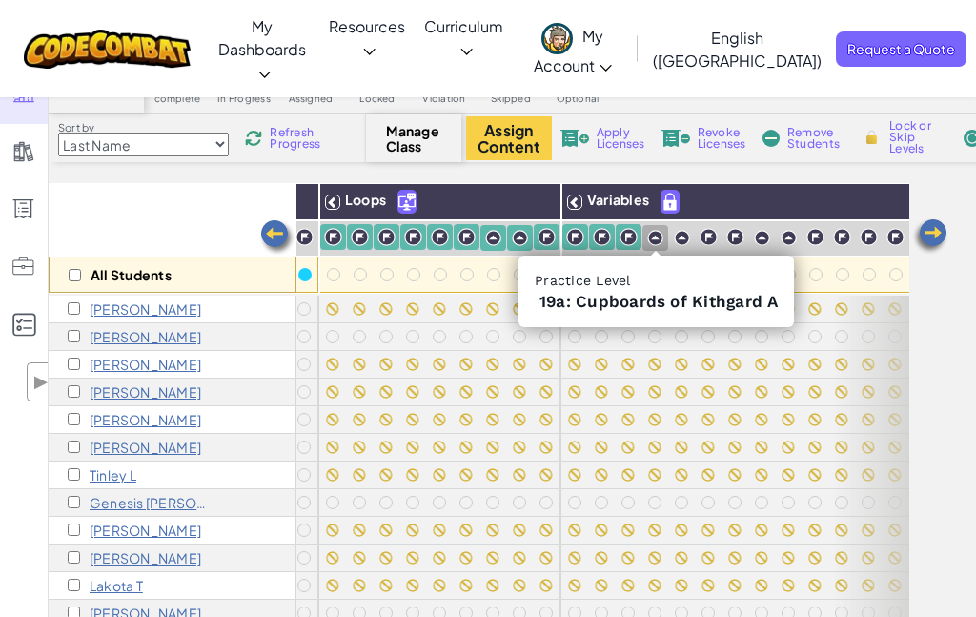
click at [655, 238] on img at bounding box center [655, 238] width 16 height 16
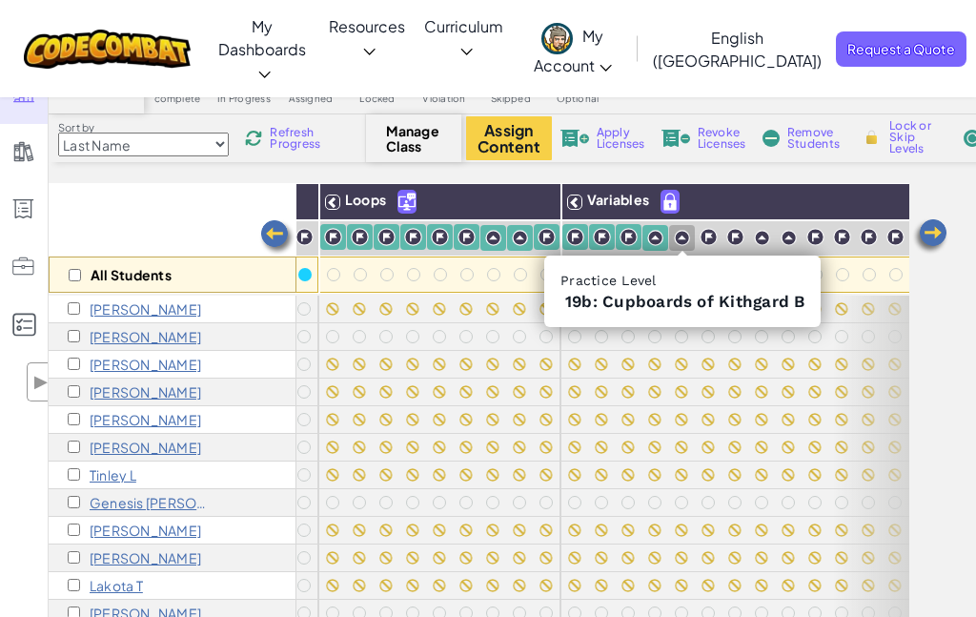
click at [683, 238] on img at bounding box center [682, 238] width 16 height 16
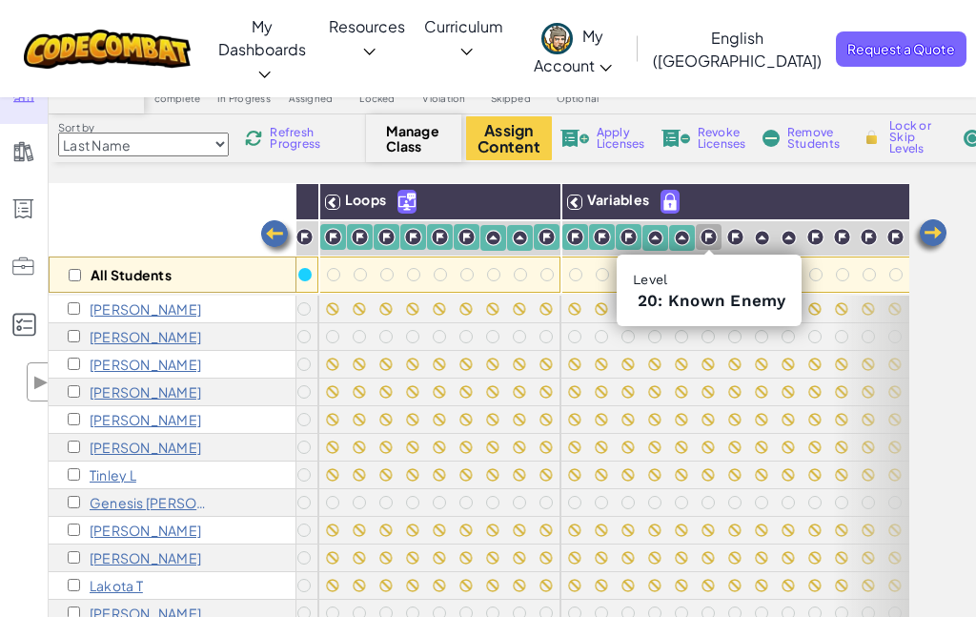
click at [720, 242] on div at bounding box center [709, 237] width 26 height 26
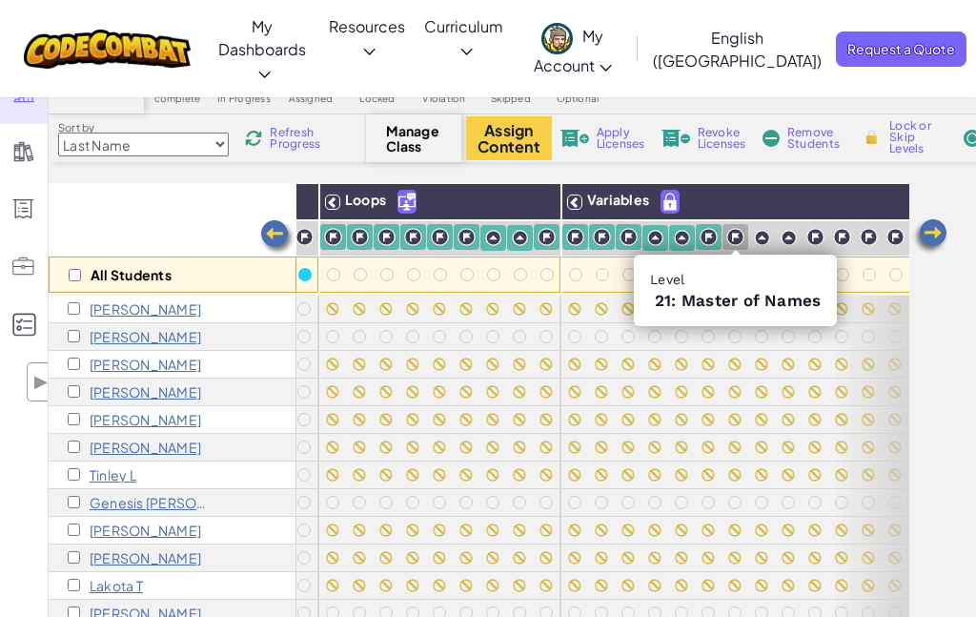
click at [742, 238] on img at bounding box center [735, 237] width 18 height 18
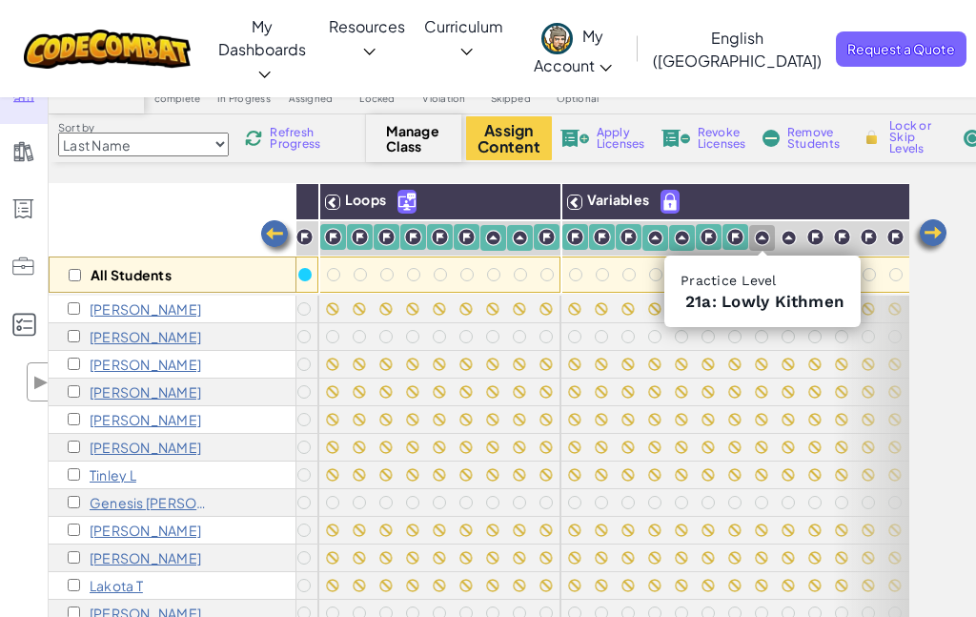
click at [767, 239] on img at bounding box center [762, 238] width 16 height 16
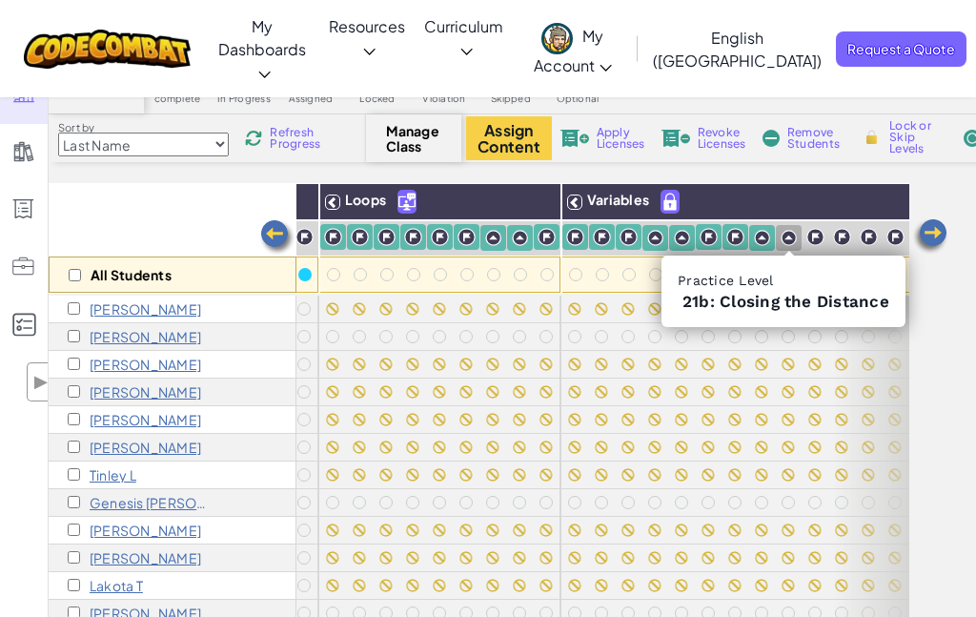
click at [792, 241] on img at bounding box center [789, 238] width 16 height 16
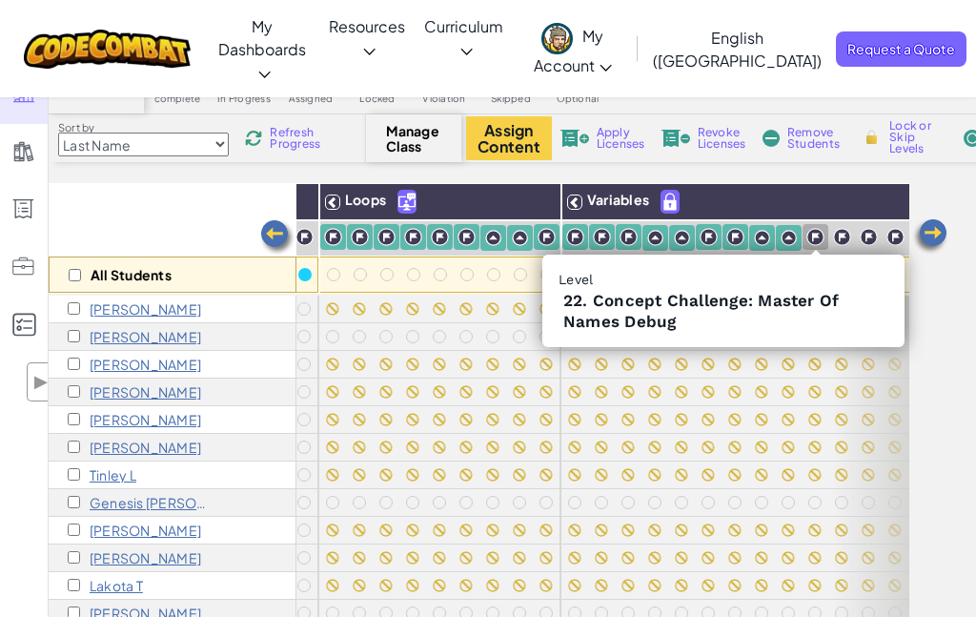
click at [819, 242] on img at bounding box center [815, 237] width 18 height 18
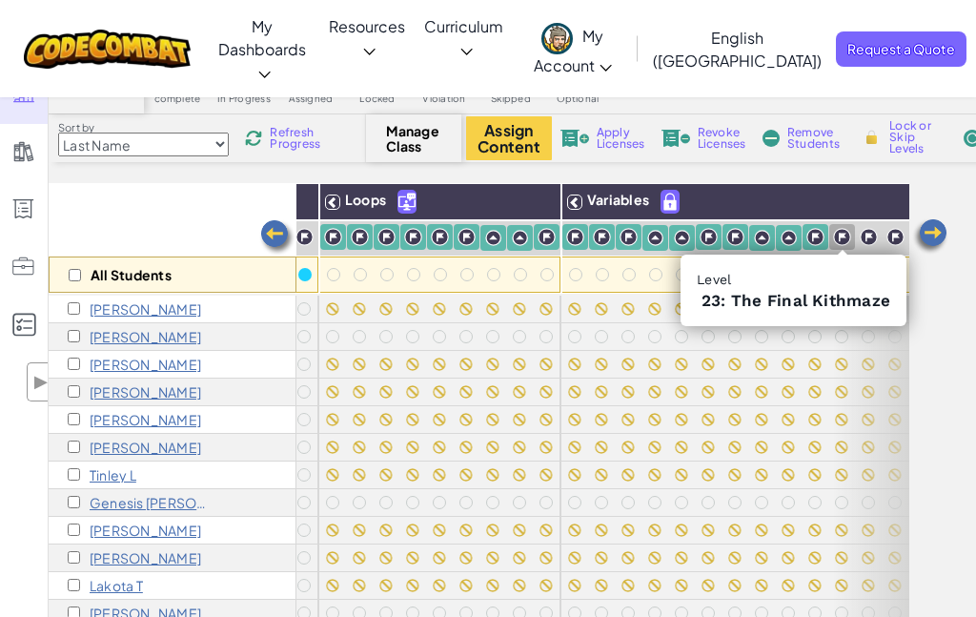
click at [841, 243] on img at bounding box center [842, 237] width 18 height 18
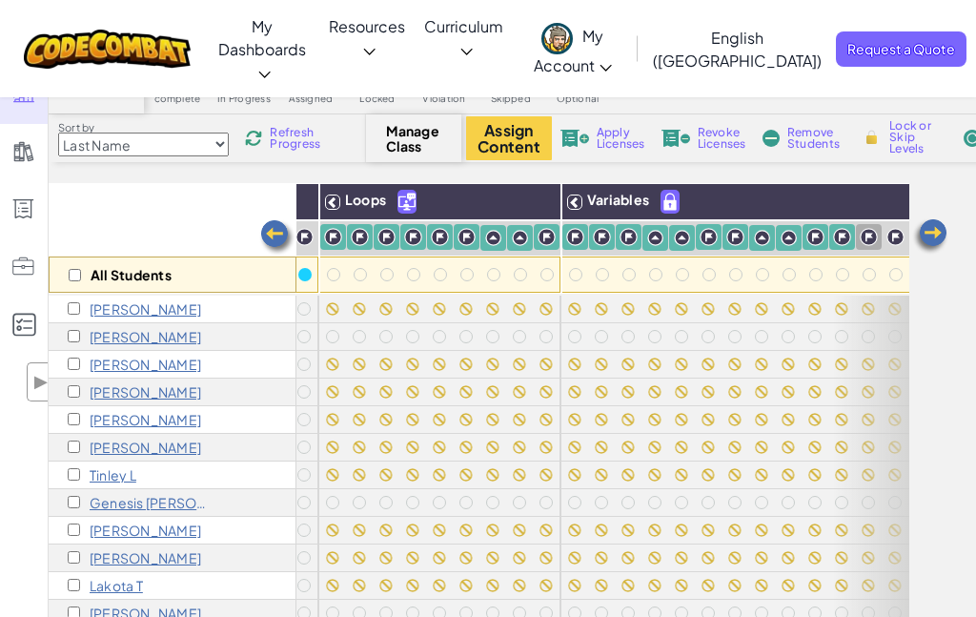
click at [866, 236] on img at bounding box center [869, 237] width 18 height 18
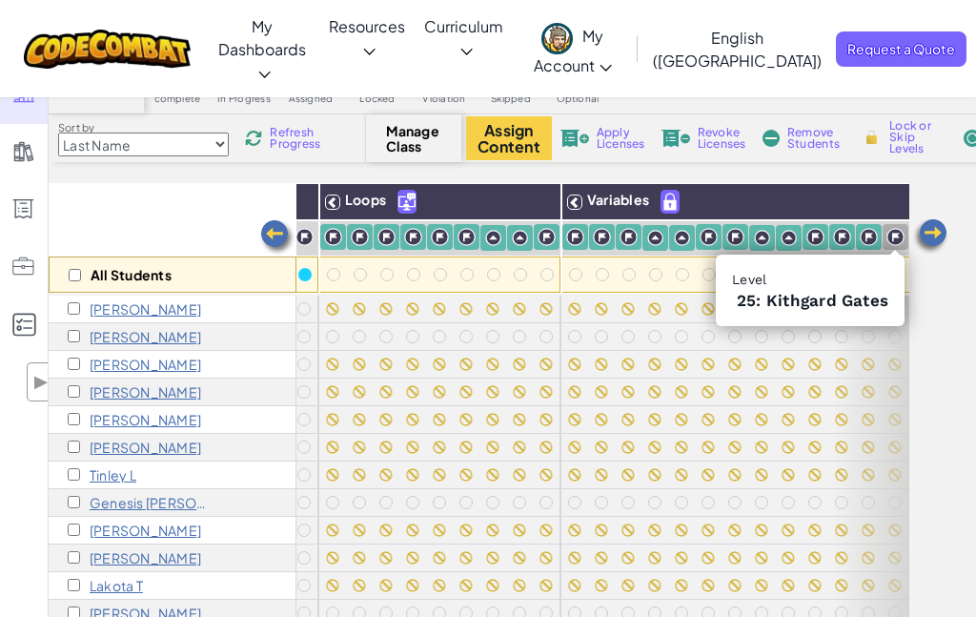
click at [893, 237] on img at bounding box center [895, 237] width 18 height 18
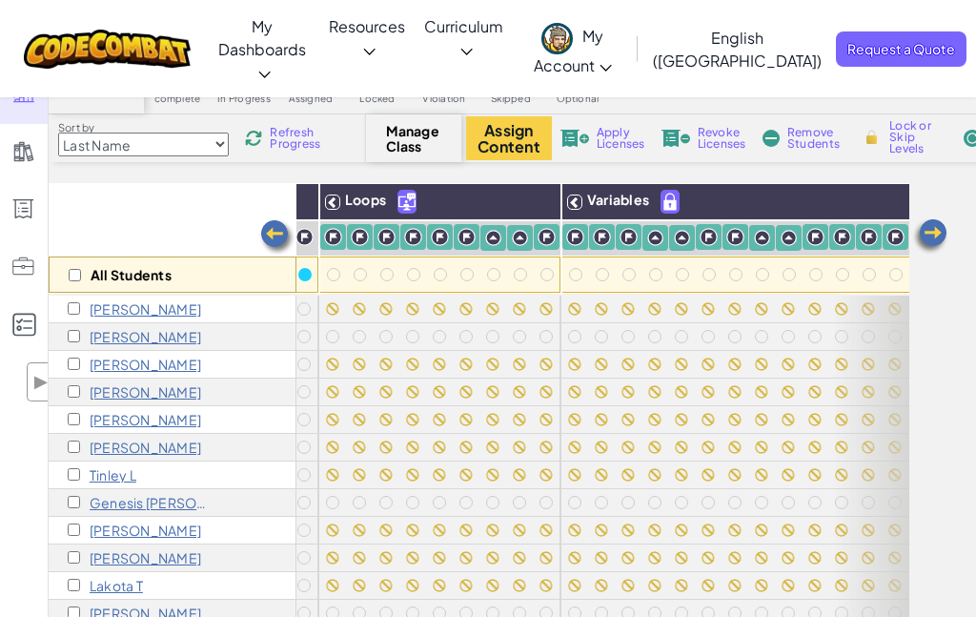
click at [929, 236] on img at bounding box center [930, 236] width 38 height 38
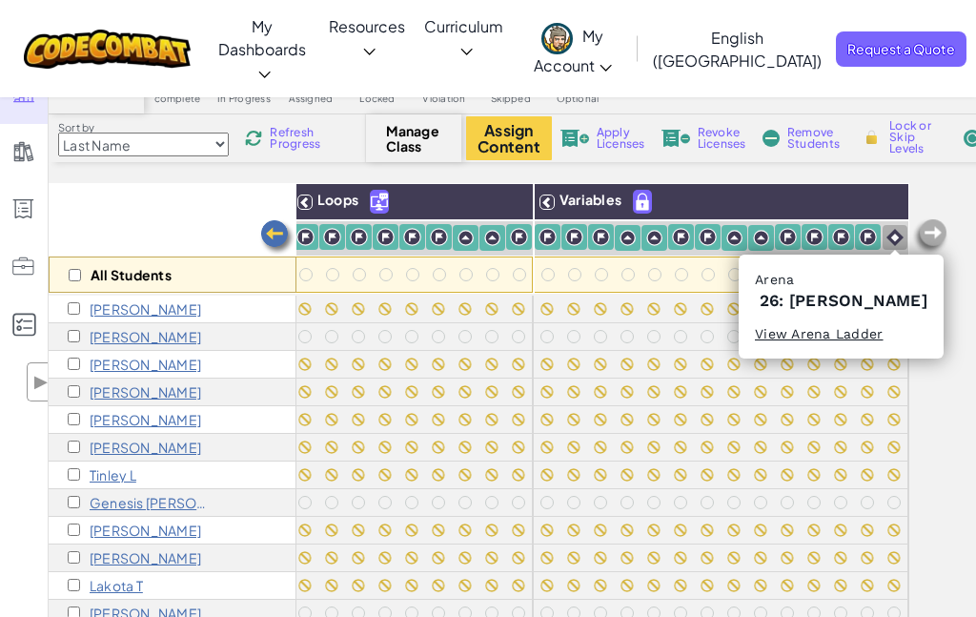
click at [897, 242] on img at bounding box center [894, 237] width 17 height 17
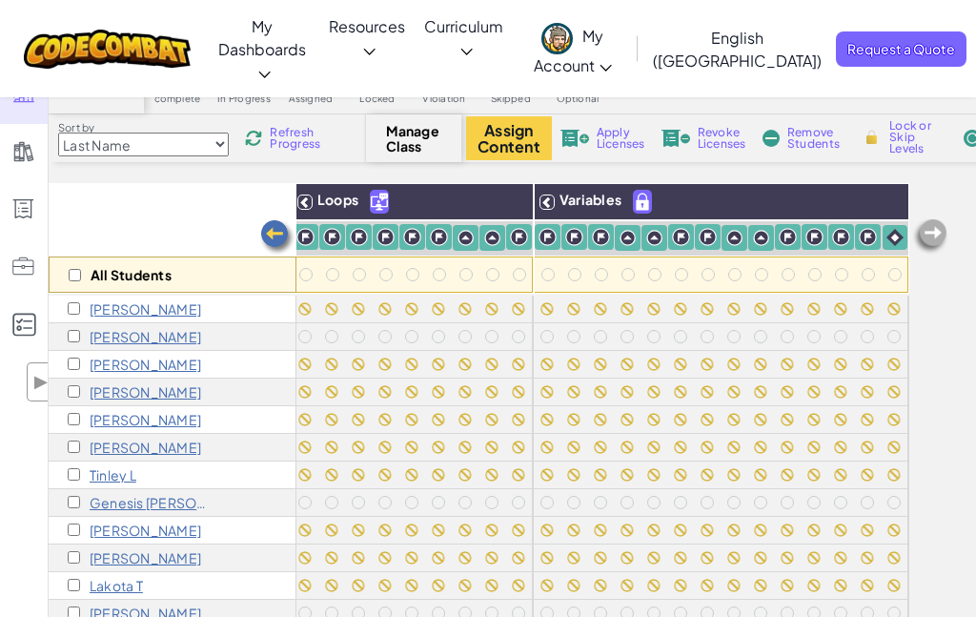
click at [899, 132] on span "Lock or Skip Levels" at bounding box center [917, 137] width 56 height 34
checkbox input "true"
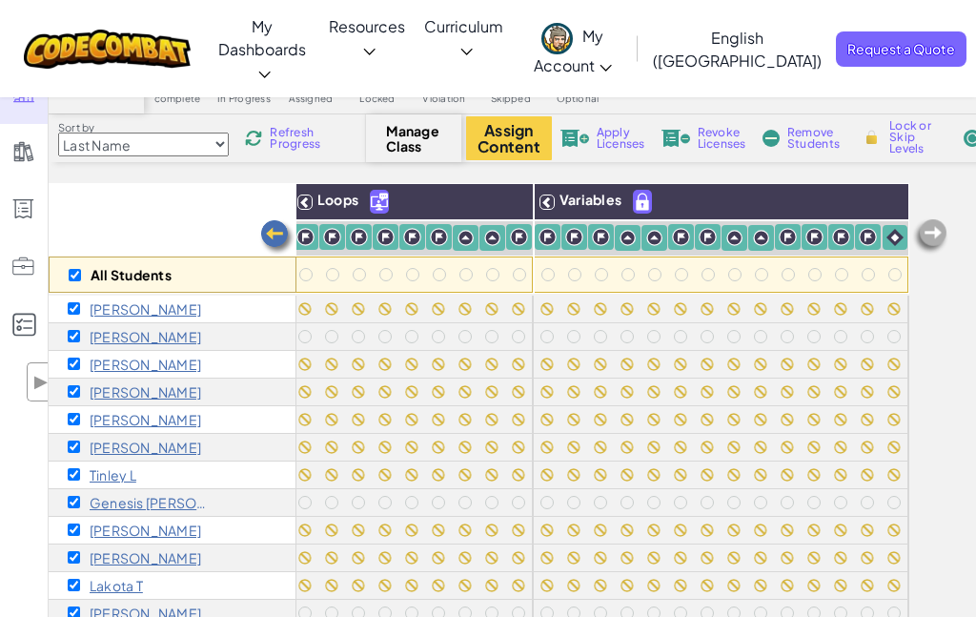
checkbox input "true"
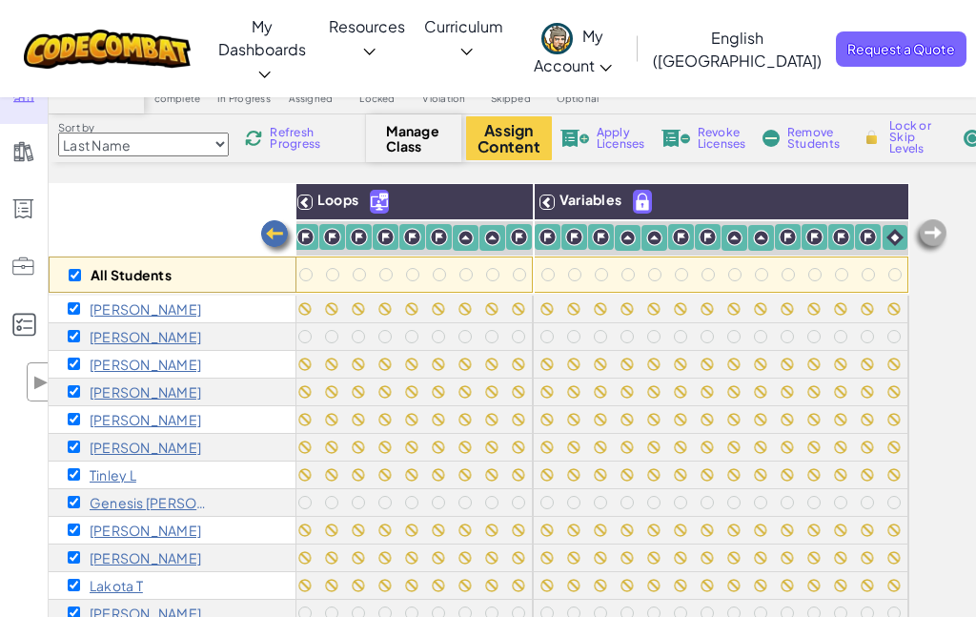
checkbox input "true"
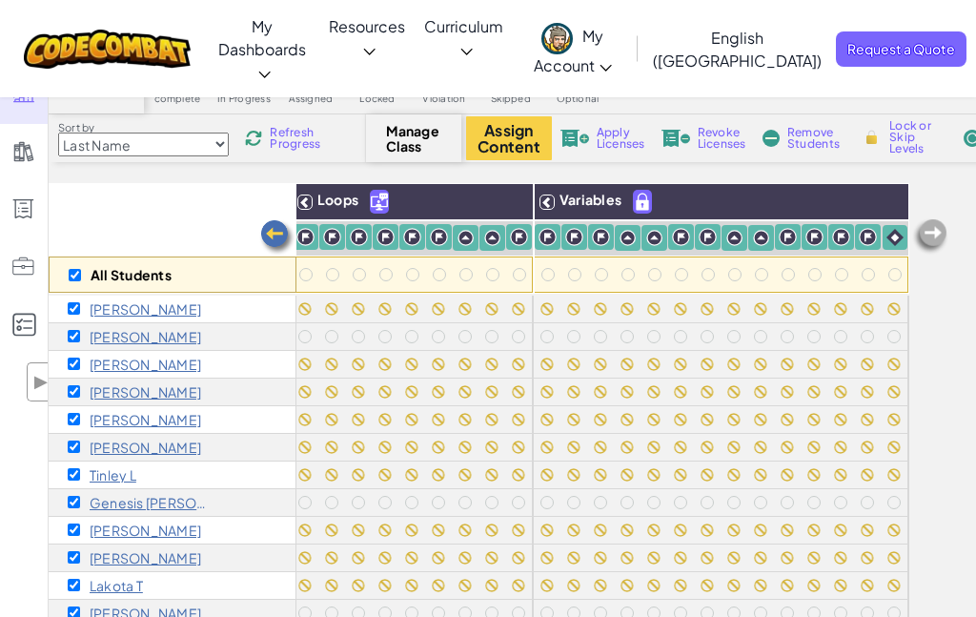
checkbox input "true"
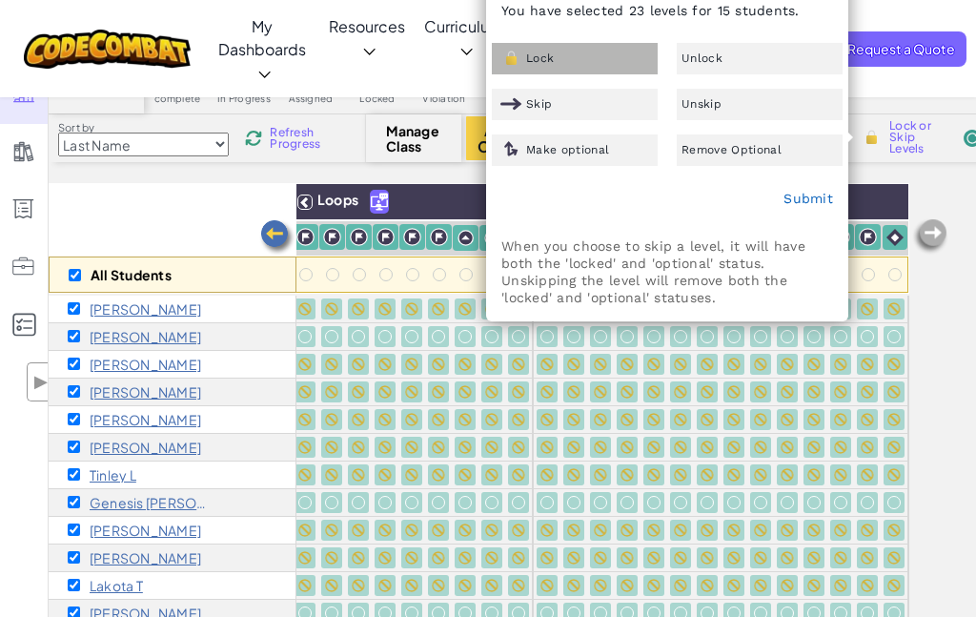
click at [576, 56] on div "Lock" at bounding box center [575, 58] width 166 height 31
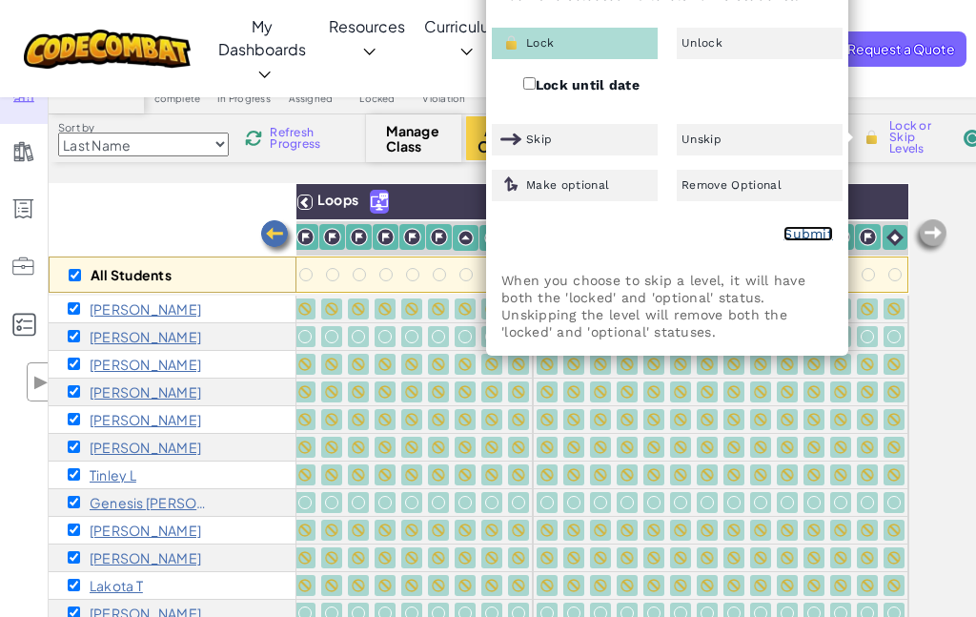
click at [807, 237] on link "Submit" at bounding box center [808, 233] width 50 height 15
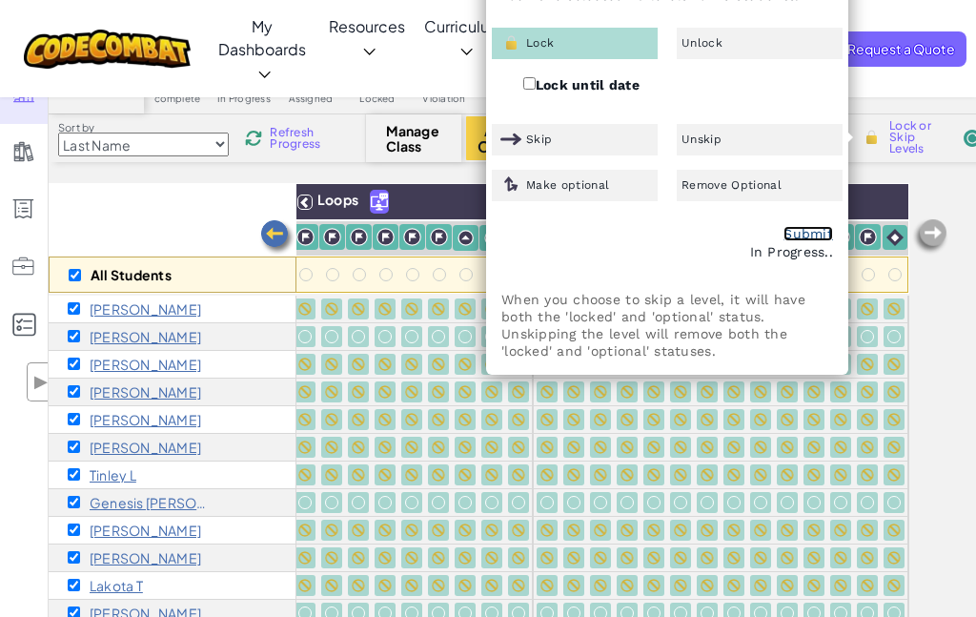
scroll to position [0, 0]
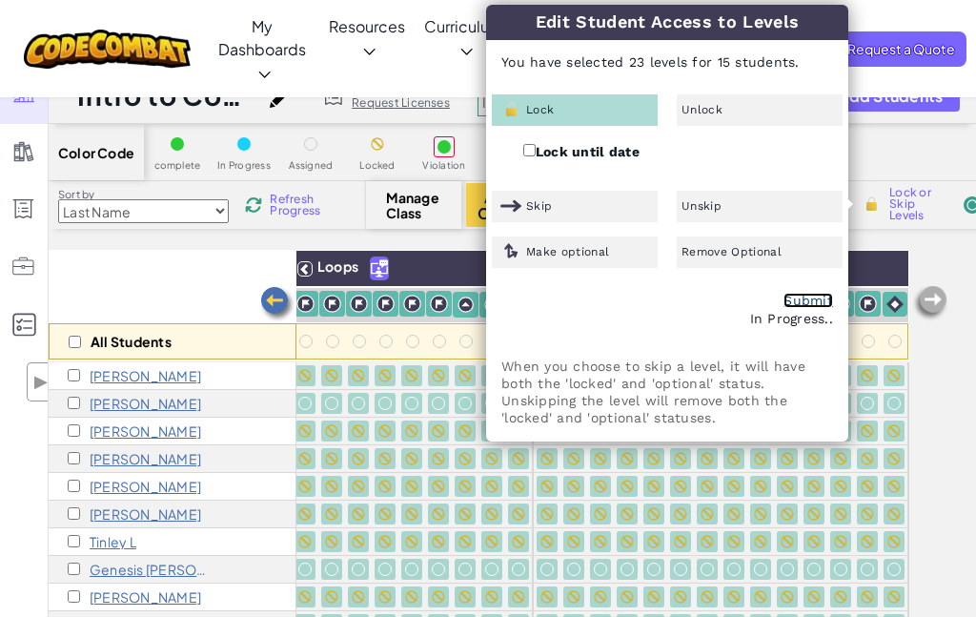
checkbox input "false"
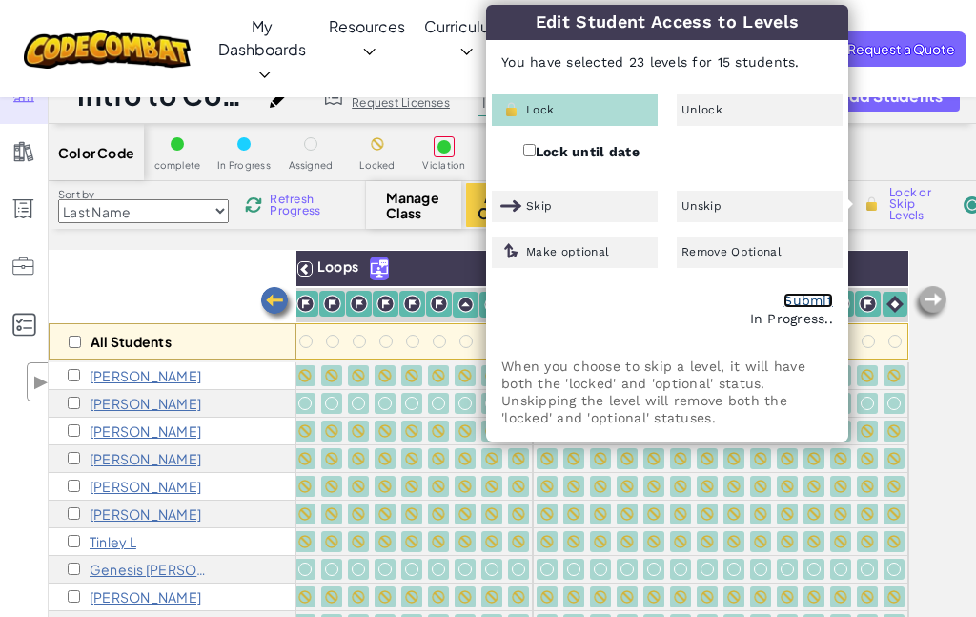
checkbox input "false"
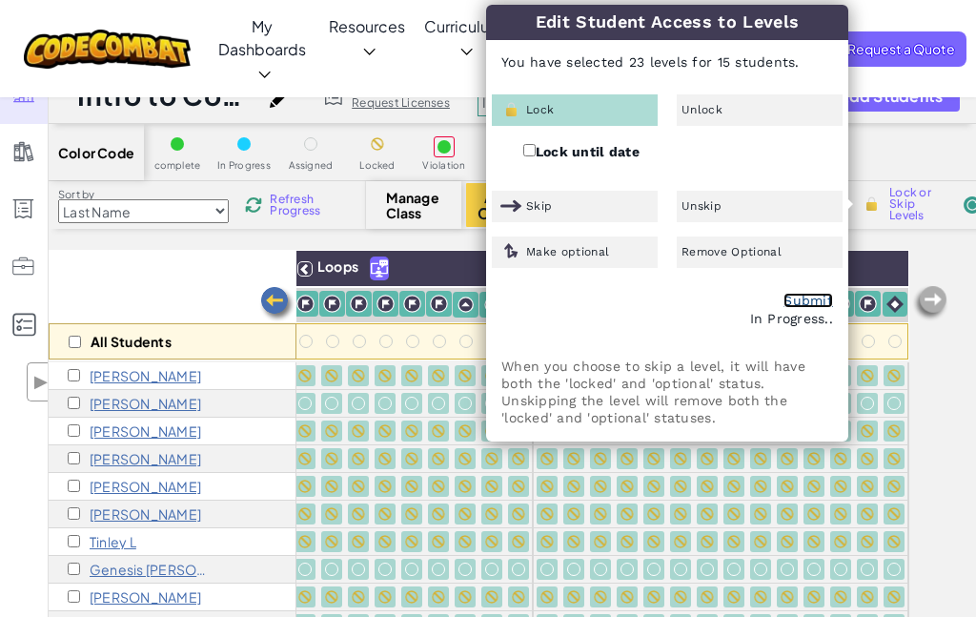
checkbox input "false"
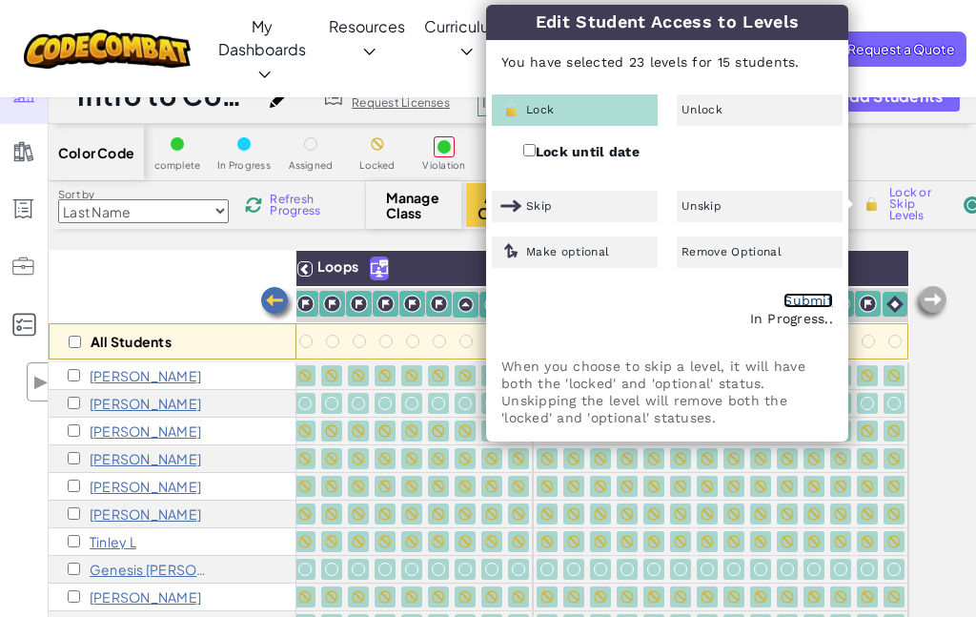
checkbox input "false"
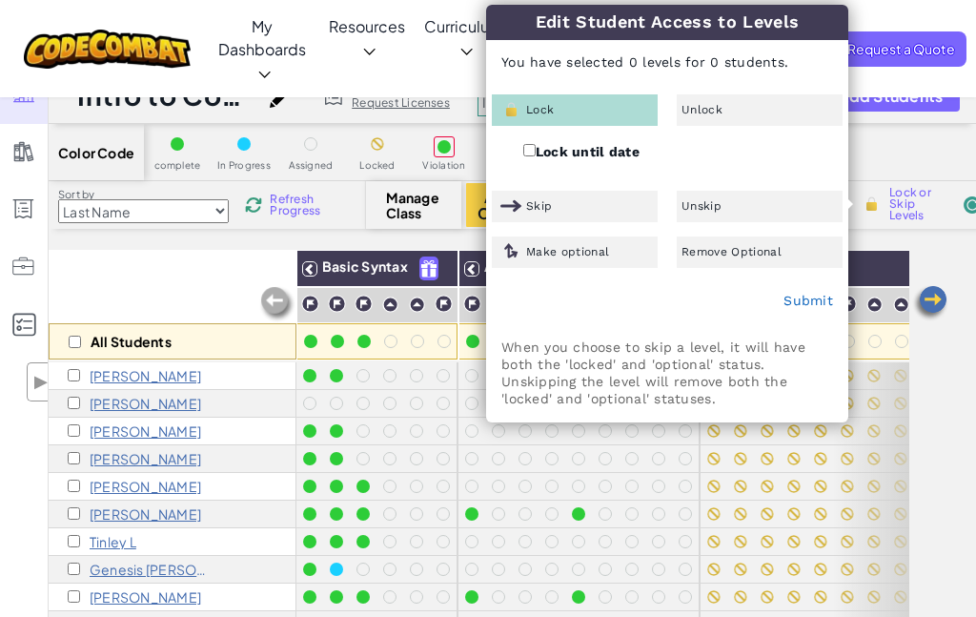
click at [106, 276] on div "All Students" at bounding box center [173, 305] width 248 height 111
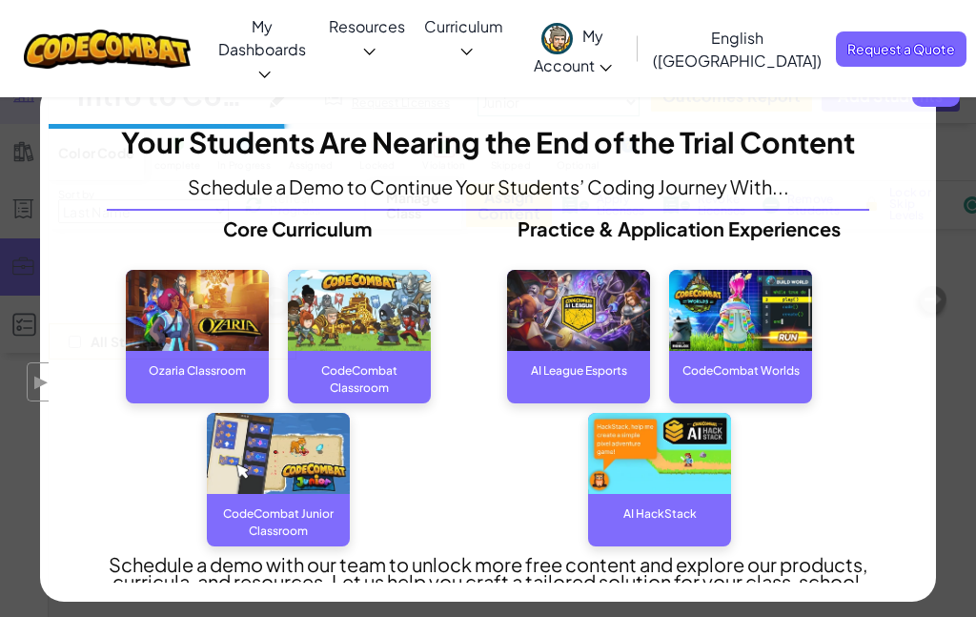
click at [13, 293] on link "Teacher Tools" at bounding box center [119, 266] width 238 height 57
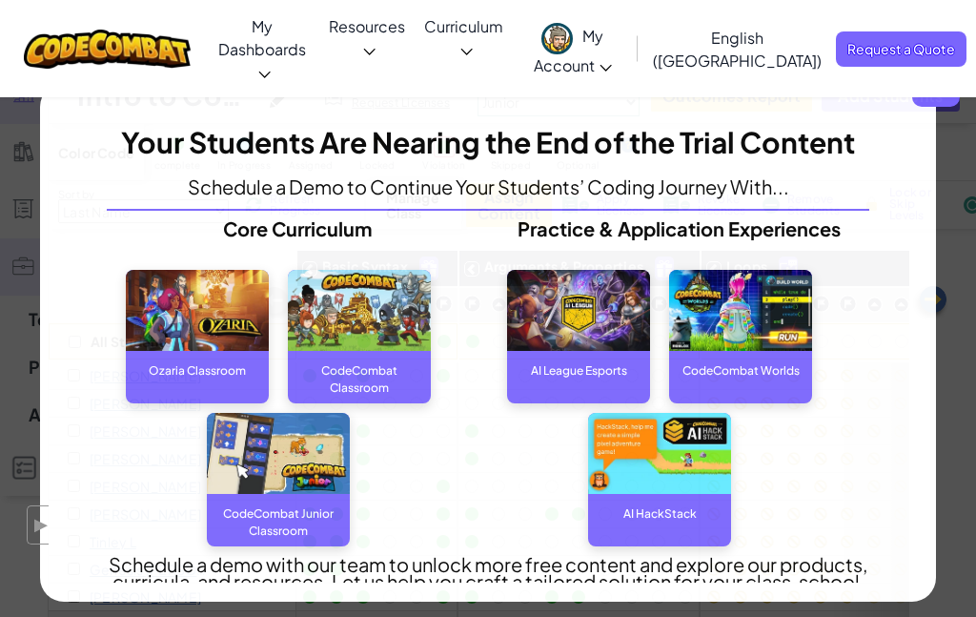
click at [927, 91] on span "x" at bounding box center [936, 83] width 48 height 48
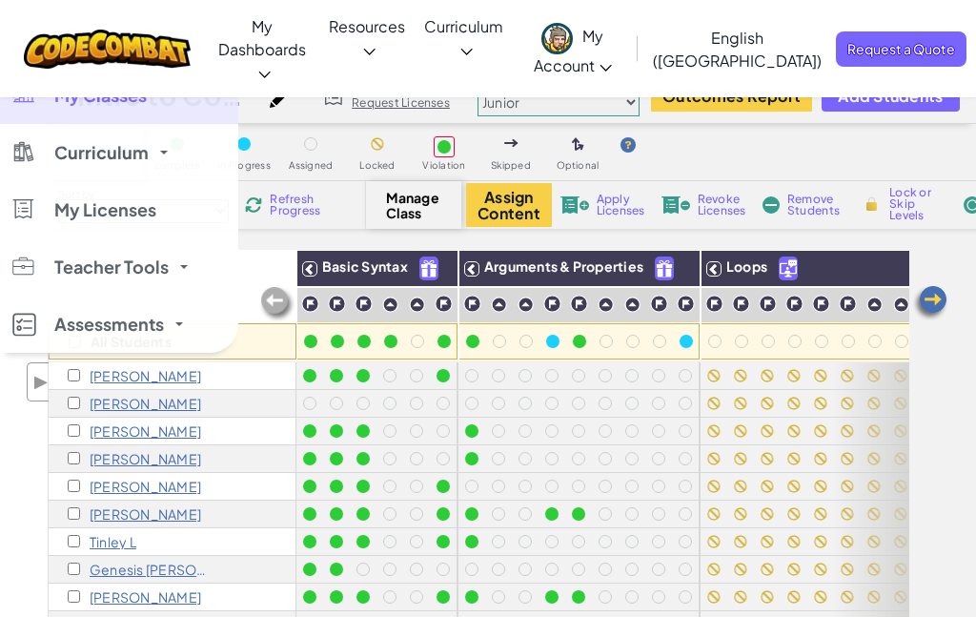
click at [212, 289] on div "All Students" at bounding box center [173, 305] width 248 height 111
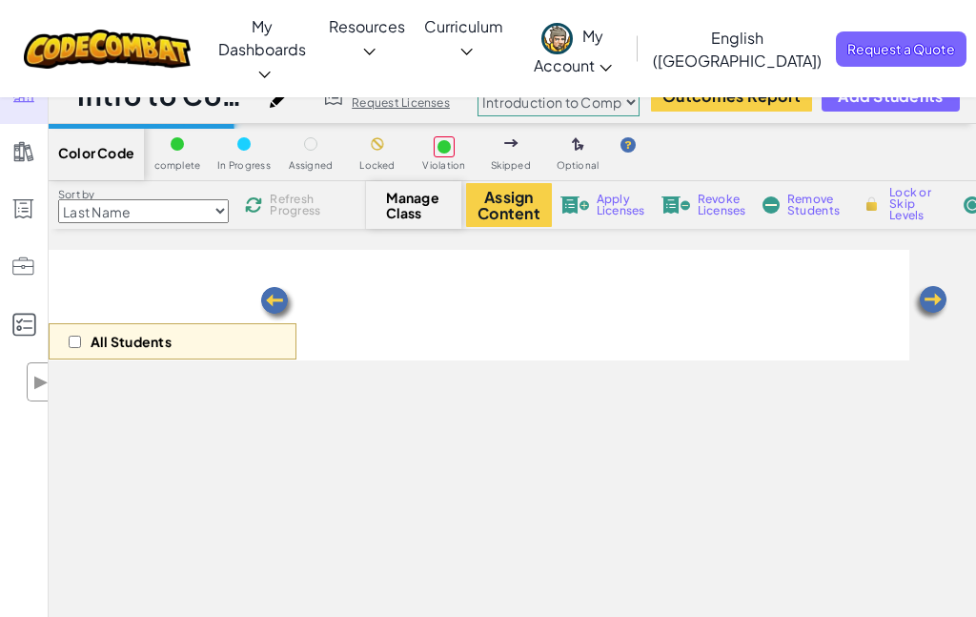
select select "560f1a9f22961295f9427742"
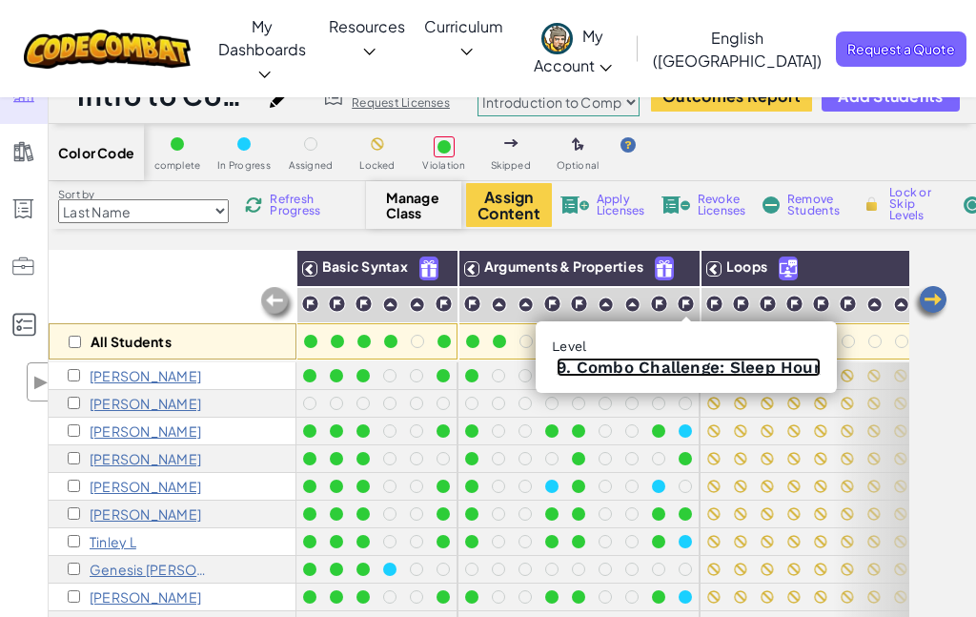
click at [697, 365] on link "9. Combo Challenge: Sleep Hour" at bounding box center [689, 366] width 264 height 19
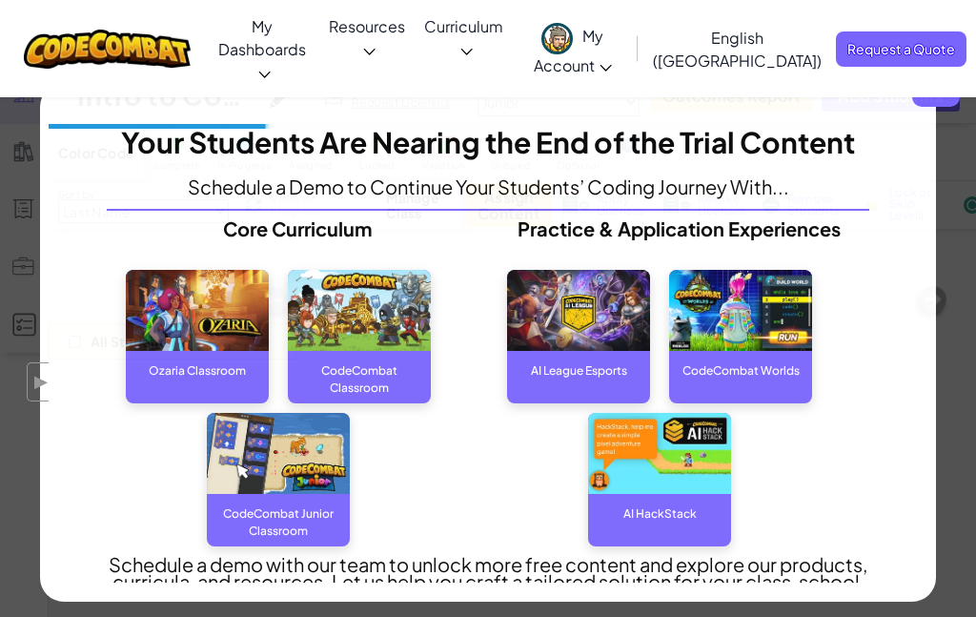
click at [926, 97] on span "x" at bounding box center [936, 83] width 48 height 48
